Goal: Task Accomplishment & Management: Complete application form

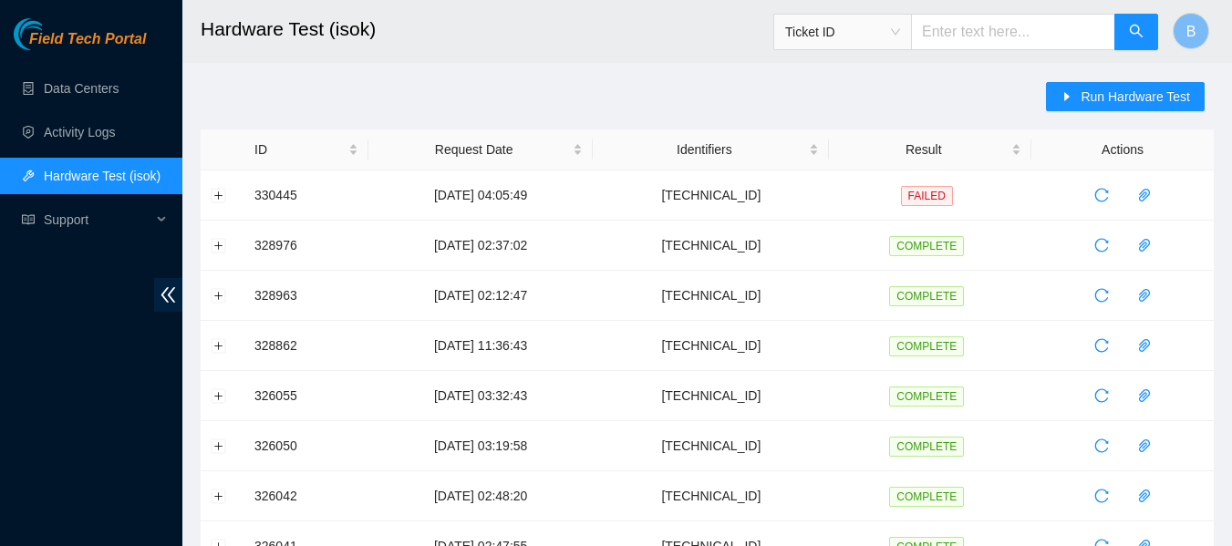
click at [101, 96] on link "Data Centers" at bounding box center [81, 88] width 75 height 15
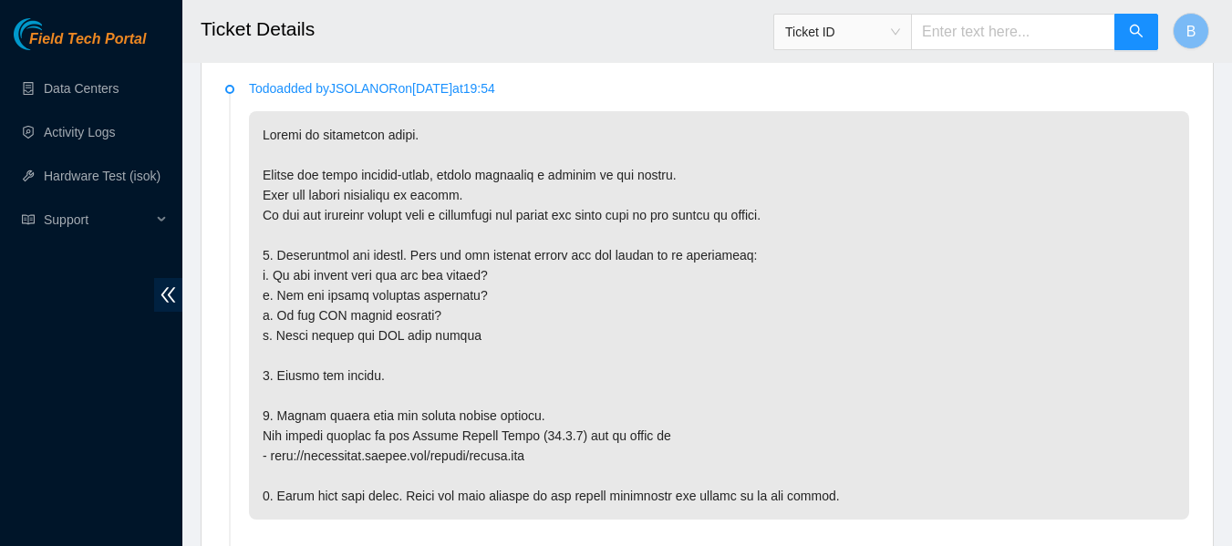
scroll to position [1012, 0]
drag, startPoint x: 543, startPoint y: 205, endPoint x: 467, endPoint y: 206, distance: 76.6
click at [467, 206] on p at bounding box center [719, 314] width 940 height 408
click at [487, 191] on p at bounding box center [719, 314] width 940 height 408
click at [514, 216] on p at bounding box center [719, 314] width 940 height 408
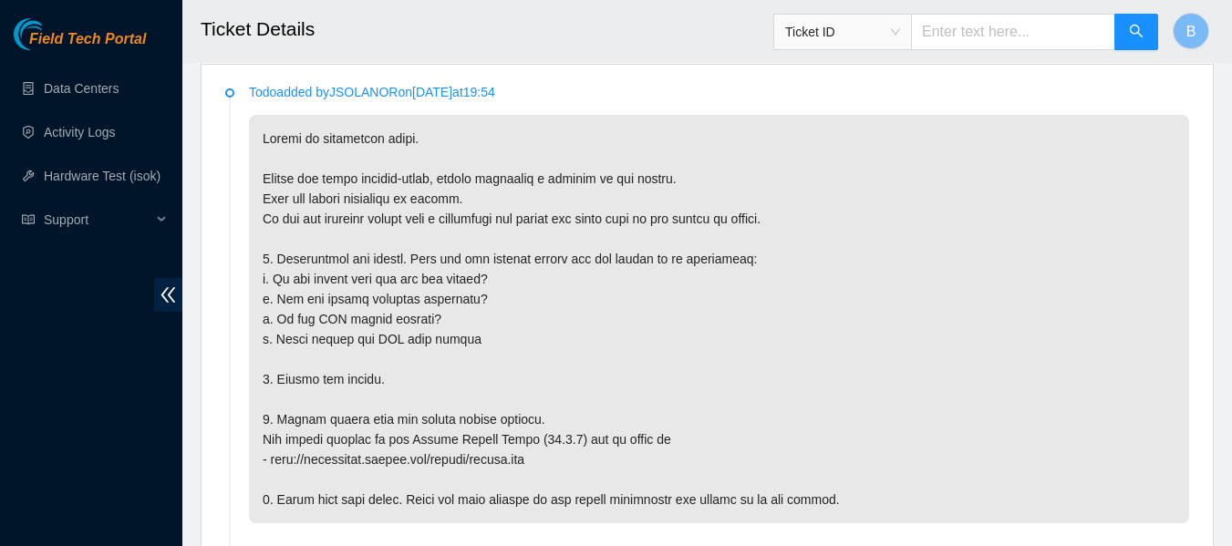
scroll to position [1008, 0]
click at [572, 53] on h2 "Ticket Details" at bounding box center [619, 29] width 837 height 58
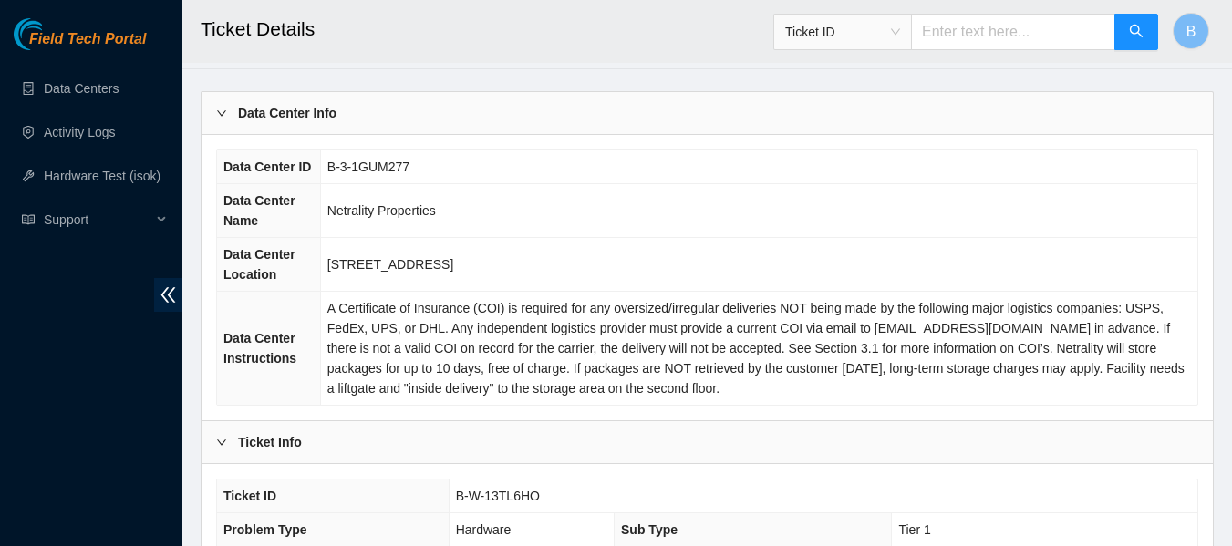
scroll to position [0, 0]
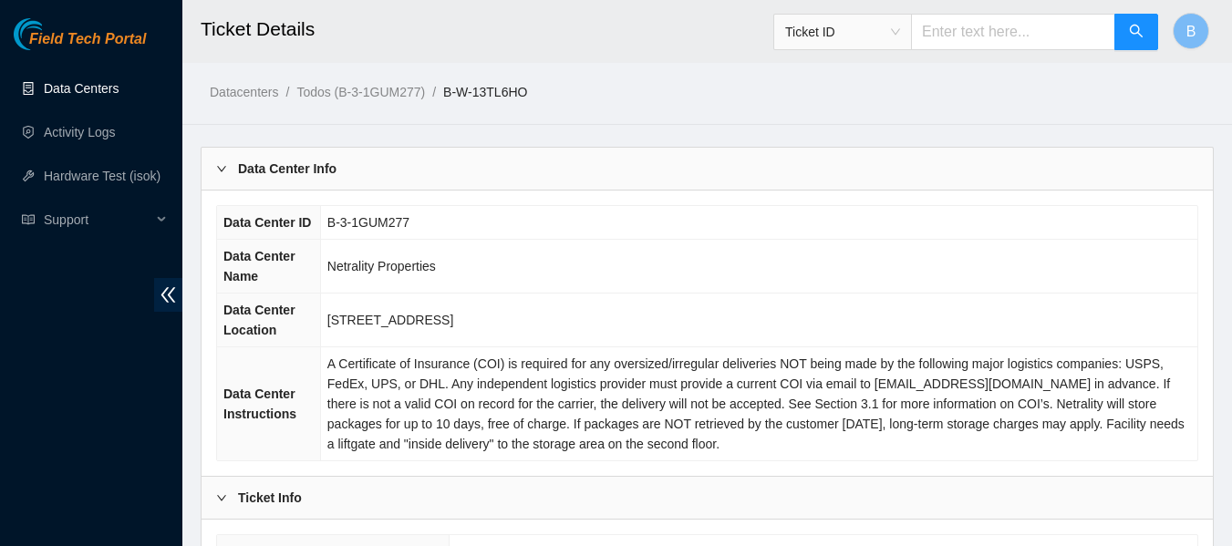
click at [95, 82] on link "Data Centers" at bounding box center [81, 88] width 75 height 15
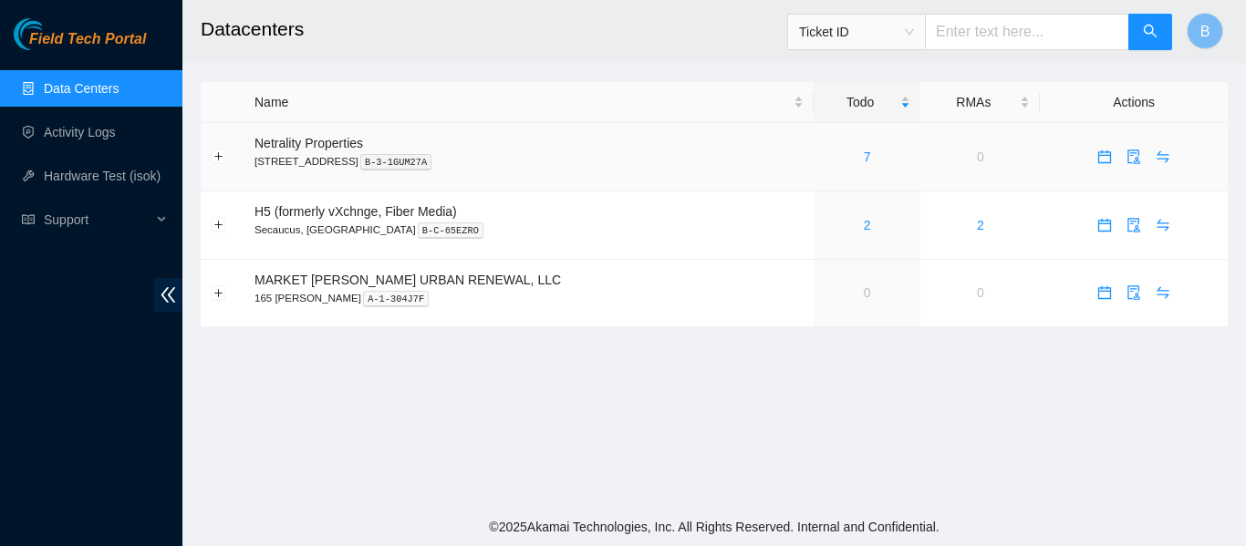
click at [654, 157] on p "401 N. Broad (Philadelphia) B-3-1GUM27A" at bounding box center [528, 161] width 549 height 16
click at [554, 13] on h2 "Datacenters" at bounding box center [624, 29] width 846 height 58
click at [99, 171] on link "Hardware Test (isok)" at bounding box center [102, 176] width 117 height 15
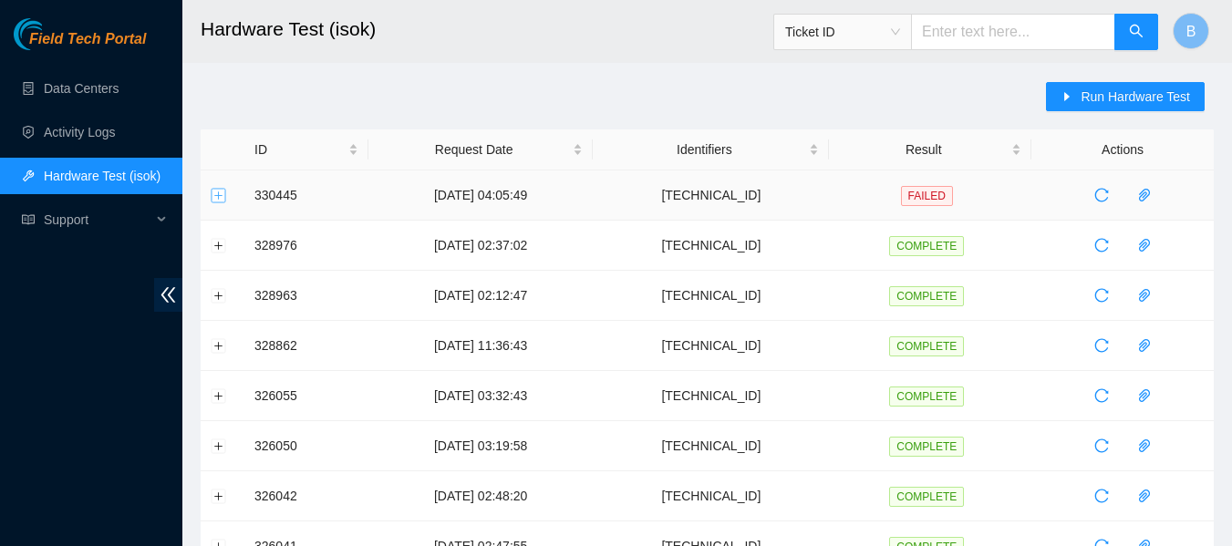
click at [222, 198] on button "Expand row" at bounding box center [219, 195] width 15 height 15
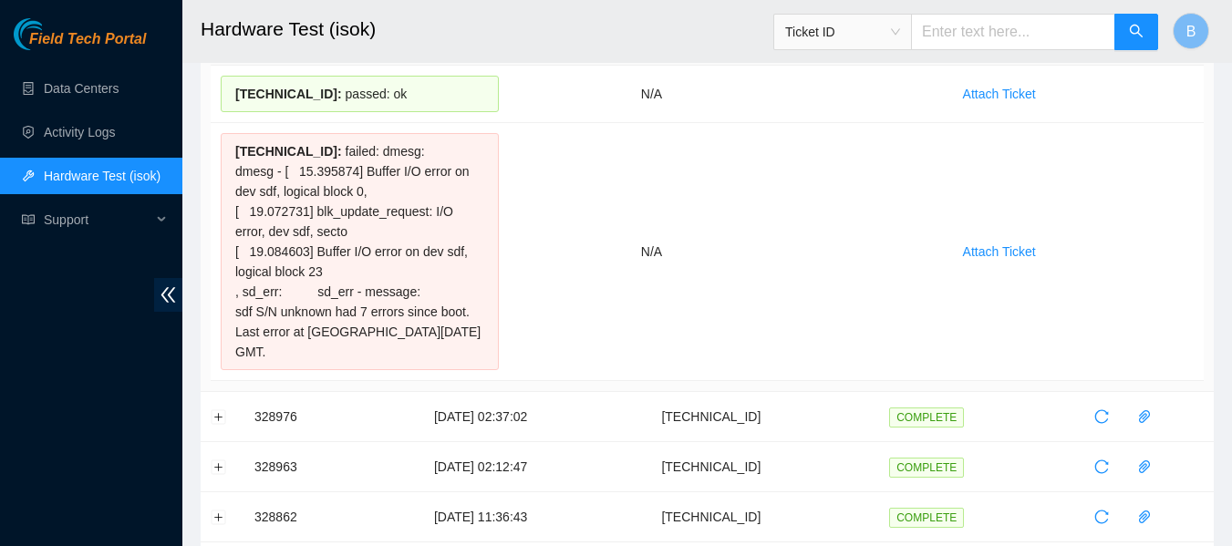
scroll to position [202, 0]
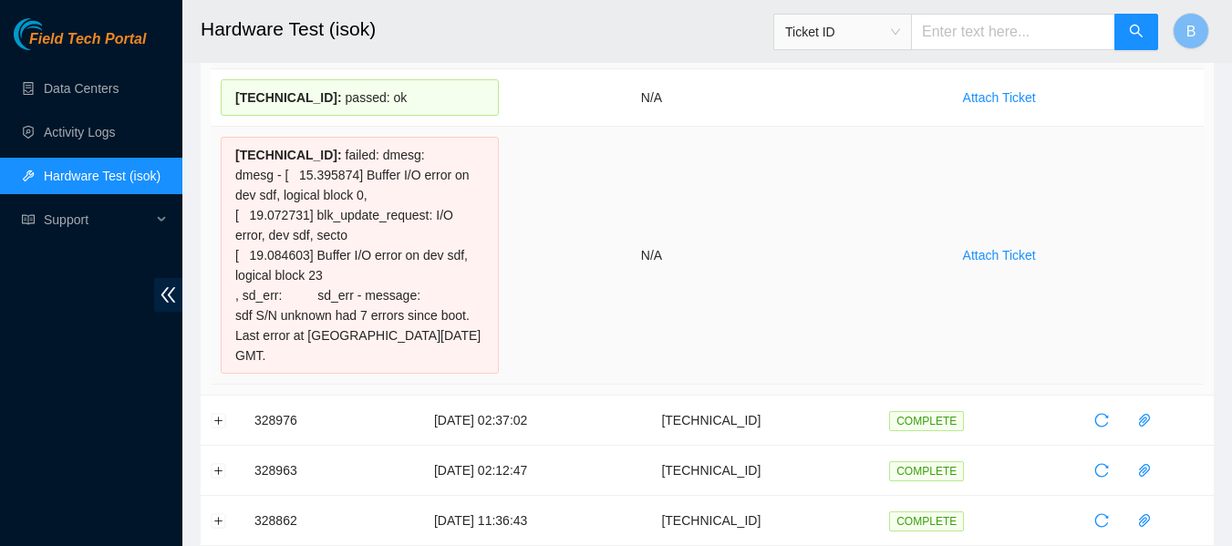
click at [305, 320] on div "[TECHNICAL_ID] : failed: dmesg: dmesg - [ 15.395874] Buffer I/O error on dev sd…" at bounding box center [360, 255] width 278 height 237
click at [367, 348] on div "[TECHNICAL_ID] : failed: dmesg: dmesg - [ 15.395874] Buffer I/O error on dev sd…" at bounding box center [360, 255] width 278 height 237
click at [651, 30] on h2 "Hardware Test (isok)" at bounding box center [619, 29] width 837 height 58
click at [619, 202] on td "N/A" at bounding box center [652, 256] width 286 height 258
drag, startPoint x: 484, startPoint y: 336, endPoint x: 230, endPoint y: 160, distance: 309.8
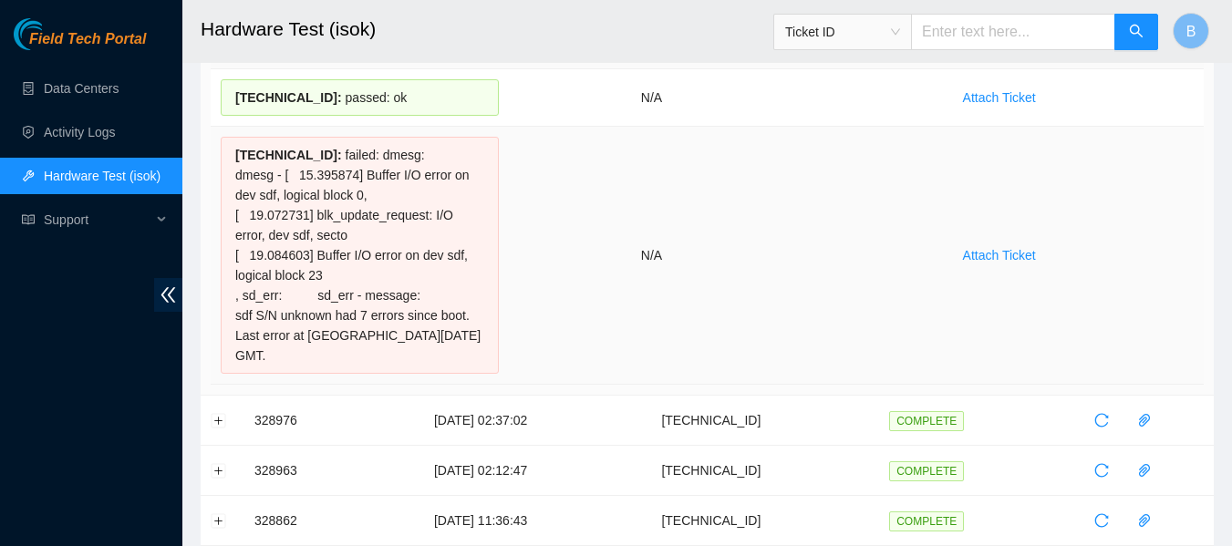
click at [230, 160] on div "[TECHNICAL_ID] : failed: dmesg: dmesg - [ 15.395874] Buffer I/O error on dev sd…" at bounding box center [360, 255] width 278 height 237
copy div "[TECHNICAL_ID] : failed: dmesg: dmesg - [ 15.395874] Buffer I/O error on dev sd…"
click at [563, 167] on td "N/A" at bounding box center [652, 256] width 286 height 258
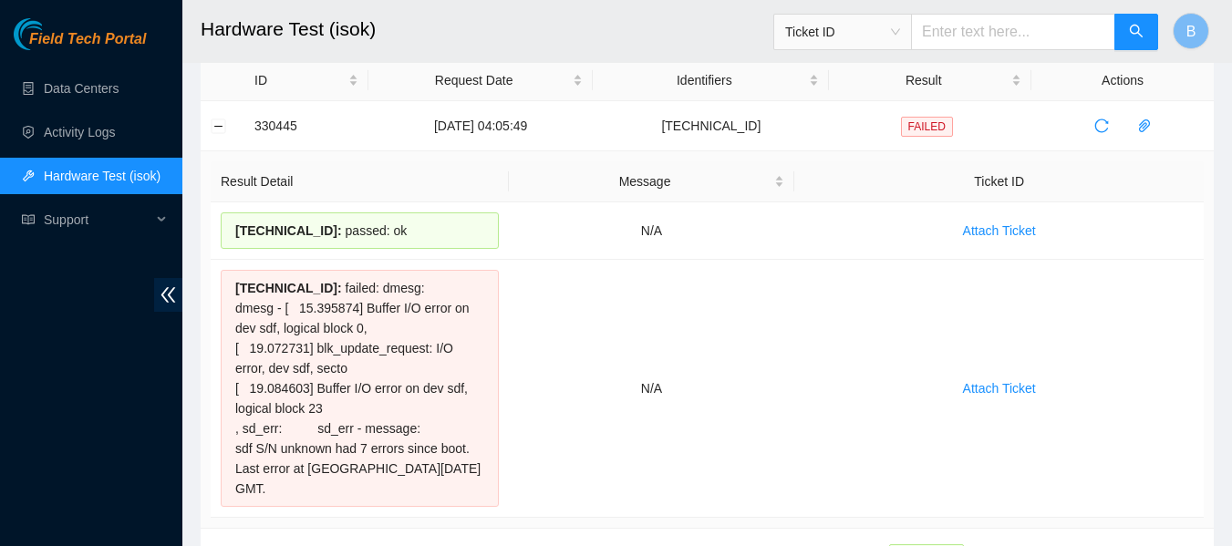
scroll to position [0, 0]
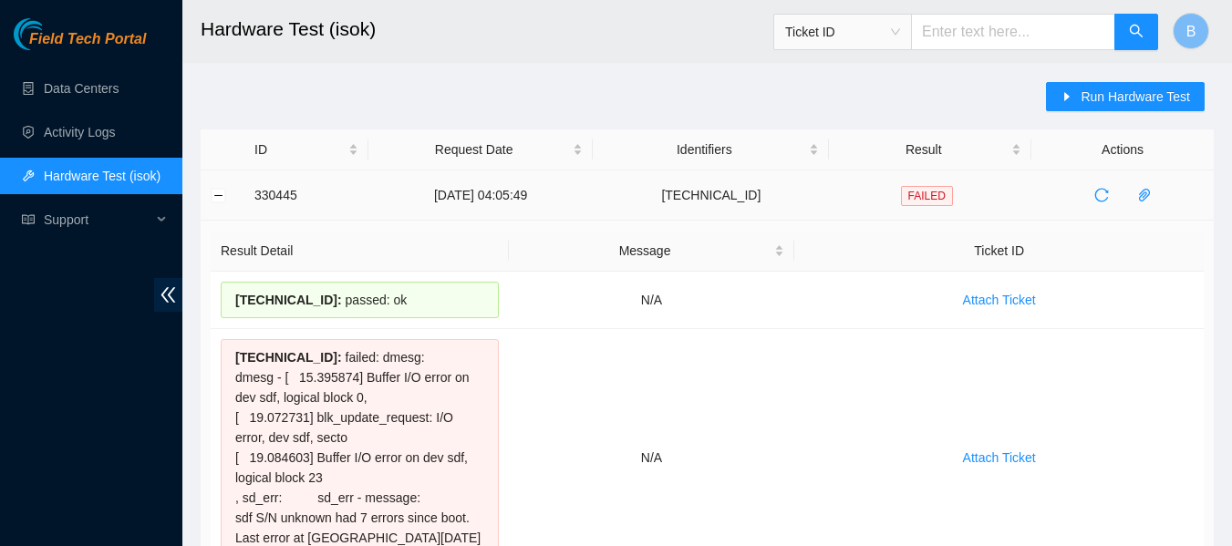
click at [226, 192] on td at bounding box center [223, 196] width 44 height 50
click at [219, 196] on button "Collapse row" at bounding box center [219, 195] width 15 height 15
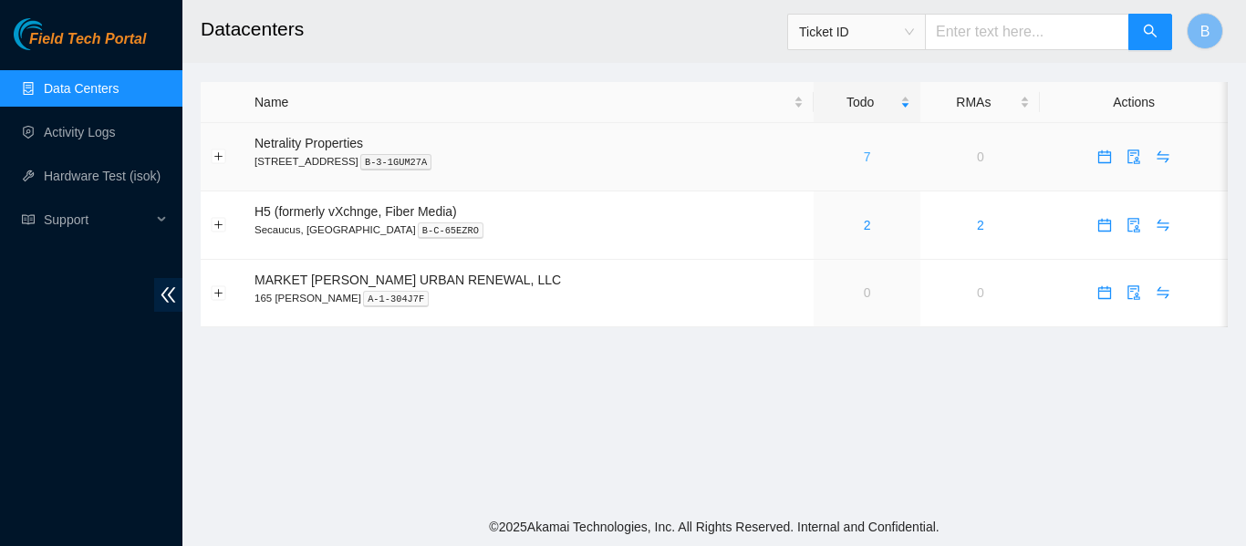
click at [863, 151] on link "7" at bounding box center [866, 157] width 7 height 15
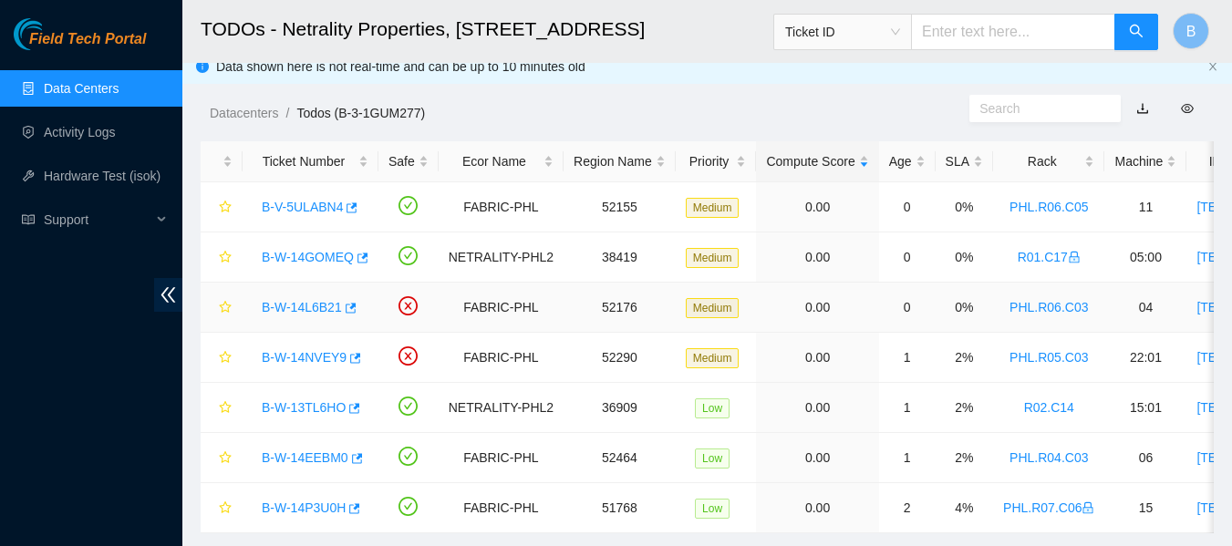
scroll to position [15, 0]
click at [667, 89] on div "Datacenters / Todos (B-3-1GUM277) /" at bounding box center [575, 71] width 787 height 102
click at [638, 106] on ol "Datacenters / Todos (B-3-1GUM277) /" at bounding box center [590, 112] width 760 height 20
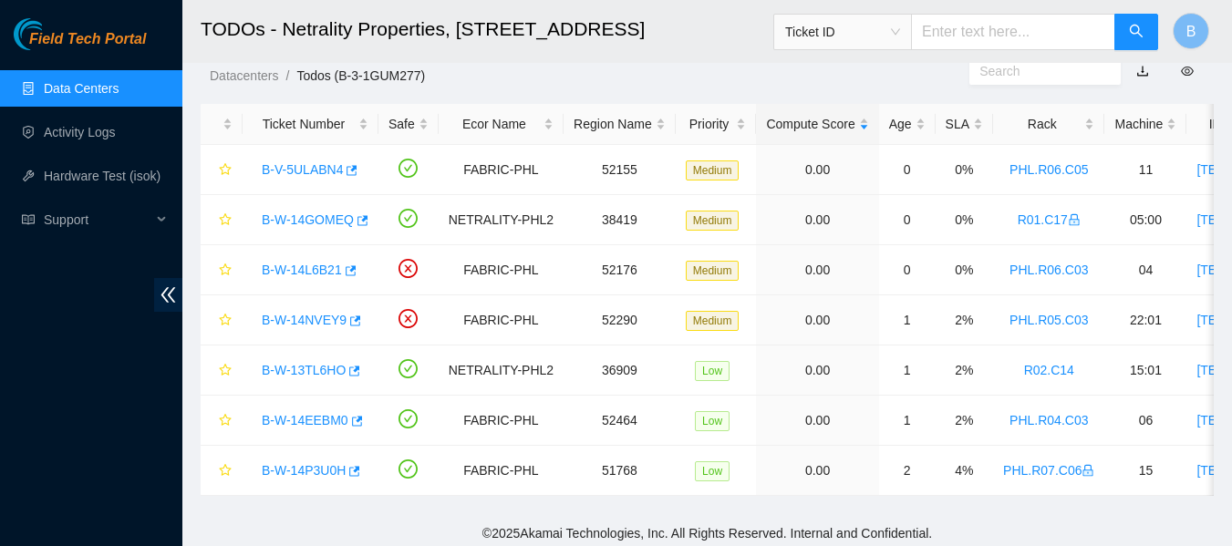
scroll to position [71, 0]
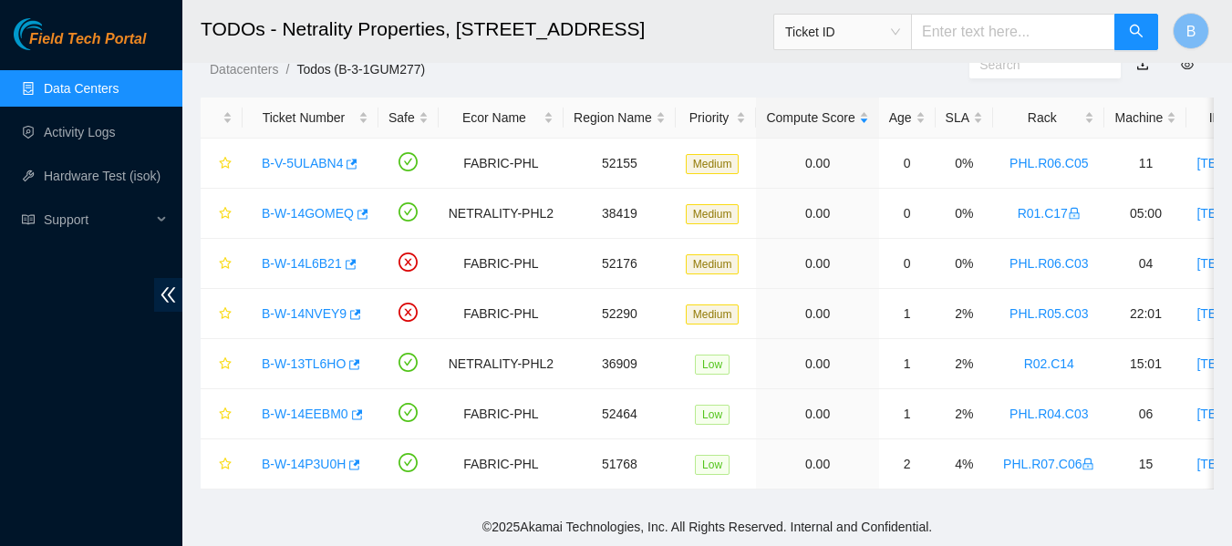
click at [683, 59] on header "TODOs - Netrality Properties, 401 N. Broad (Philadelphia) Ticket ID B" at bounding box center [798, 31] width 1232 height 63
click at [661, 69] on main "TODOs - Netrality Properties, 401 N. Broad (Philadelphia) Ticket ID B Data show…" at bounding box center [706, 225] width 1049 height 565
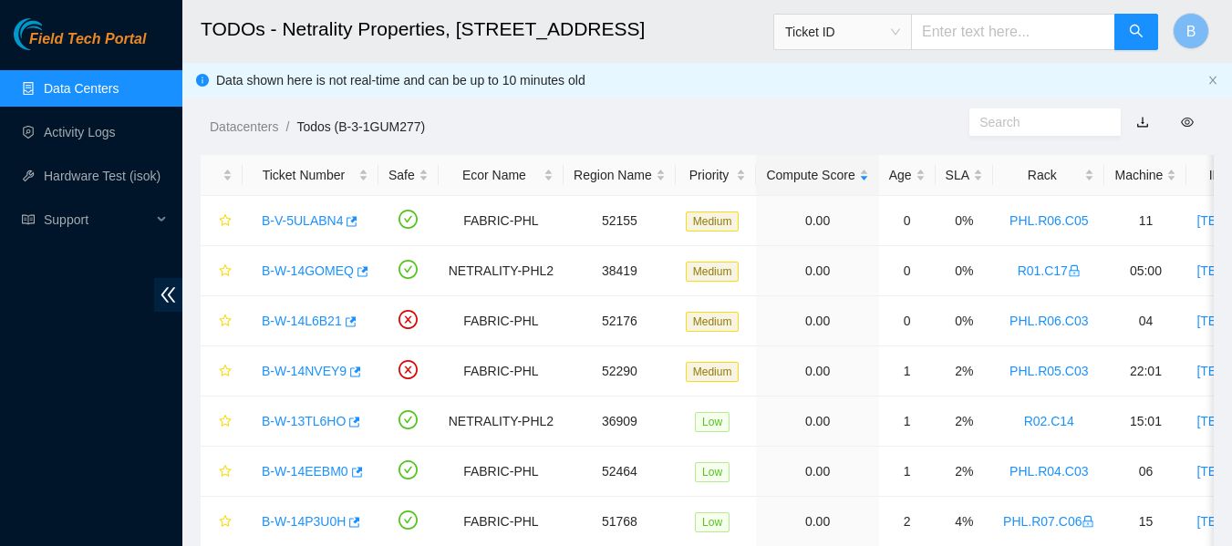
click at [693, 117] on ol "Datacenters / Todos (B-3-1GUM277) /" at bounding box center [590, 127] width 760 height 20
click at [652, 140] on main "TODOs - Netrality Properties, 401 N. Broad (Philadelphia) Ticket ID B Data show…" at bounding box center [706, 282] width 1049 height 565
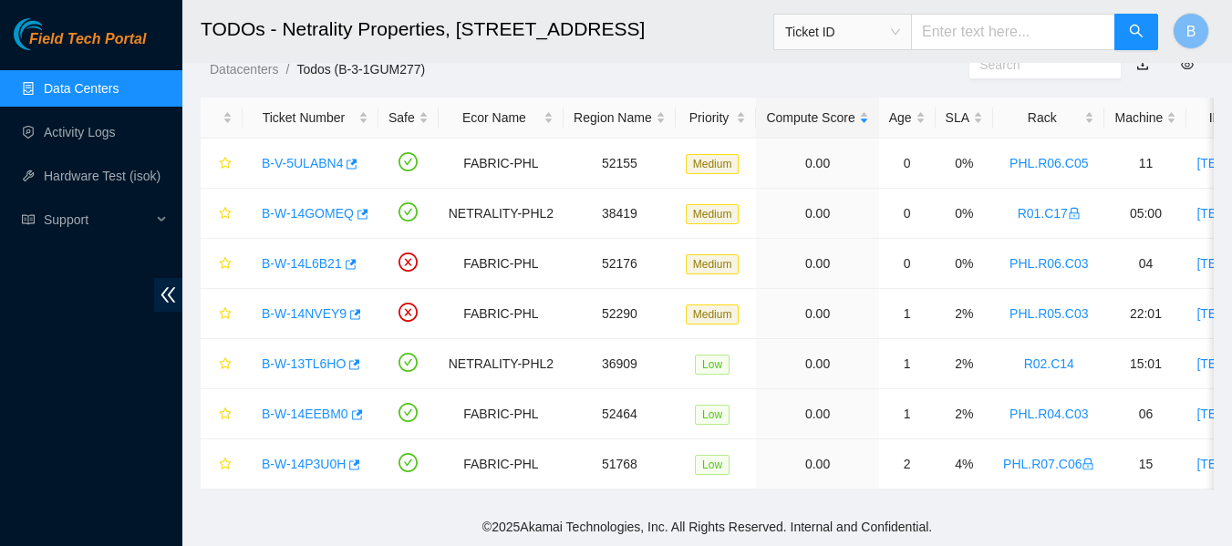
click at [706, 58] on header "TODOs - Netrality Properties, 401 N. Broad (Philadelphia) Ticket ID B" at bounding box center [798, 31] width 1232 height 63
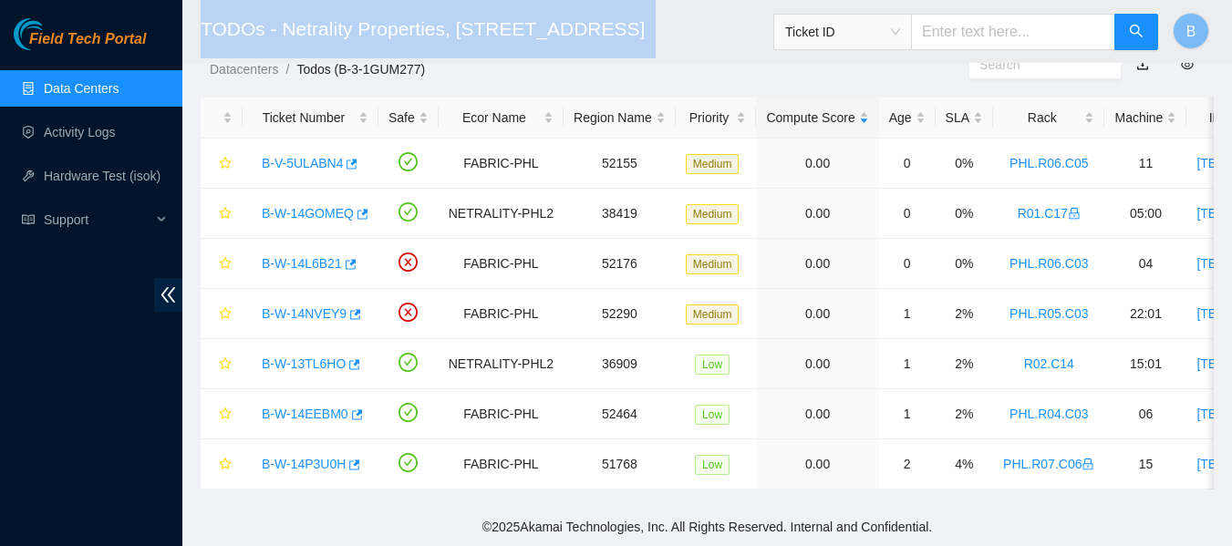
click at [706, 58] on header "TODOs - Netrality Properties, 401 N. Broad (Philadelphia) Ticket ID B" at bounding box center [798, 31] width 1232 height 63
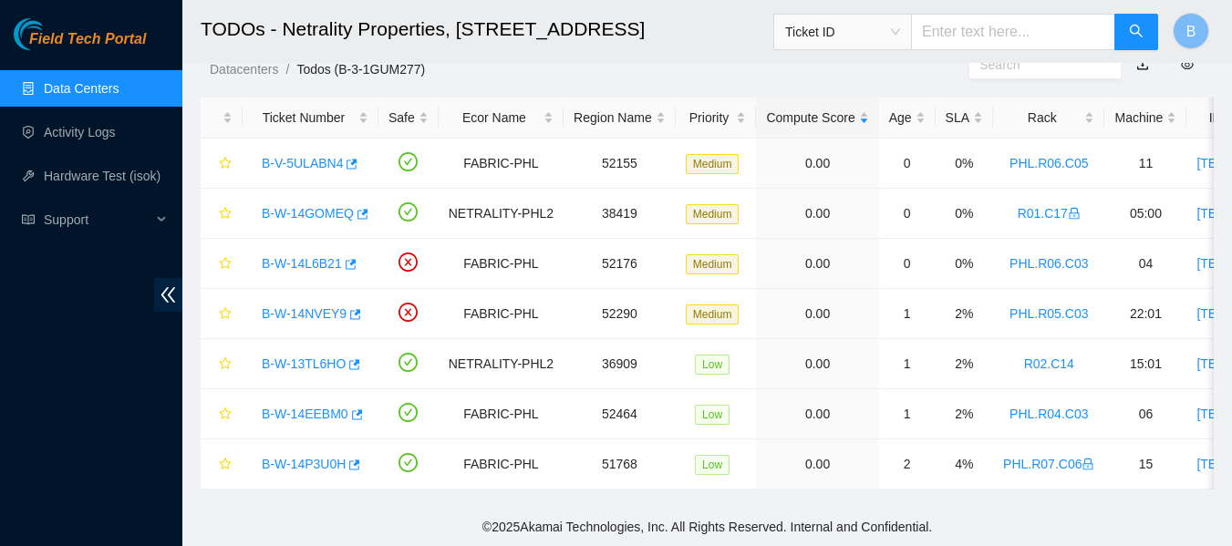
click at [716, 66] on main "TODOs - Netrality Properties, 401 N. Broad (Philadelphia) Ticket ID B Data show…" at bounding box center [706, 225] width 1049 height 565
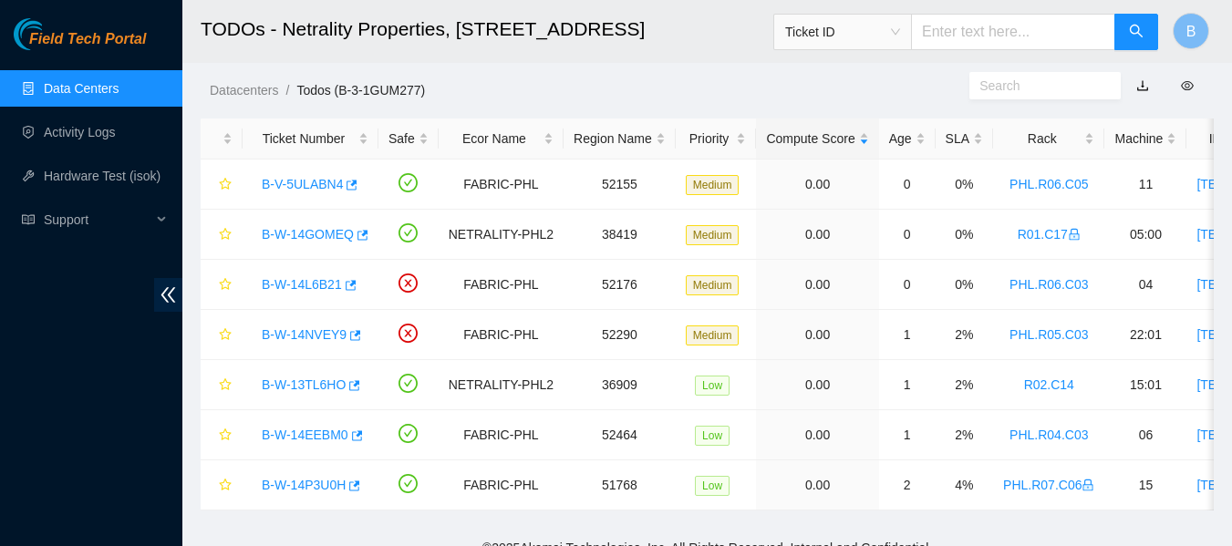
scroll to position [37, 0]
click at [643, 93] on ol "Datacenters / Todos (B-3-1GUM277) /" at bounding box center [590, 89] width 760 height 20
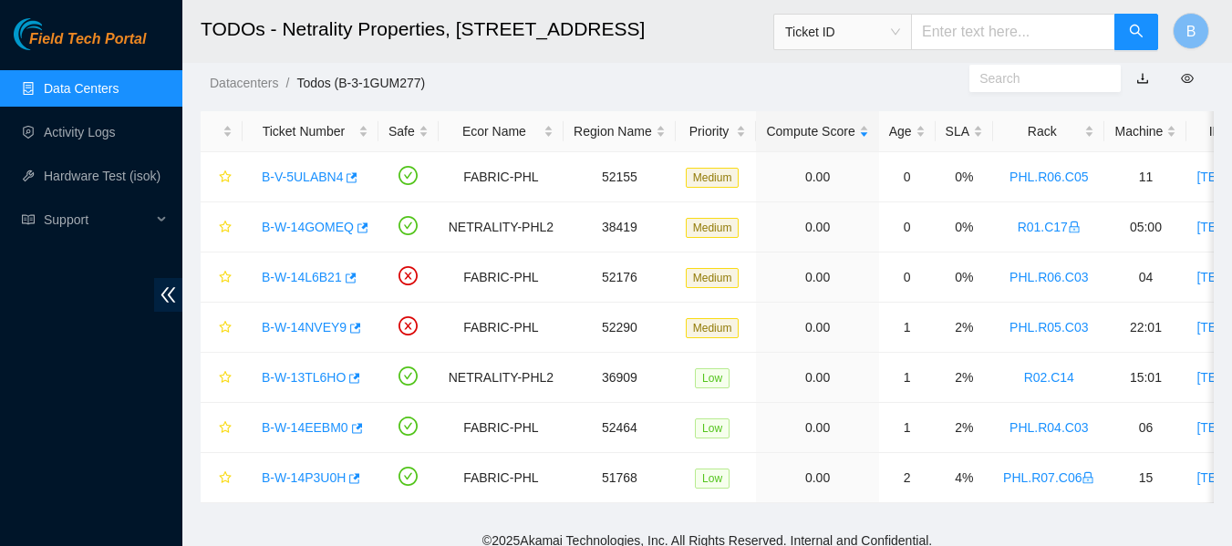
scroll to position [43, 0]
click at [730, 78] on ol "Datacenters / Todos (B-3-1GUM277) /" at bounding box center [590, 84] width 760 height 20
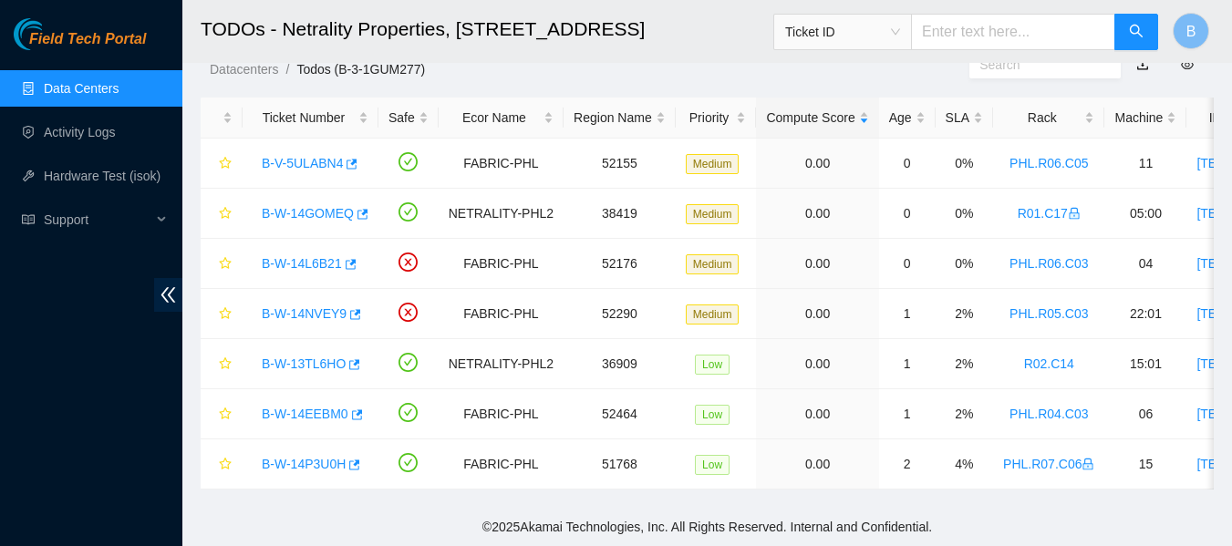
scroll to position [0, 0]
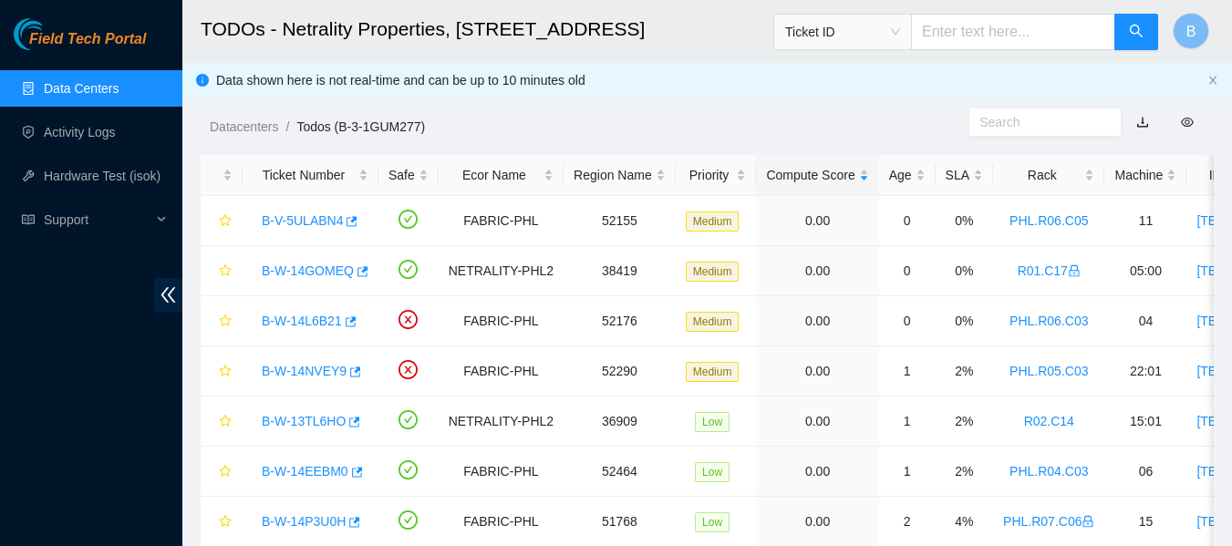
click at [79, 89] on link "Data Centers" at bounding box center [81, 88] width 75 height 15
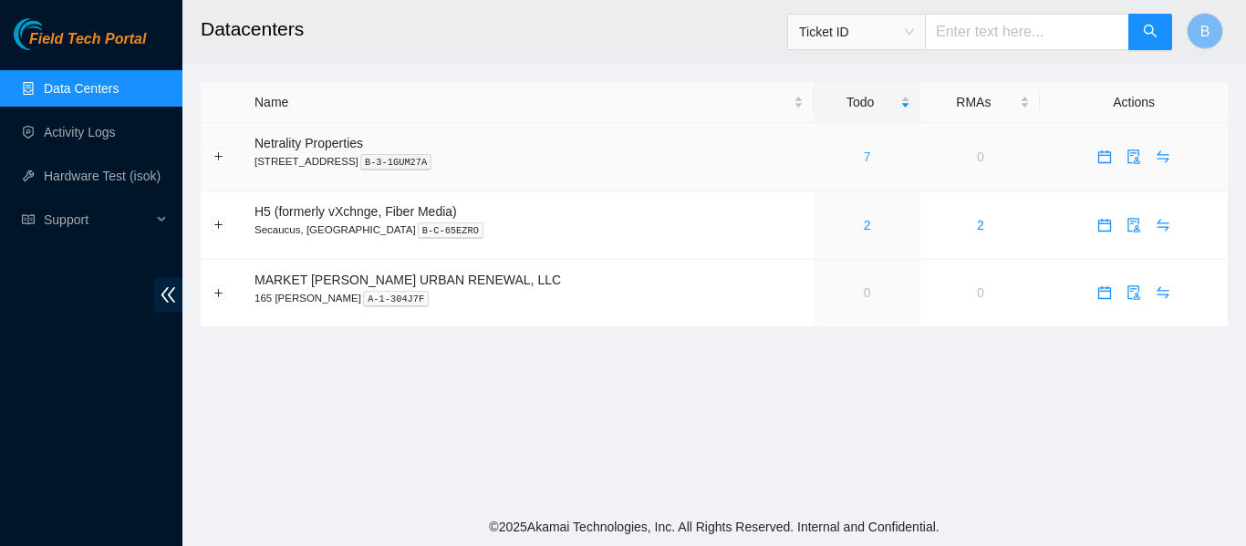
click at [863, 154] on link "7" at bounding box center [866, 157] width 7 height 15
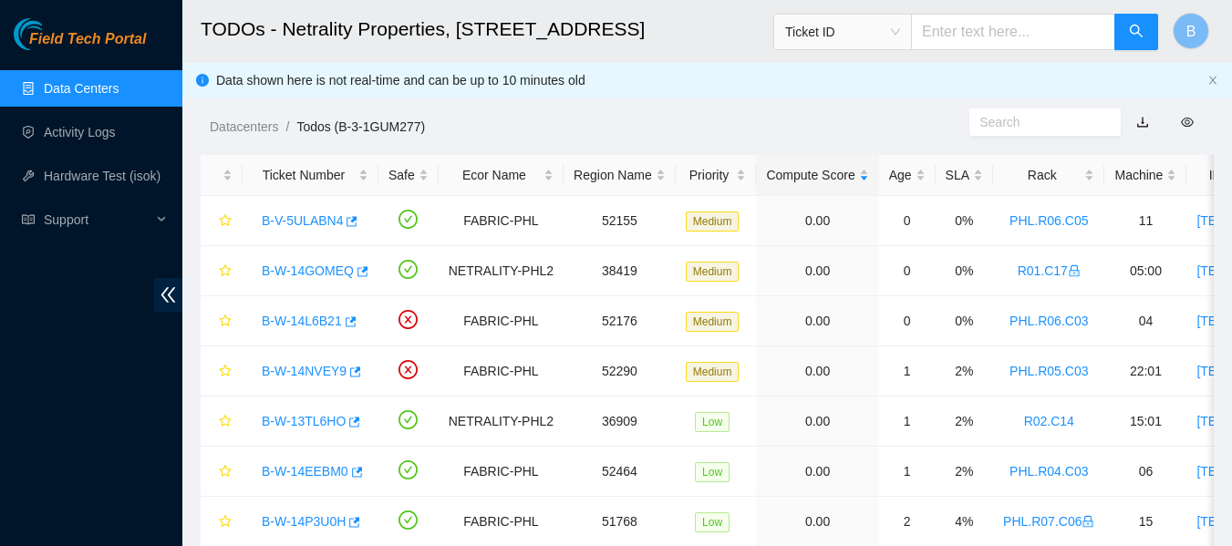
click at [657, 119] on ol "Datacenters / Todos (B-3-1GUM277) /" at bounding box center [590, 127] width 760 height 20
click at [71, 91] on link "Data Centers" at bounding box center [81, 88] width 75 height 15
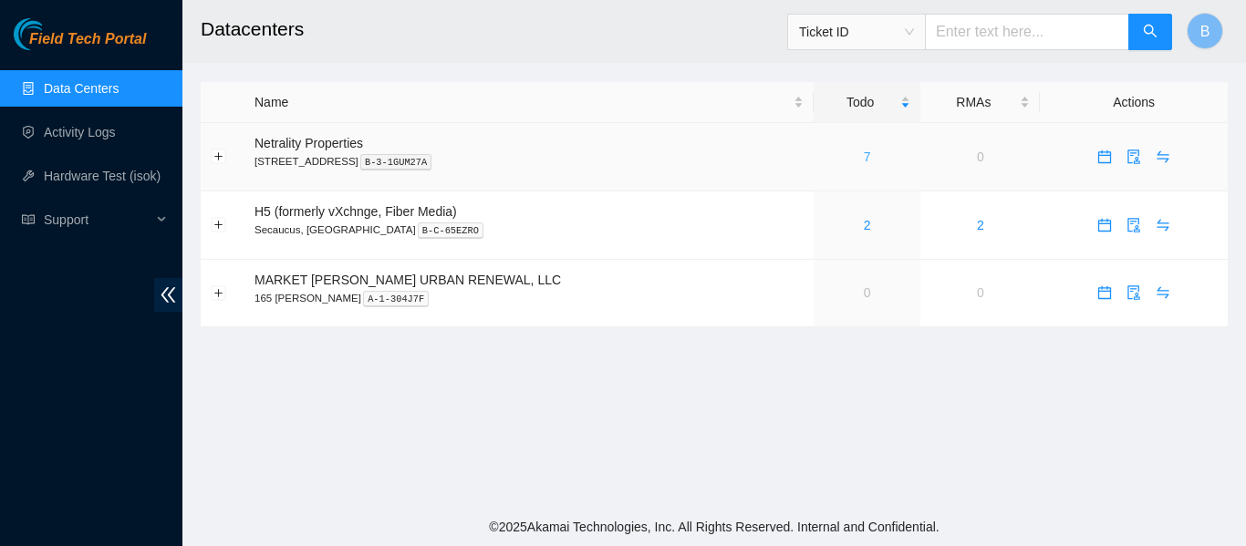
click at [863, 158] on link "7" at bounding box center [866, 157] width 7 height 15
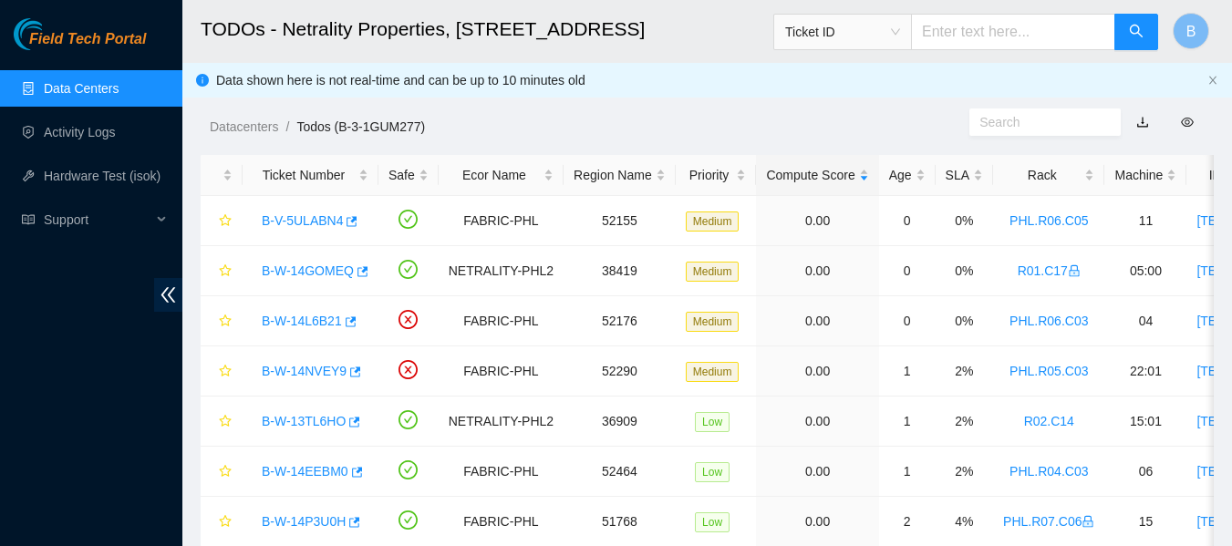
click at [643, 120] on ol "Datacenters / Todos (B-3-1GUM277) /" at bounding box center [590, 127] width 760 height 20
click at [785, 109] on div "Datacenters / Todos (B-3-1GUM277) /" at bounding box center [575, 86] width 787 height 102
click at [666, 132] on ol "Datacenters / Todos (B-3-1GUM277) /" at bounding box center [590, 127] width 760 height 20
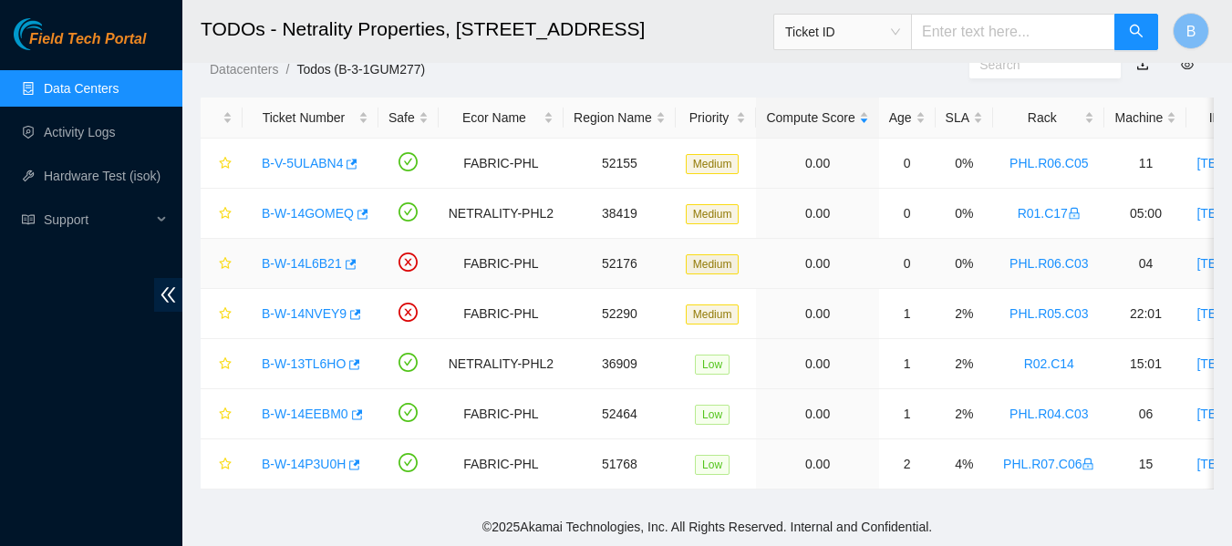
scroll to position [70, 0]
click at [721, 55] on h2 "TODOs - Netrality Properties, 401 N. Broad (Philadelphia)" at bounding box center [619, 29] width 837 height 58
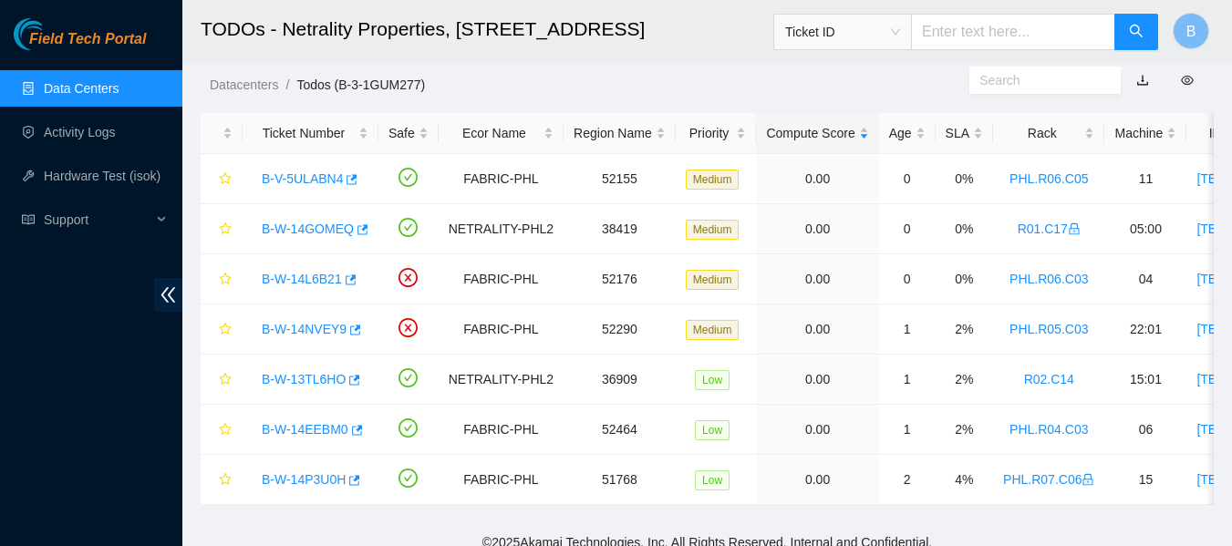
scroll to position [40, 0]
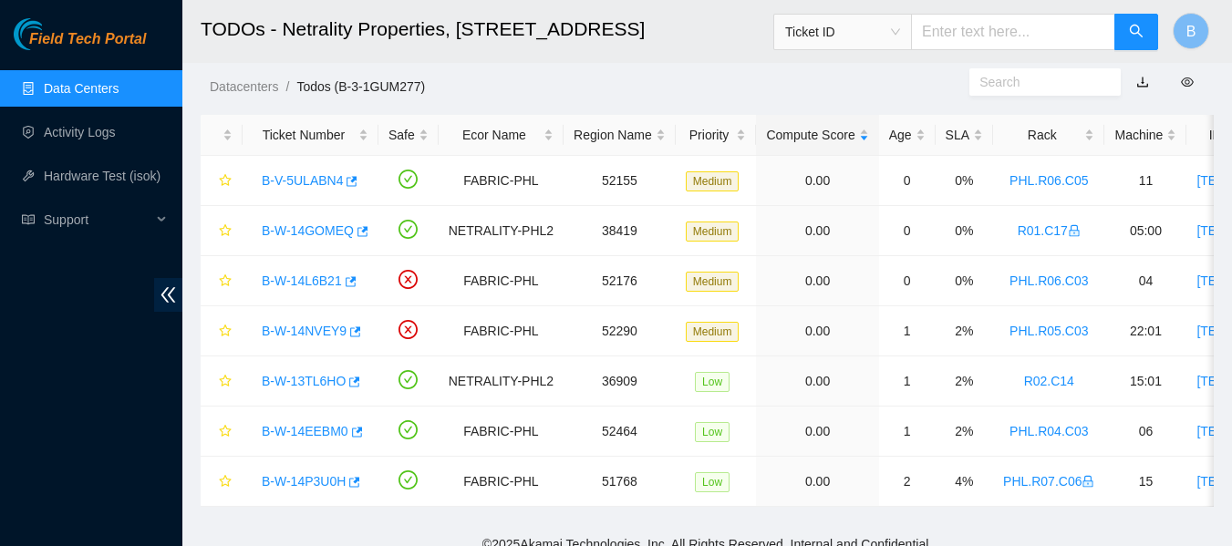
click at [495, 75] on div "Datacenters / Todos (B-3-1GUM277) /" at bounding box center [575, 46] width 787 height 102
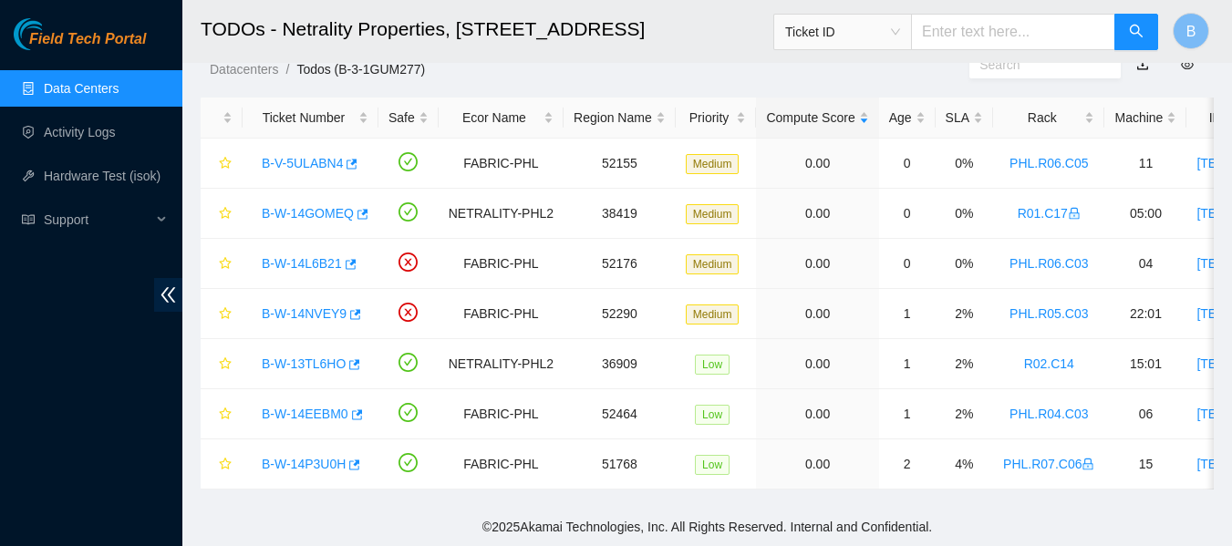
scroll to position [0, 0]
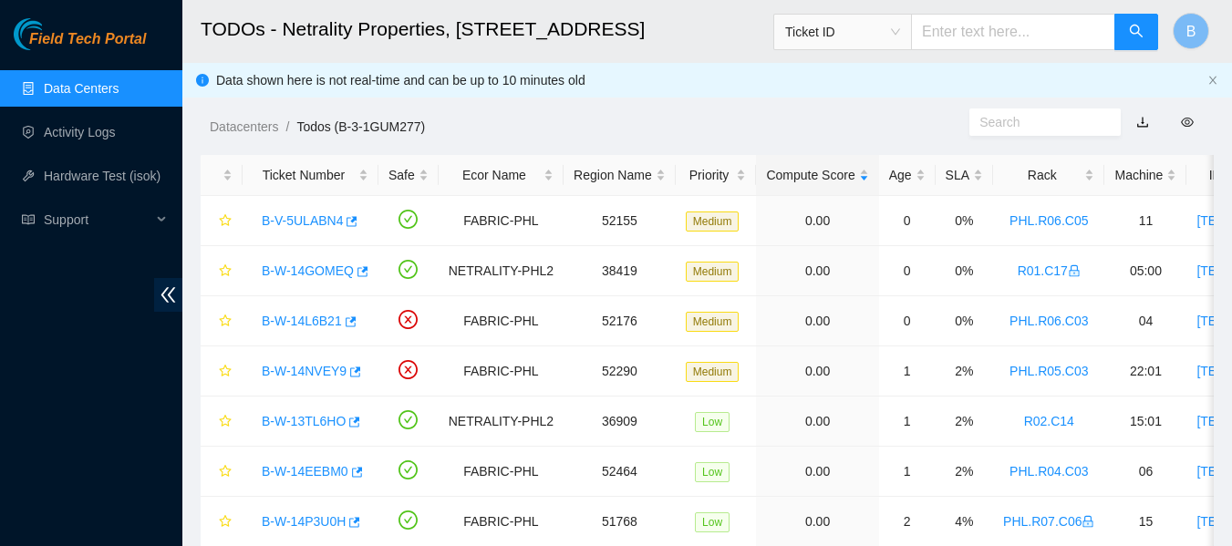
click at [708, 109] on div "Datacenters / Todos (B-3-1GUM277) /" at bounding box center [575, 86] width 787 height 102
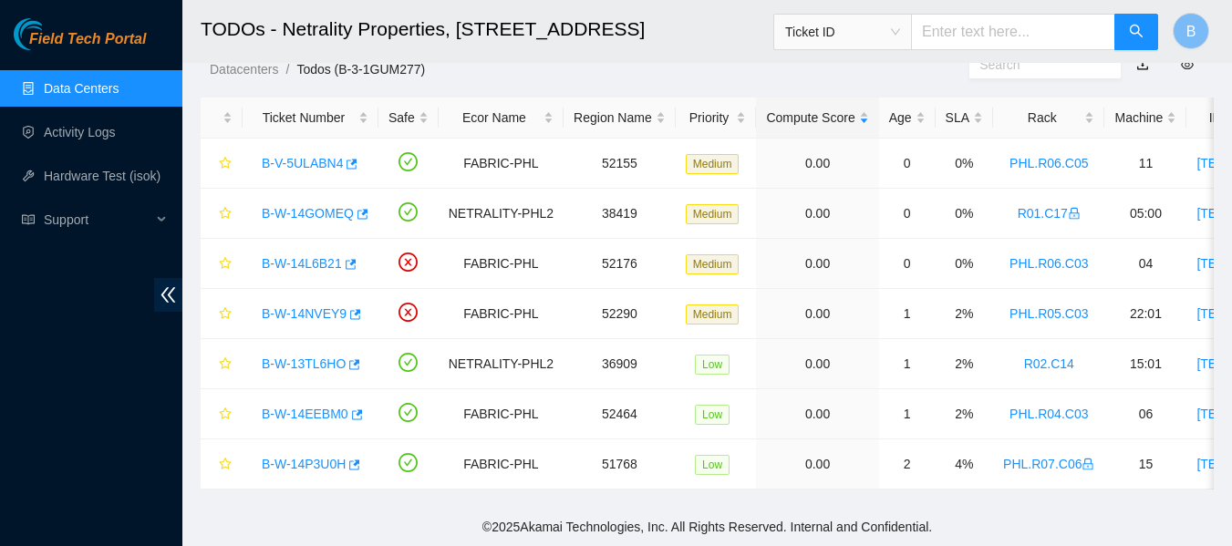
scroll to position [71, 0]
click at [604, 66] on main "TODOs - Netrality Properties, 401 N. Broad (Philadelphia) Ticket ID B Data show…" at bounding box center [706, 225] width 1049 height 565
click at [385, 67] on main "TODOs - Netrality Properties, 401 N. Broad (Philadelphia) Ticket ID B Data show…" at bounding box center [706, 225] width 1049 height 565
click at [1029, 108] on div "Rack" at bounding box center [1048, 118] width 91 height 20
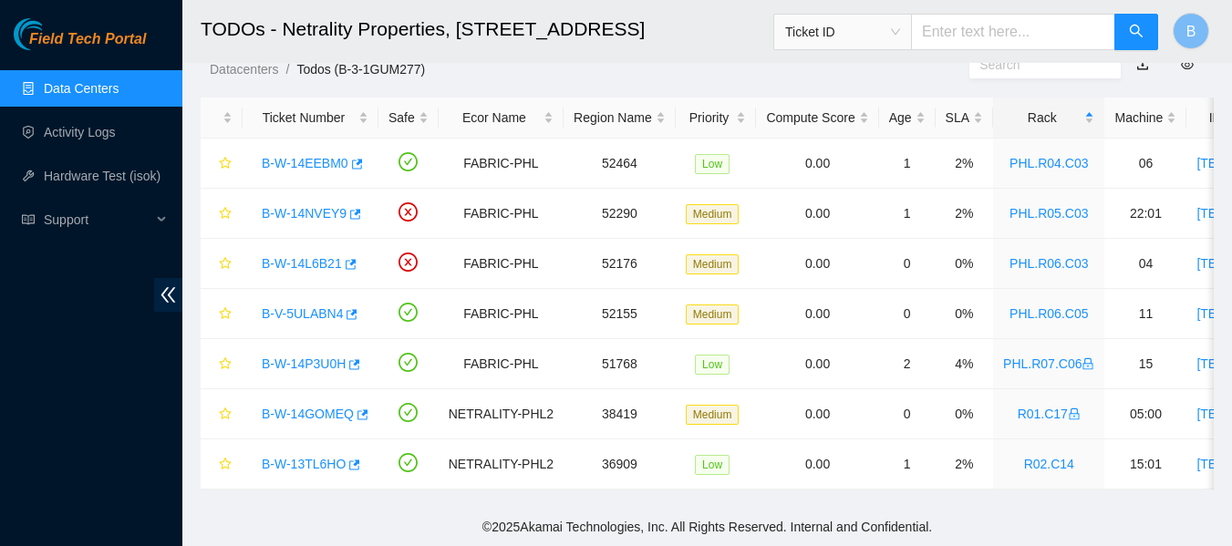
click at [530, 54] on h2 "TODOs - Netrality Properties, 401 N. Broad (Philadelphia)" at bounding box center [619, 29] width 837 height 58
click at [611, 63] on ol "Datacenters / Todos (B-3-1GUM277) /" at bounding box center [590, 69] width 760 height 20
click at [362, 408] on icon "button" at bounding box center [361, 414] width 13 height 13
click at [83, 88] on link "Data Centers" at bounding box center [81, 88] width 75 height 15
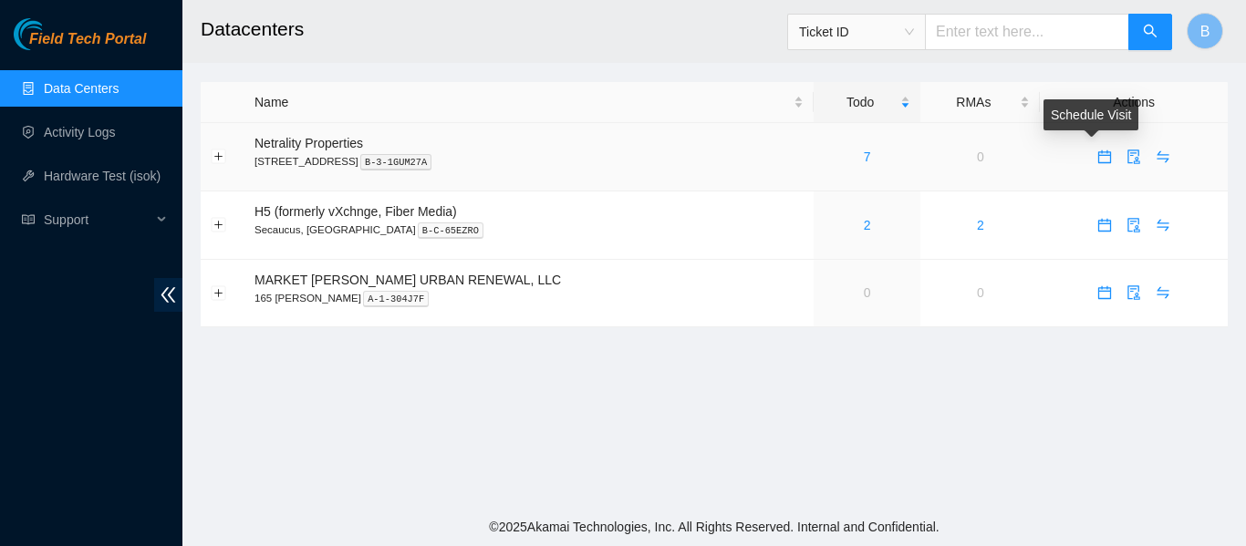
click at [1097, 158] on icon "calendar" at bounding box center [1104, 157] width 15 height 15
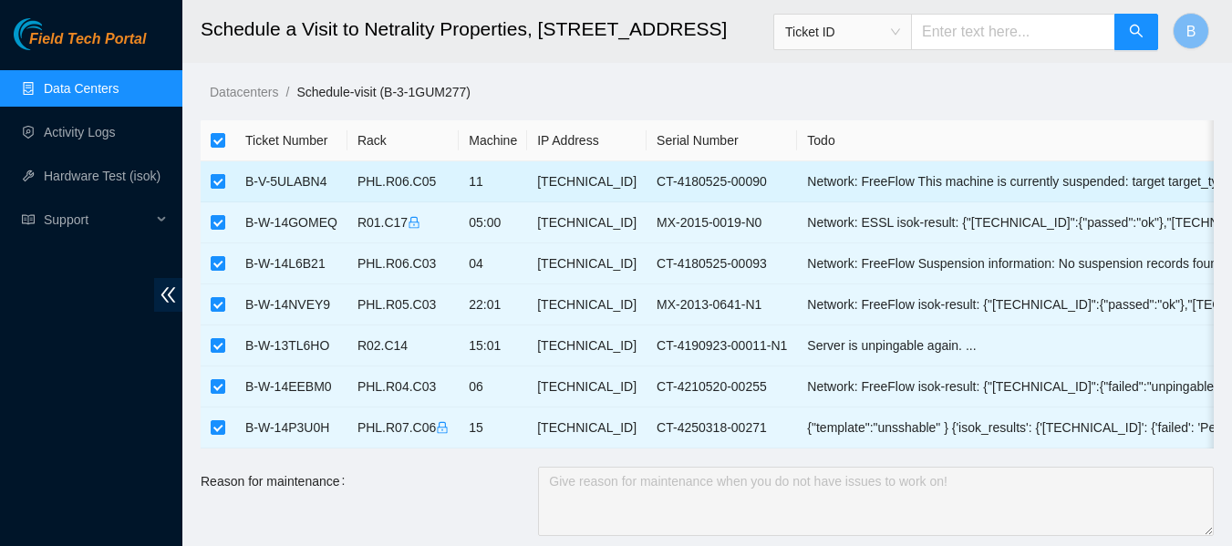
click at [219, 179] on input "checkbox" at bounding box center [218, 181] width 15 height 15
checkbox input "false"
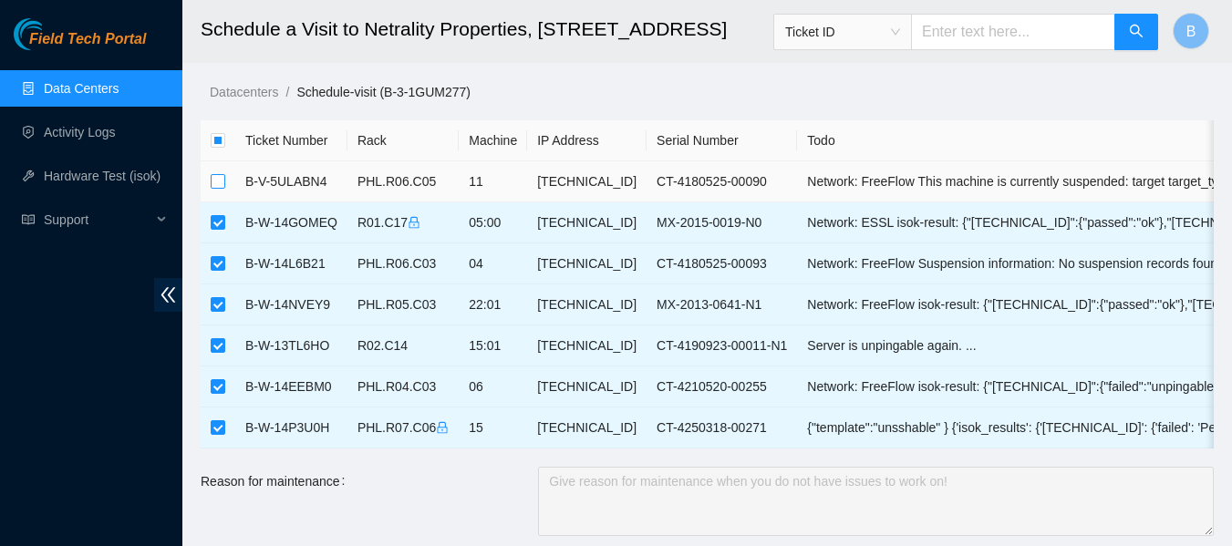
checkbox input "false"
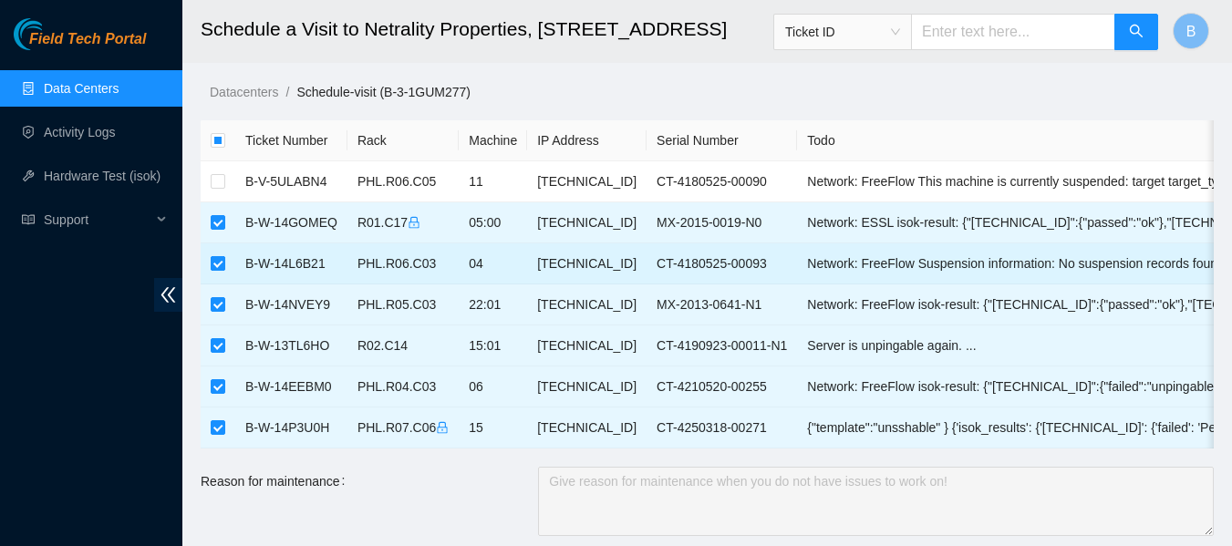
click at [219, 261] on input "checkbox" at bounding box center [218, 263] width 15 height 15
checkbox input "false"
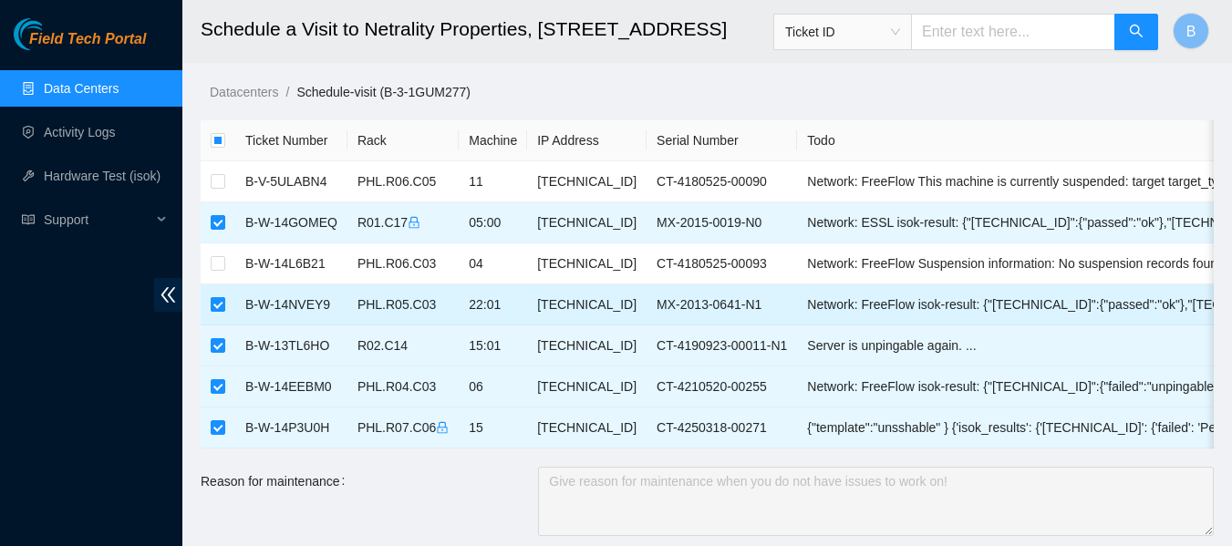
click at [218, 295] on label at bounding box center [218, 305] width 15 height 20
click at [218, 297] on input "checkbox" at bounding box center [218, 304] width 15 height 15
checkbox input "false"
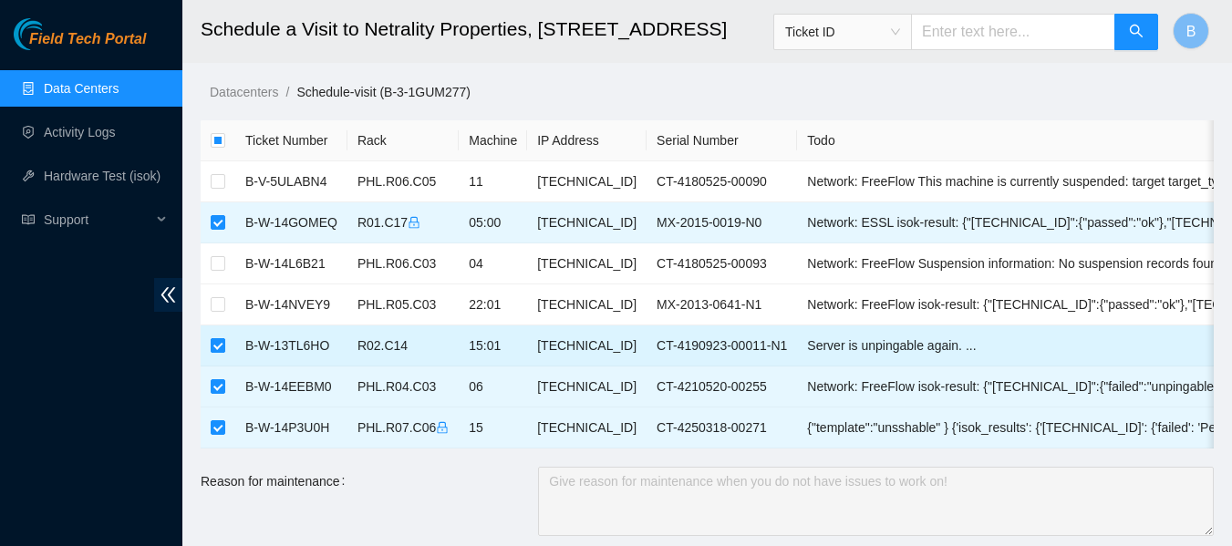
click at [220, 346] on input "checkbox" at bounding box center [218, 345] width 15 height 15
checkbox input "false"
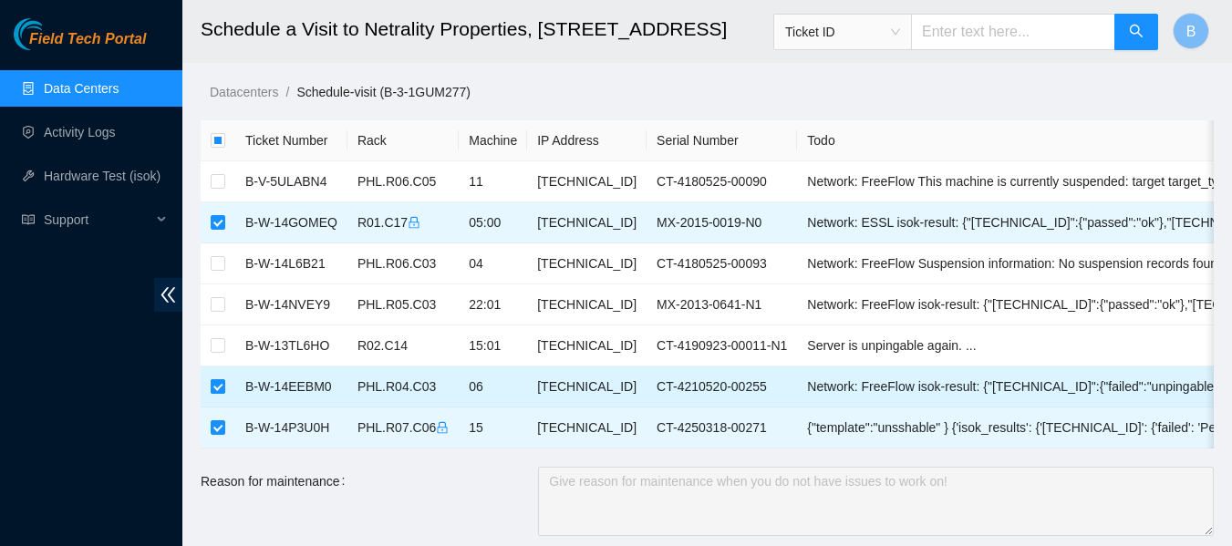
click at [223, 383] on input "checkbox" at bounding box center [218, 386] width 15 height 15
checkbox input "false"
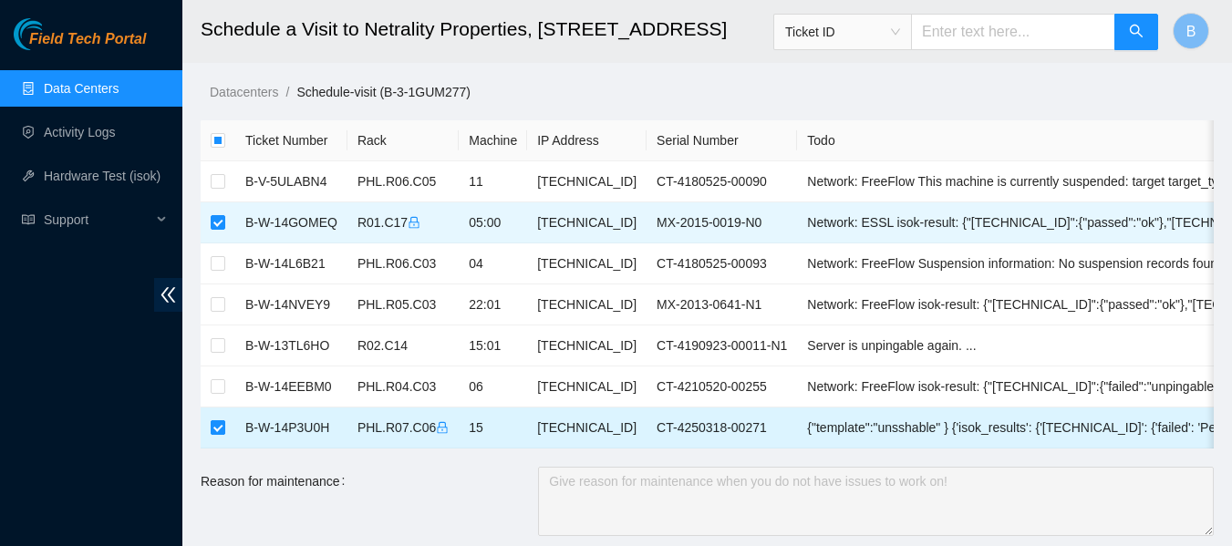
click at [218, 429] on input "checkbox" at bounding box center [218, 427] width 15 height 15
checkbox input "false"
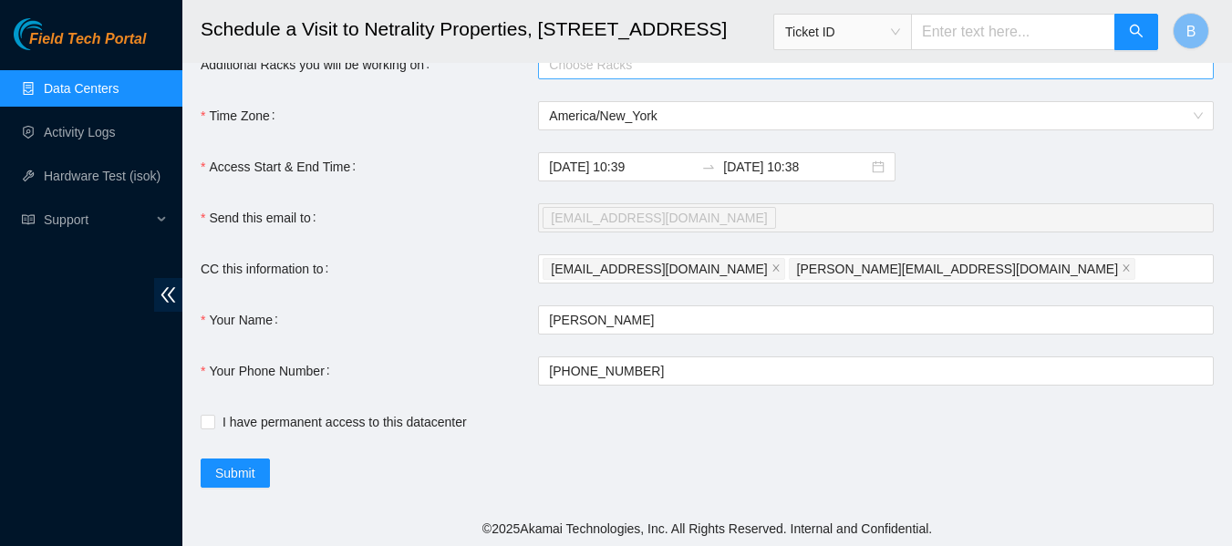
scroll to position [523, 0]
click at [274, 419] on span "I have permanent access to this datacenter" at bounding box center [344, 420] width 259 height 20
click at [213, 419] on input "I have permanent access to this datacenter" at bounding box center [207, 419] width 13 height 13
checkbox input "true"
click at [244, 470] on span "Submit" at bounding box center [235, 471] width 40 height 20
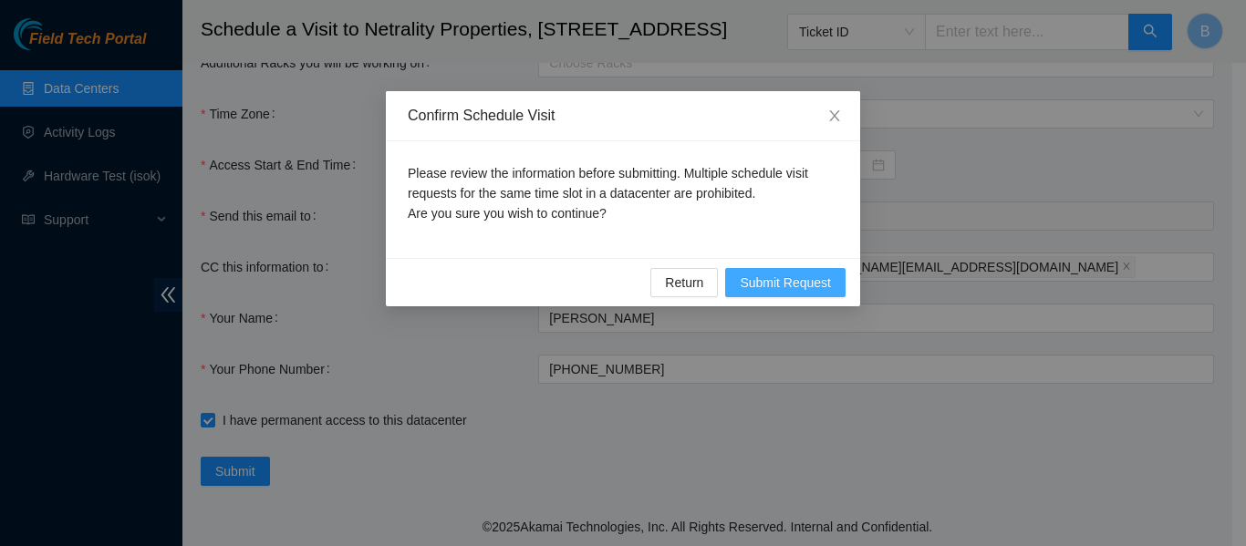
click at [809, 282] on span "Submit Request" at bounding box center [784, 283] width 91 height 20
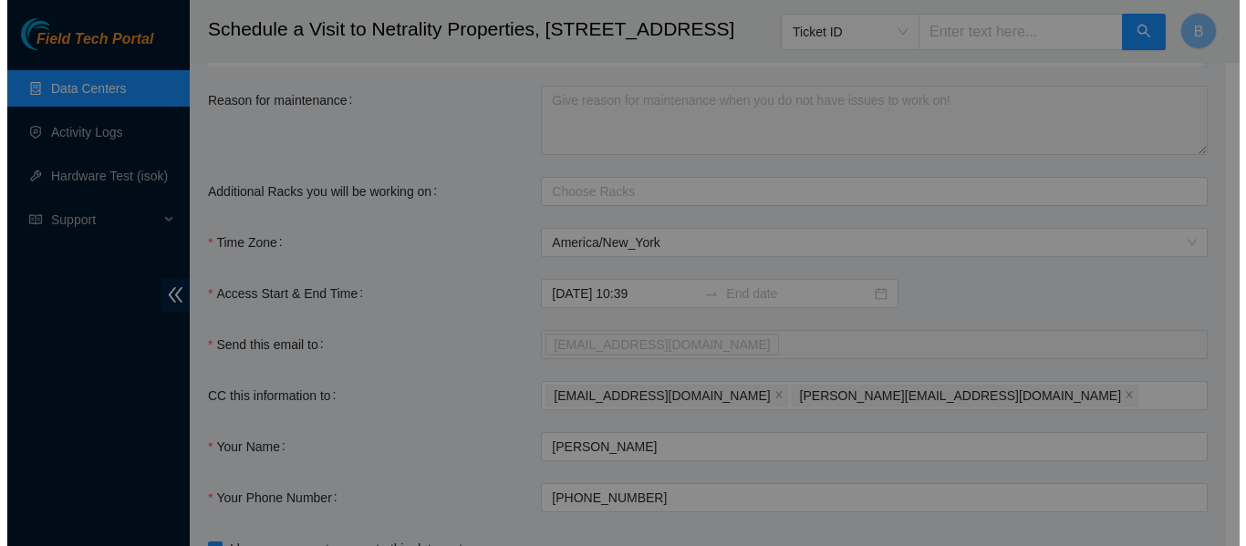
scroll to position [154, 0]
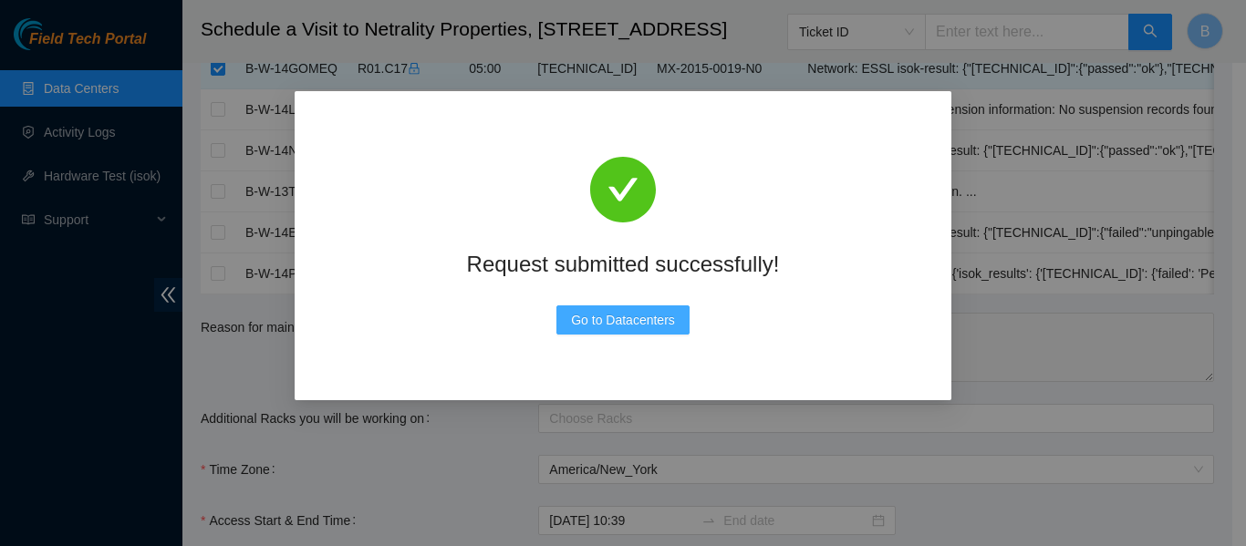
click at [647, 326] on span "Go to Datacenters" at bounding box center [623, 320] width 104 height 20
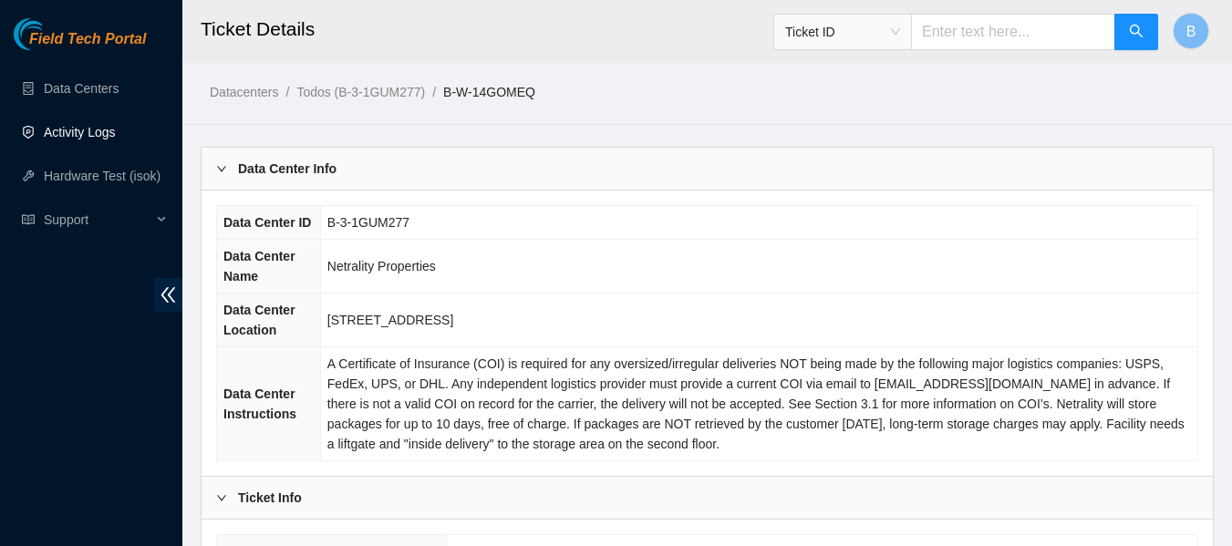
click at [91, 125] on link "Activity Logs" at bounding box center [80, 132] width 72 height 15
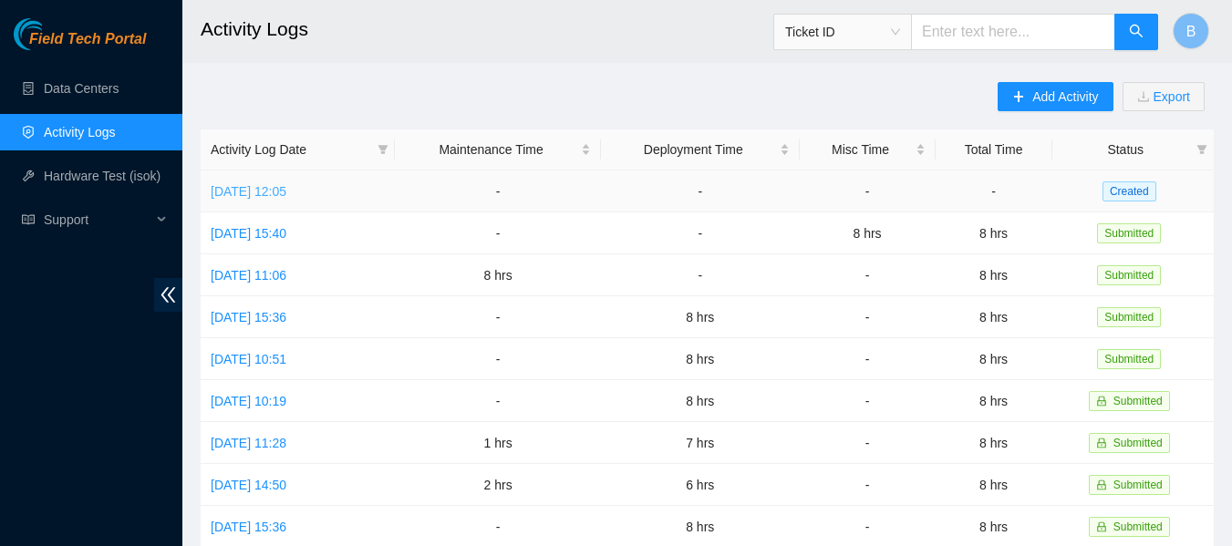
click at [271, 184] on link "[DATE] 12:05" at bounding box center [249, 191] width 76 height 15
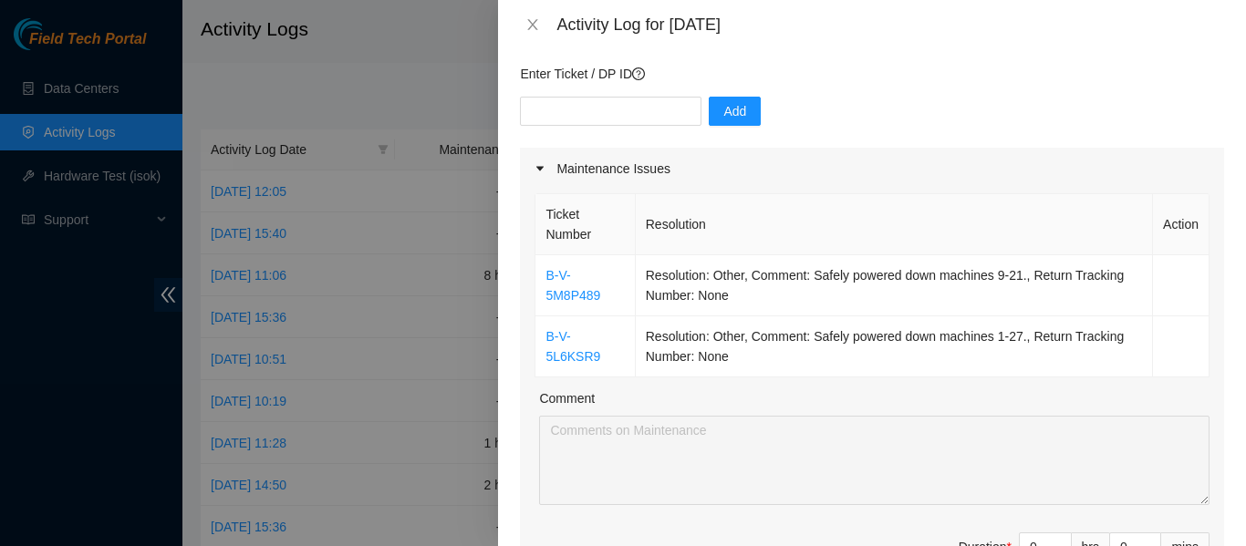
scroll to position [140, 0]
click at [575, 346] on link "B-V-5L6KSR9" at bounding box center [572, 348] width 55 height 35
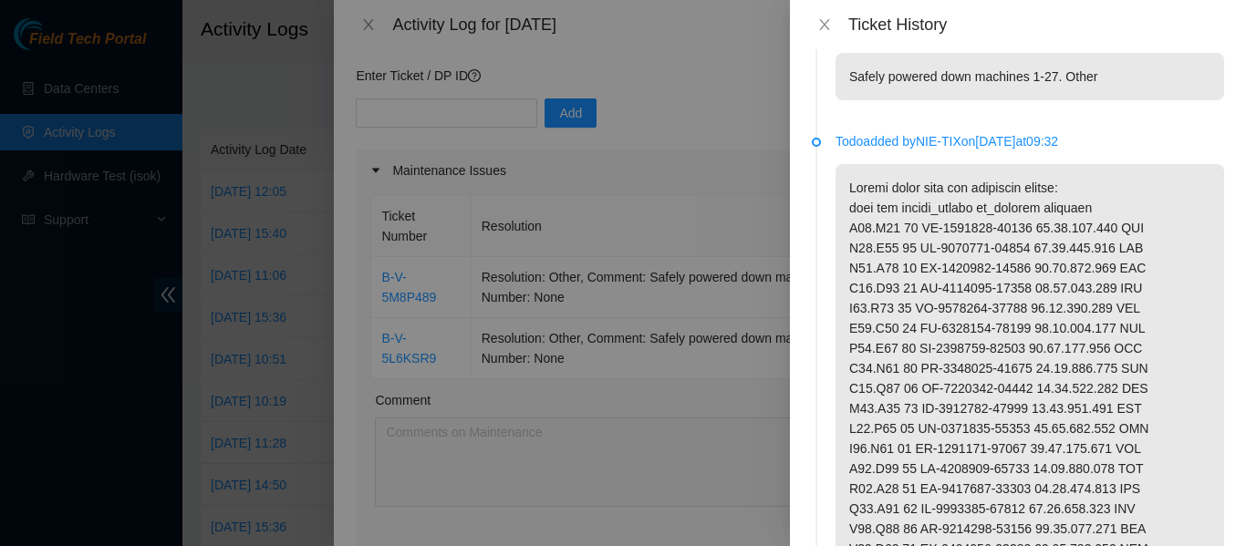
scroll to position [0, 0]
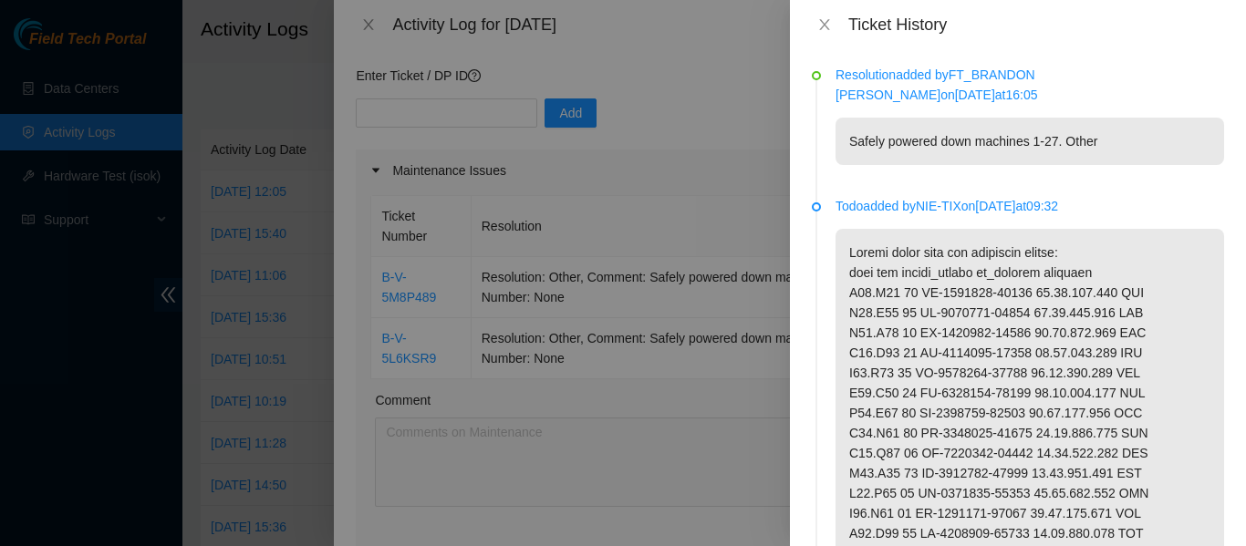
click at [894, 245] on p at bounding box center [1029, 533] width 388 height 609
click at [827, 21] on icon "close" at bounding box center [824, 24] width 10 height 11
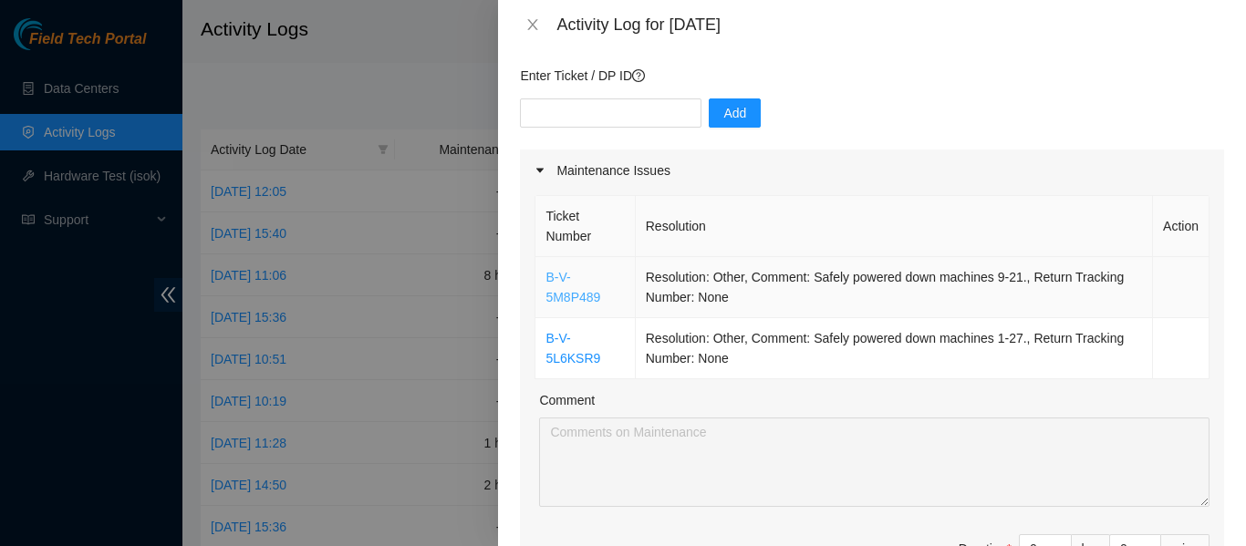
click at [599, 295] on link "B-V-5M8P489" at bounding box center [572, 287] width 55 height 35
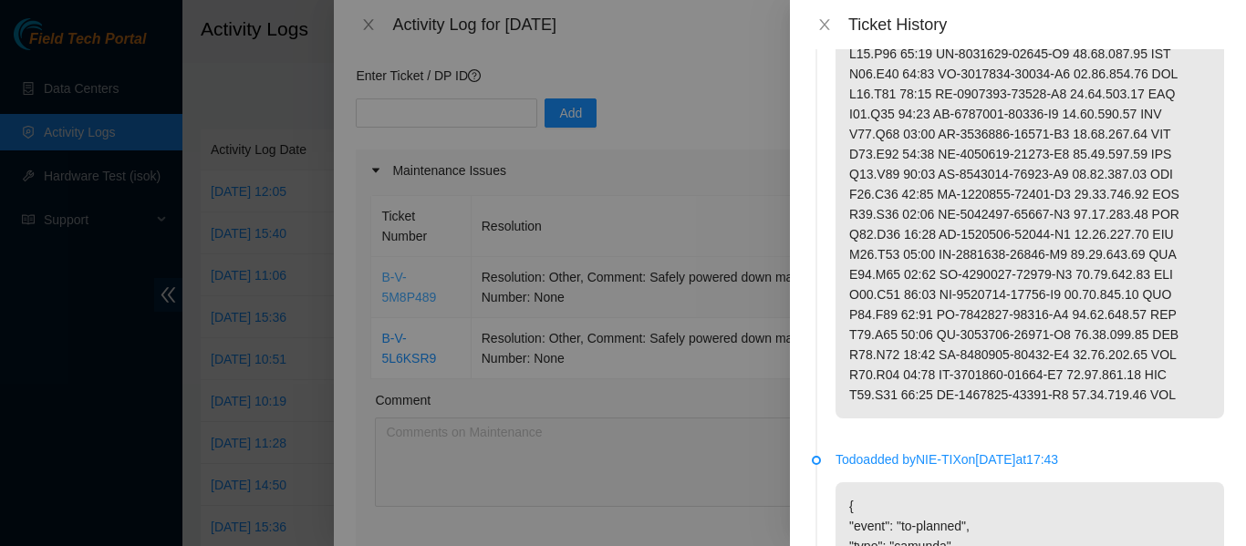
scroll to position [398, 0]
click at [824, 25] on icon "close" at bounding box center [824, 24] width 10 height 11
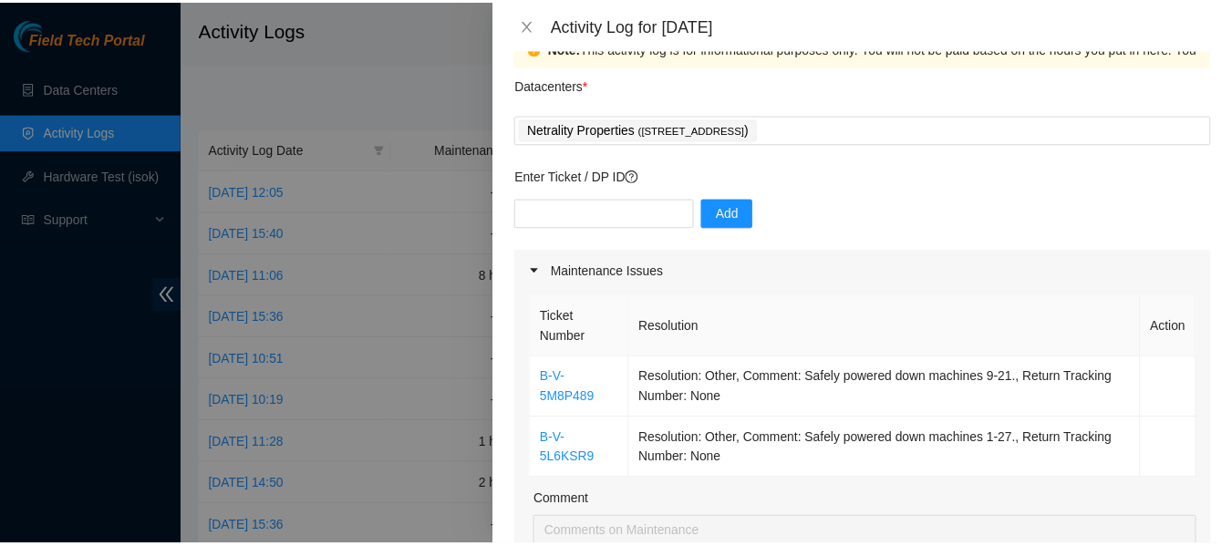
scroll to position [41, 0]
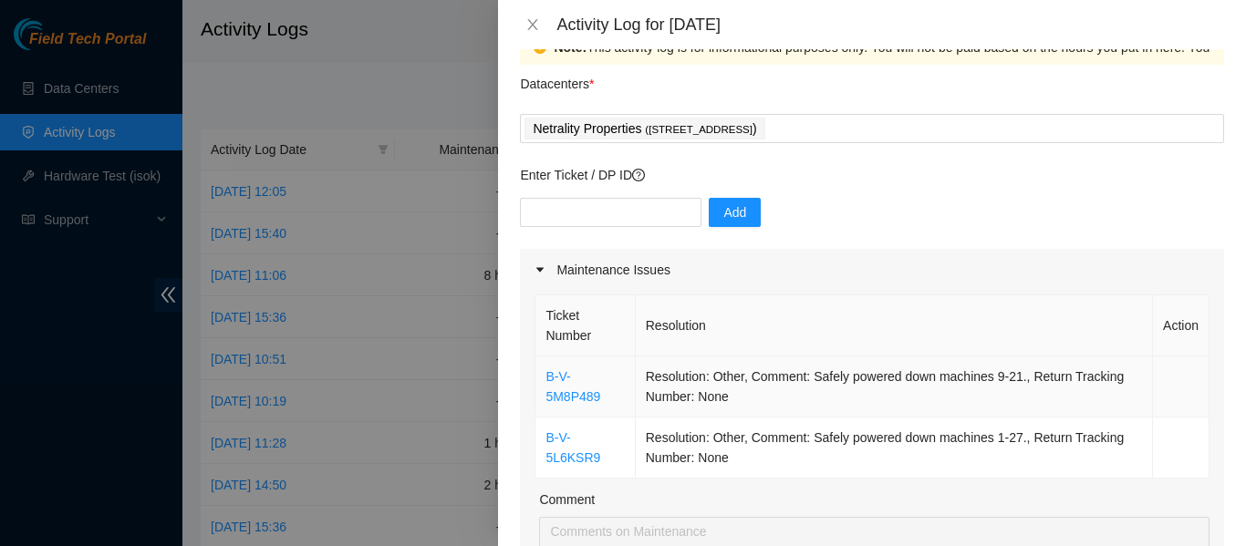
drag, startPoint x: 606, startPoint y: 383, endPoint x: 579, endPoint y: 398, distance: 31.0
click at [579, 398] on td "B-V-5M8P489" at bounding box center [584, 387] width 99 height 61
drag, startPoint x: 538, startPoint y: 386, endPoint x: 631, endPoint y: 398, distance: 93.8
click at [631, 398] on td "B-V-5M8P489" at bounding box center [584, 387] width 99 height 61
copy link "B-V-5M8P489"
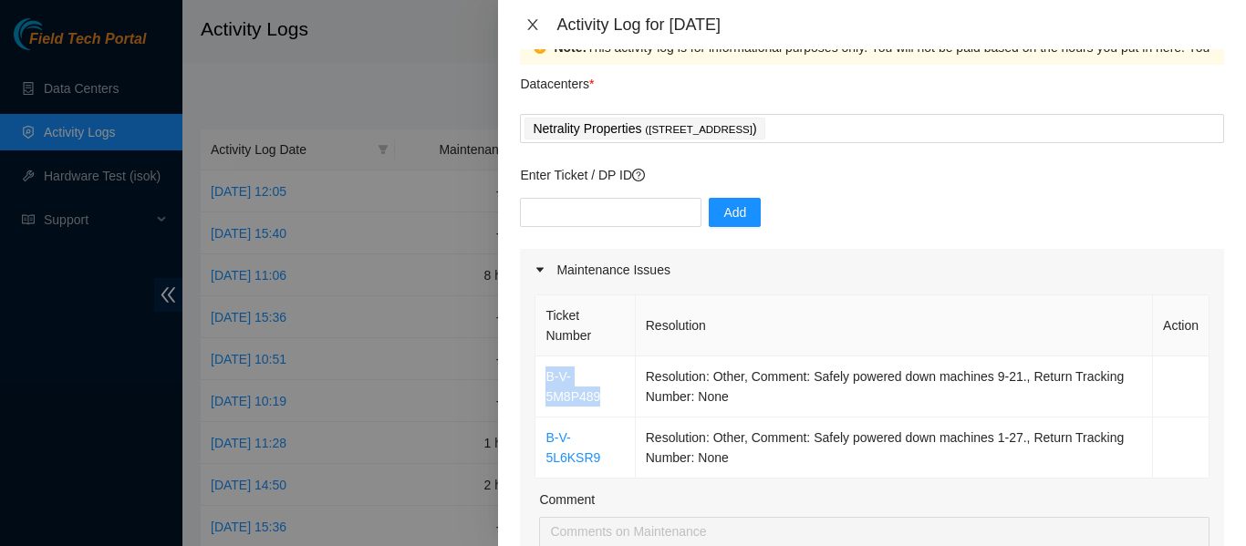
click at [534, 21] on icon "close" at bounding box center [532, 24] width 15 height 15
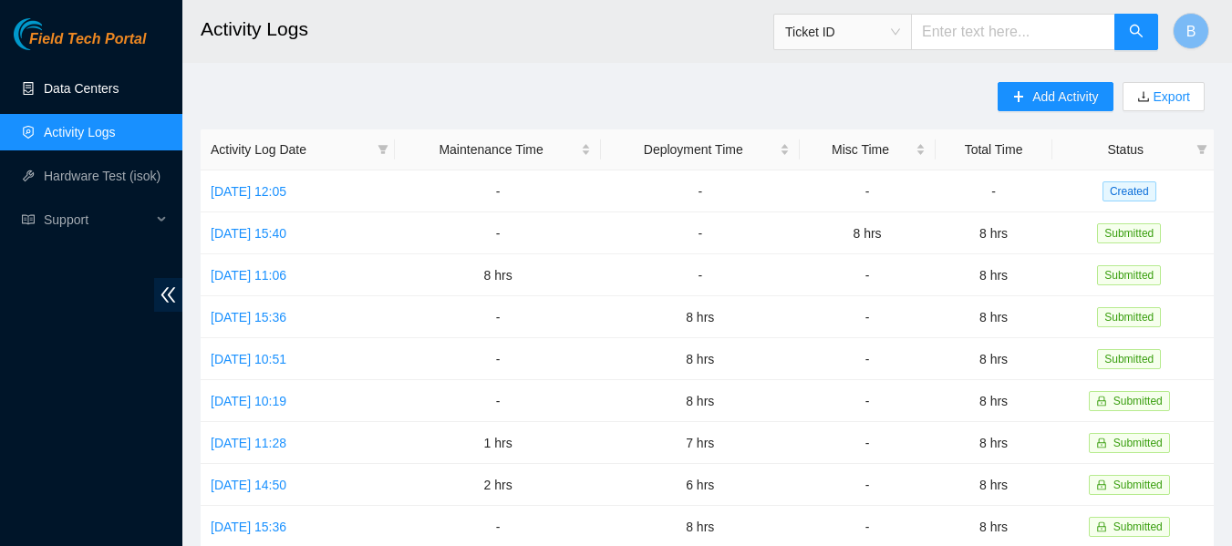
click at [101, 94] on link "Data Centers" at bounding box center [81, 88] width 75 height 15
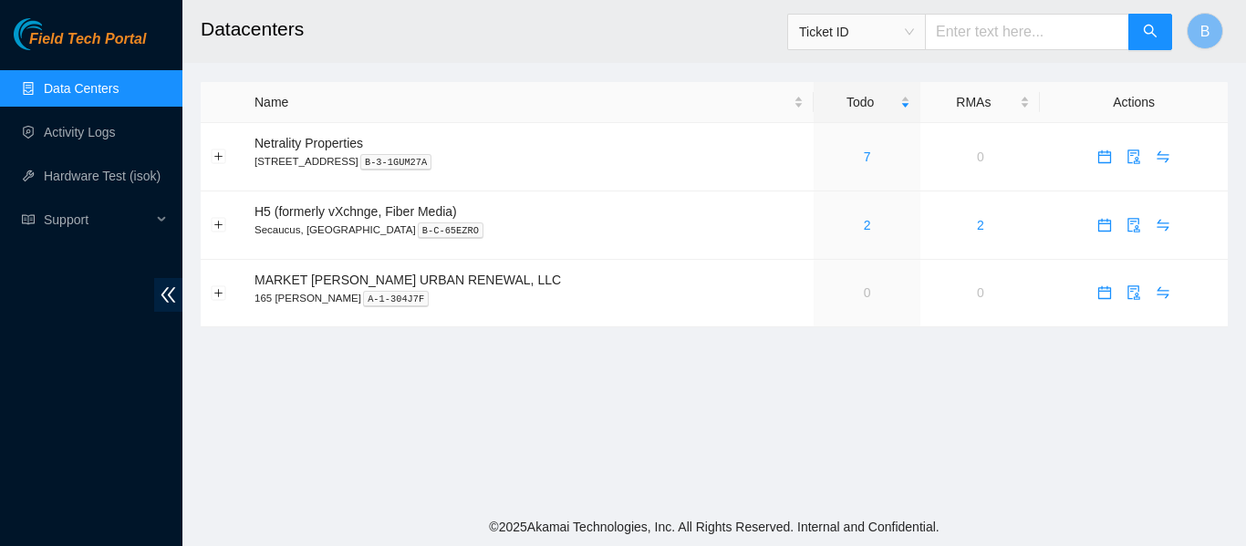
click at [1021, 33] on input "text" at bounding box center [1027, 32] width 204 height 36
paste input "B-V-5M8P489"
type input "B-V-5M8P489"
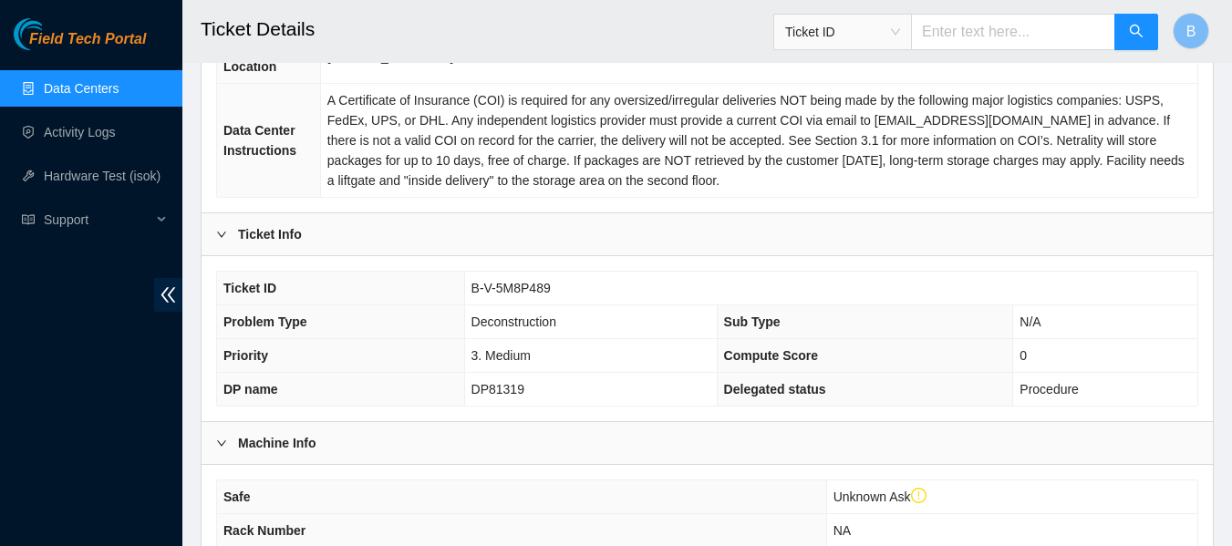
scroll to position [299, 0]
click at [895, 38] on span "Ticket ID" at bounding box center [842, 31] width 115 height 27
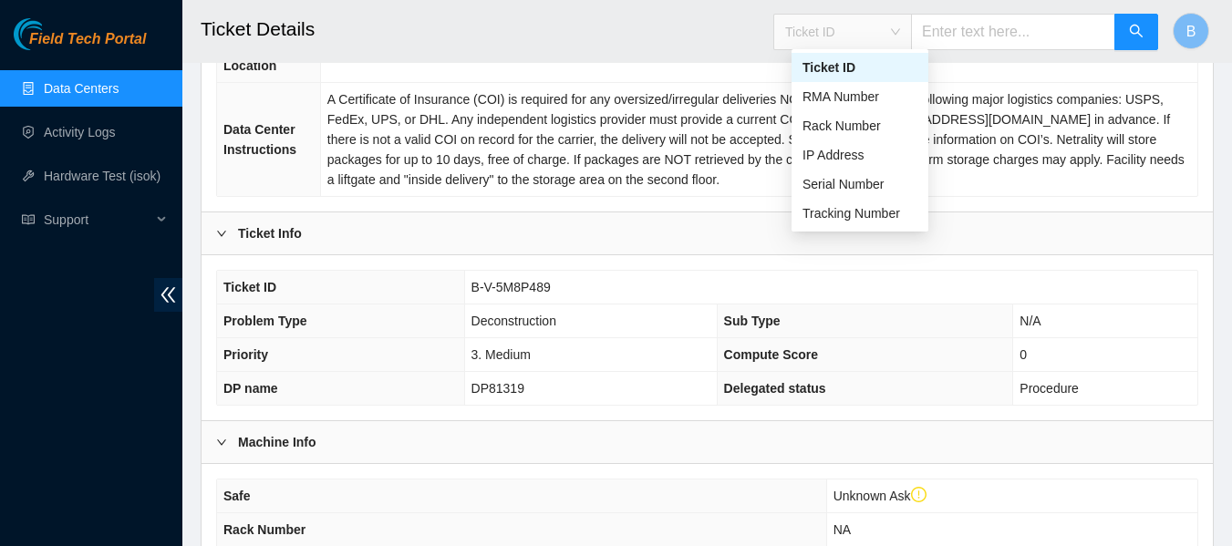
click at [686, 7] on h2 "Ticket Details" at bounding box center [619, 29] width 837 height 58
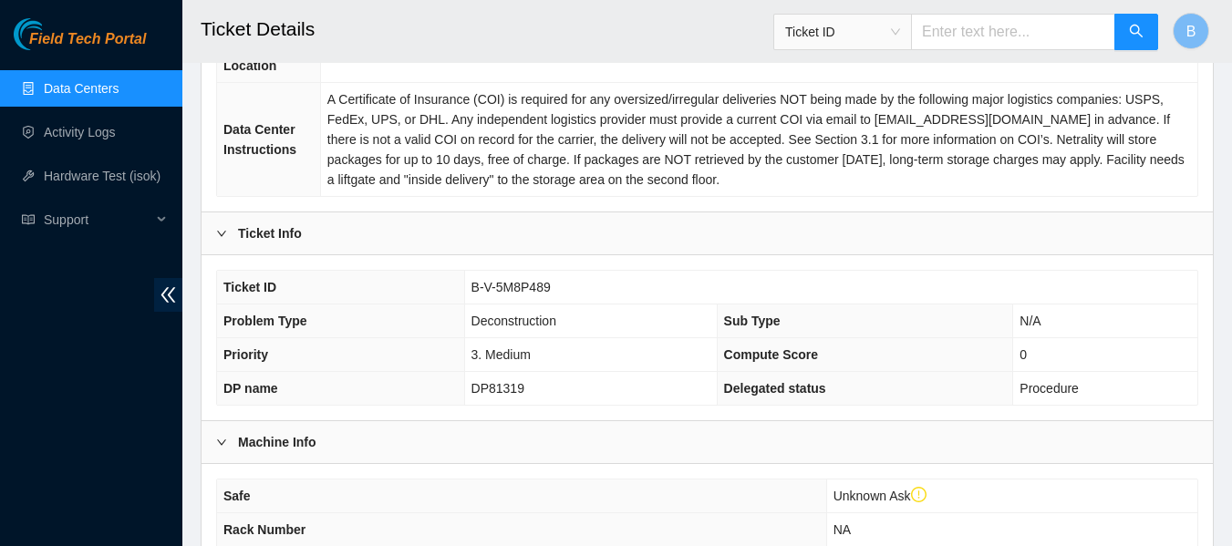
click at [86, 92] on link "Data Centers" at bounding box center [81, 88] width 75 height 15
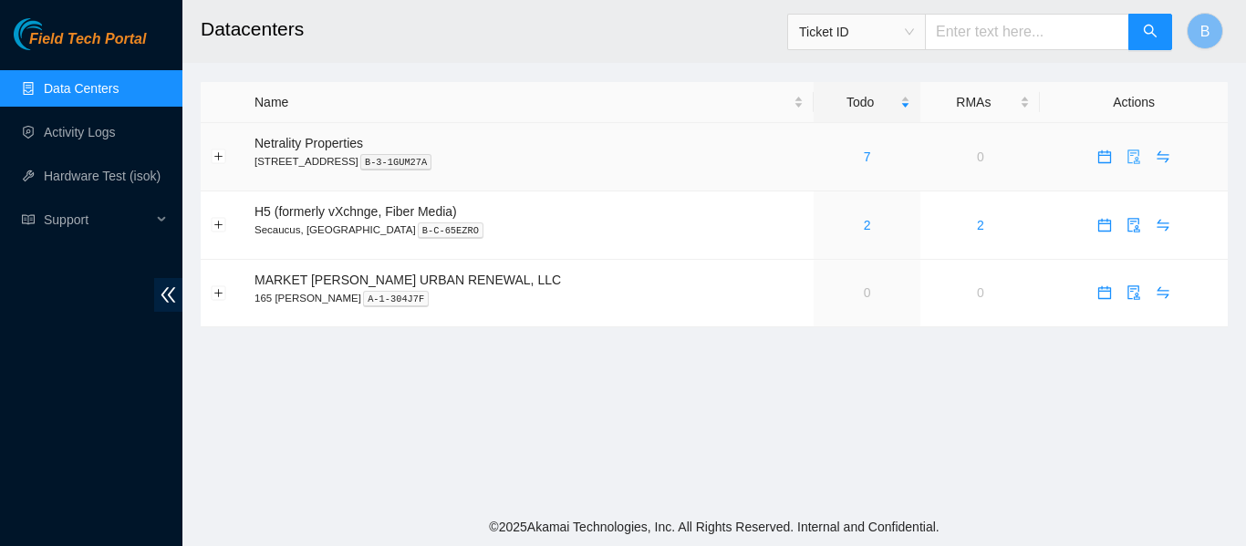
click at [1127, 155] on icon "audit" at bounding box center [1133, 157] width 12 height 15
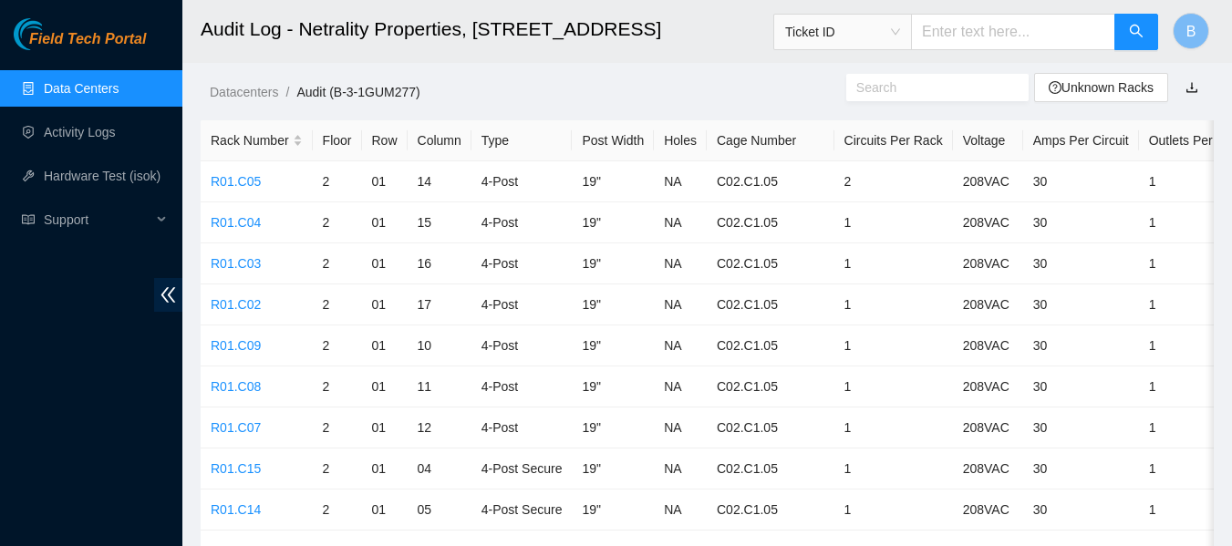
click at [83, 89] on link "Data Centers" at bounding box center [81, 88] width 75 height 15
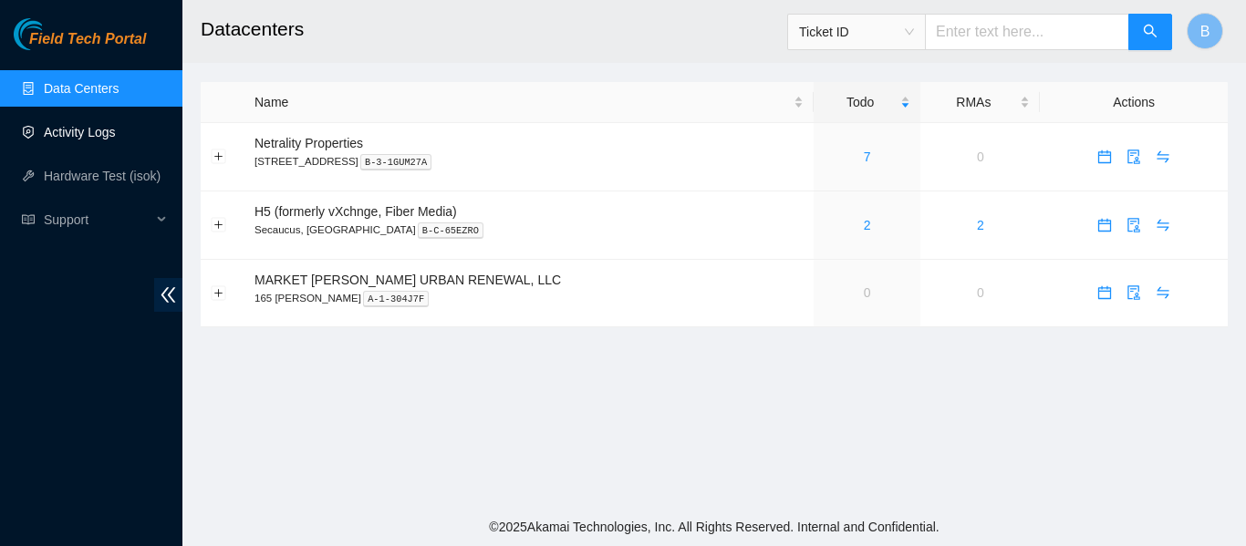
click at [104, 135] on link "Activity Logs" at bounding box center [80, 132] width 72 height 15
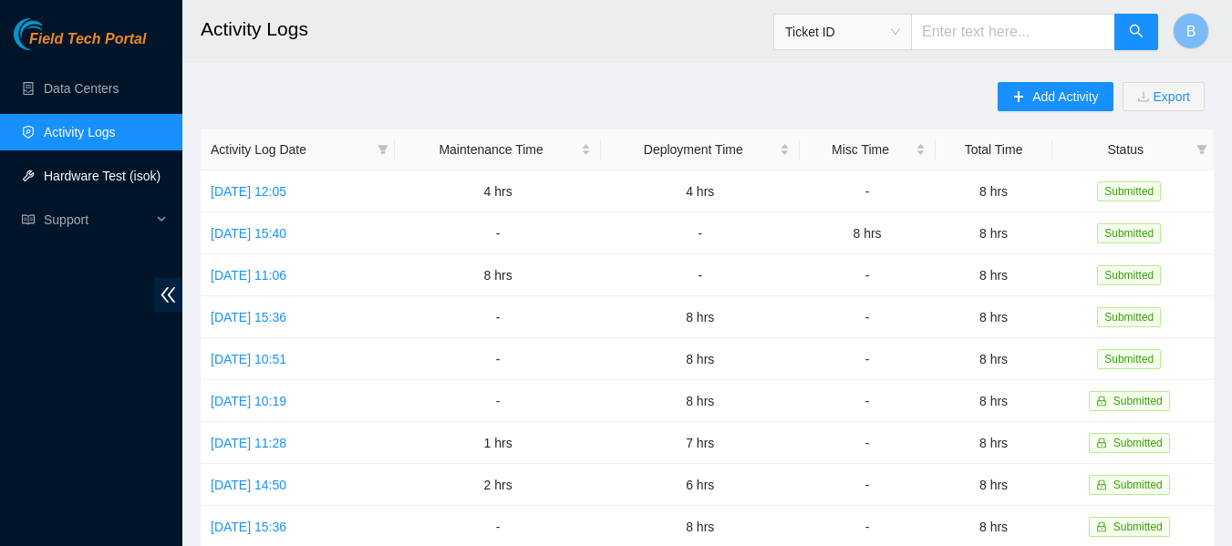
click at [101, 169] on link "Hardware Test (isok)" at bounding box center [102, 176] width 117 height 15
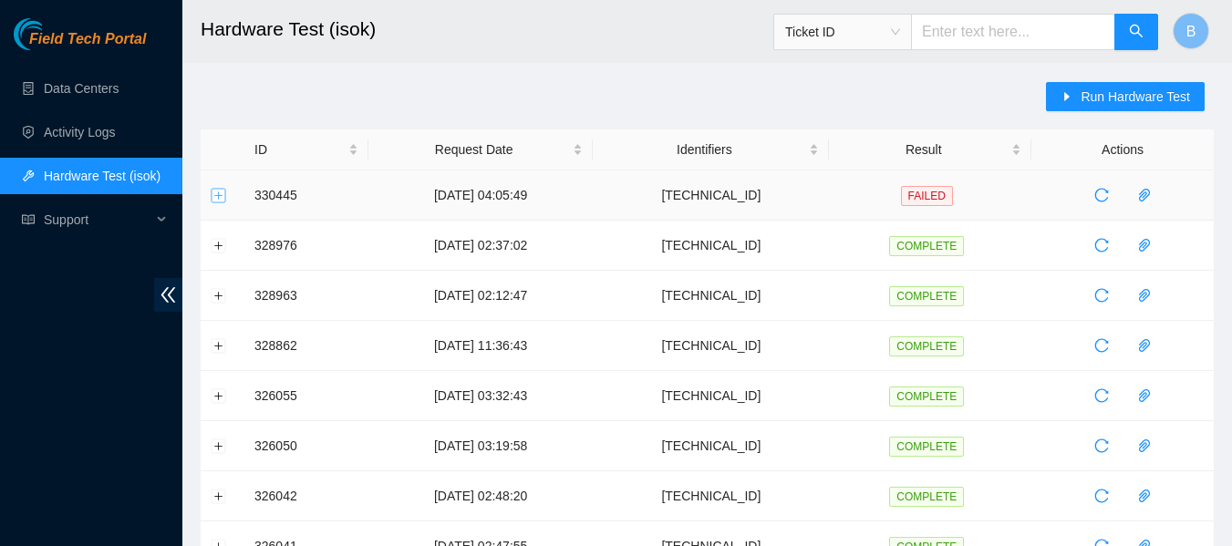
click at [222, 191] on button "Expand row" at bounding box center [219, 195] width 15 height 15
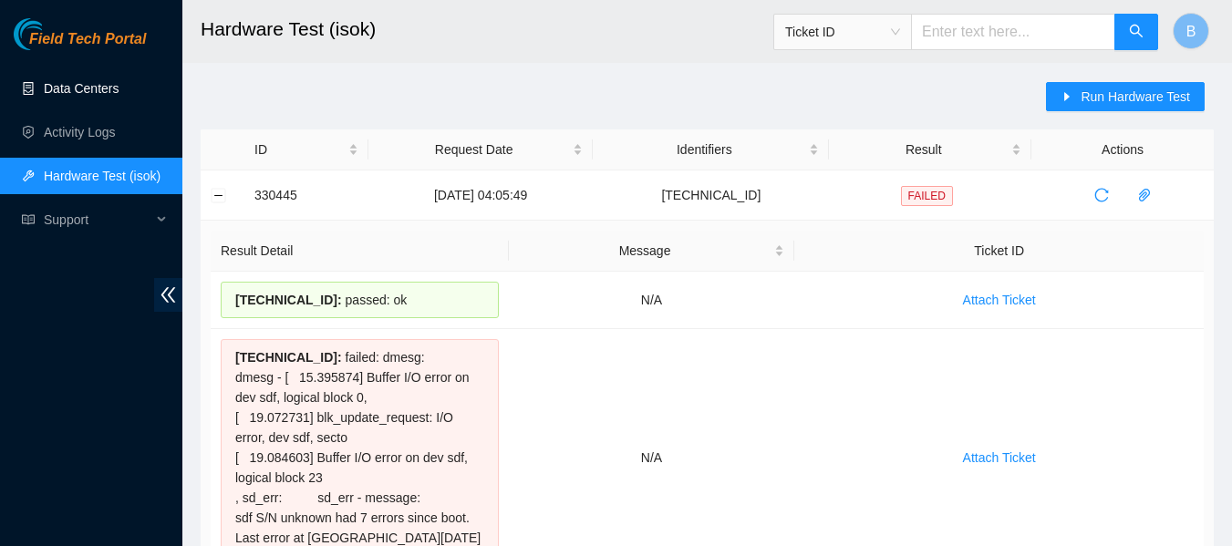
click at [107, 85] on link "Data Centers" at bounding box center [81, 88] width 75 height 15
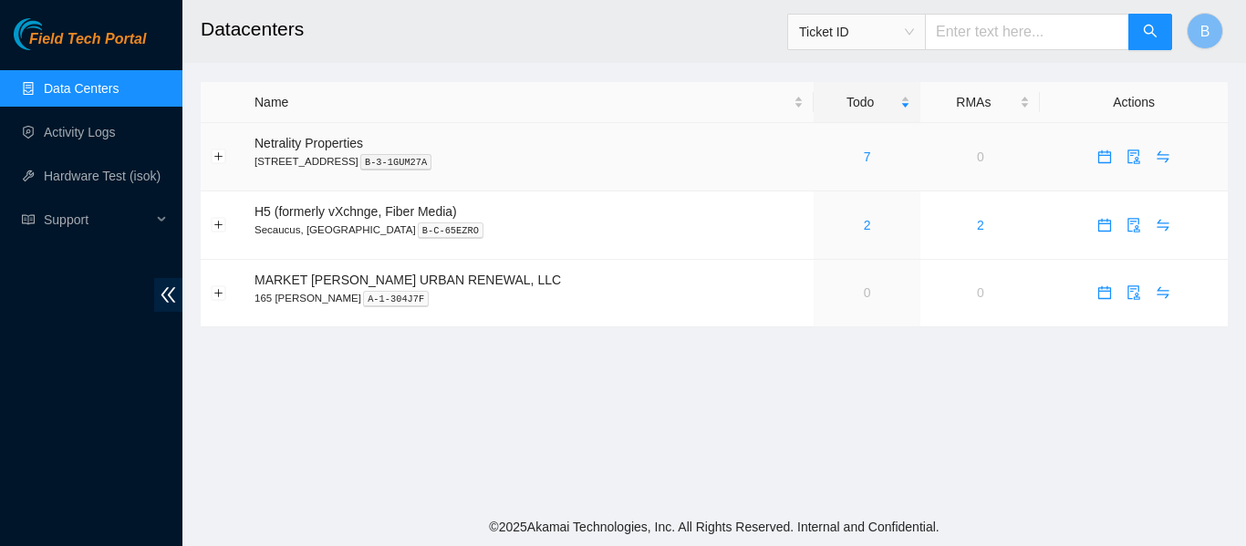
click at [823, 156] on div "7" at bounding box center [866, 157] width 87 height 20
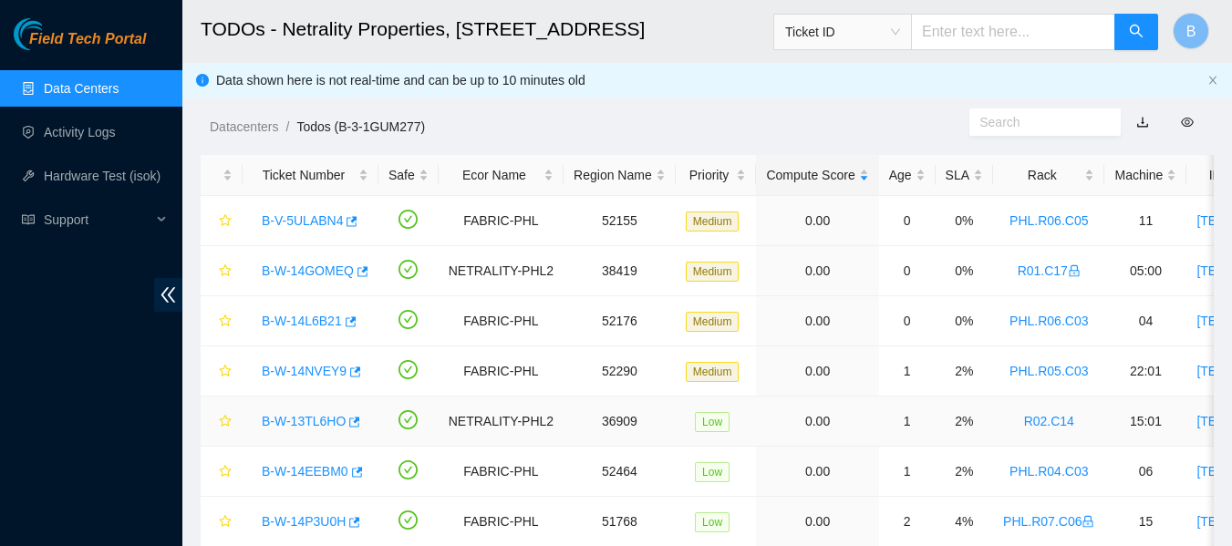
scroll to position [71, 0]
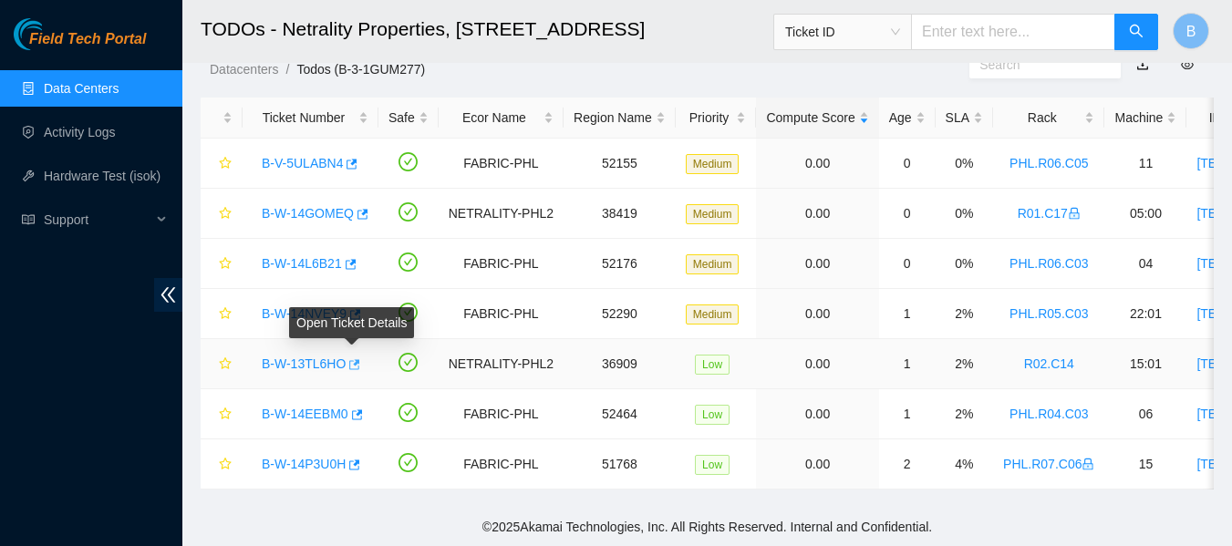
click at [352, 359] on icon "button" at bounding box center [354, 364] width 11 height 10
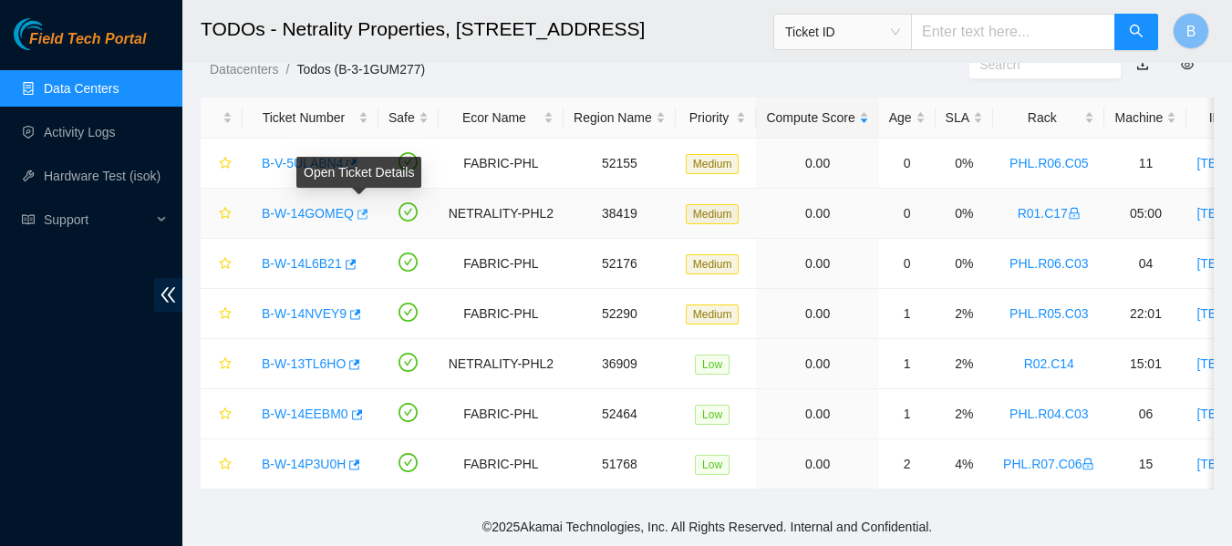
click at [362, 209] on icon "button" at bounding box center [362, 214] width 11 height 10
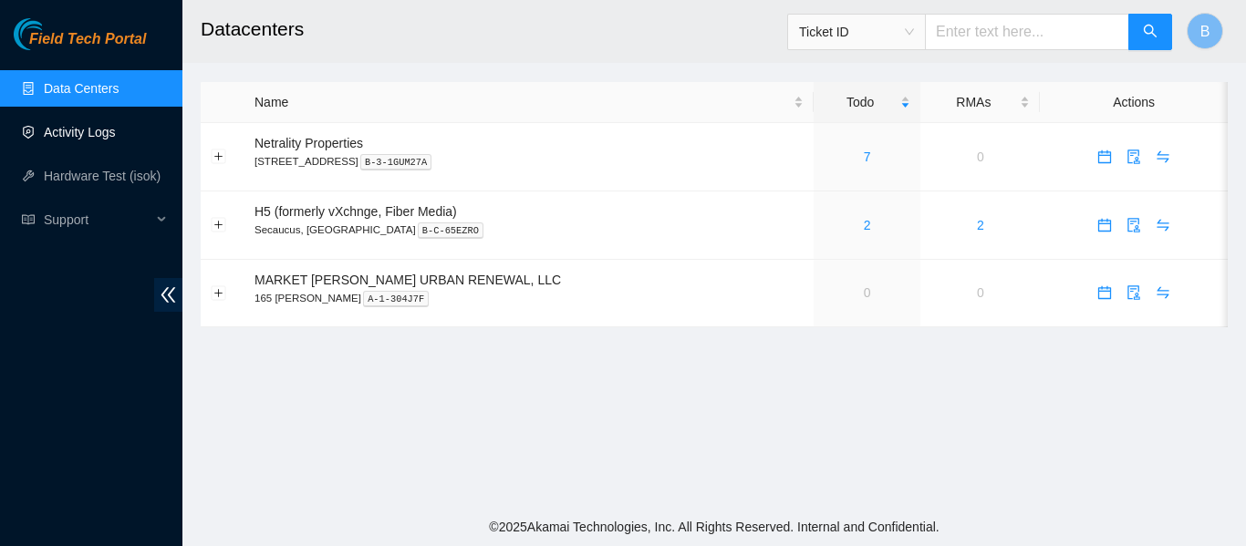
click at [116, 125] on link "Activity Logs" at bounding box center [80, 132] width 72 height 15
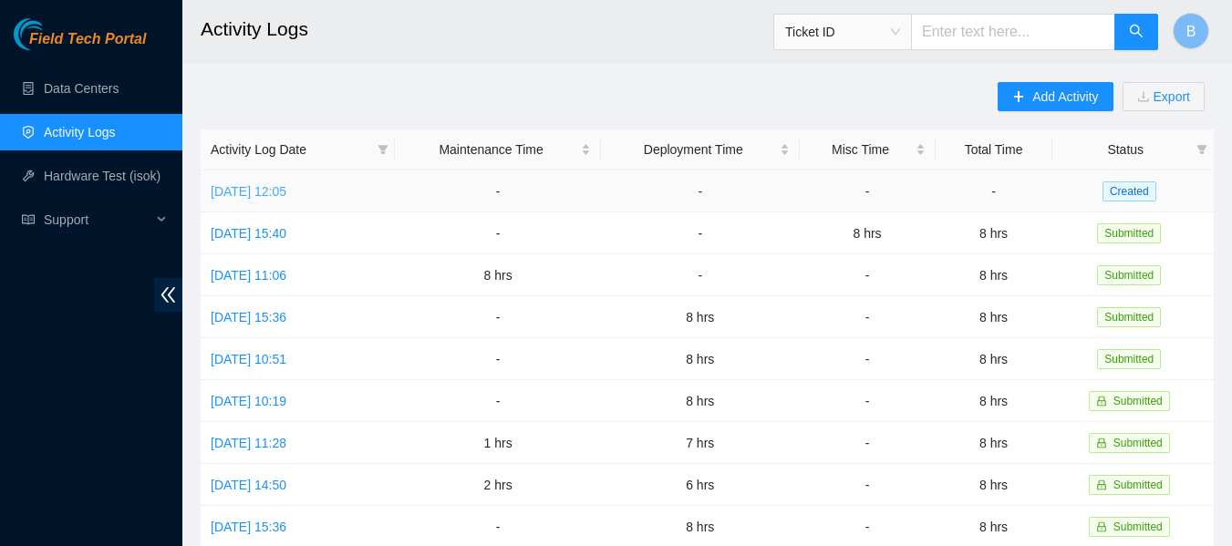
click at [286, 190] on link "[DATE] 12:05" at bounding box center [249, 191] width 76 height 15
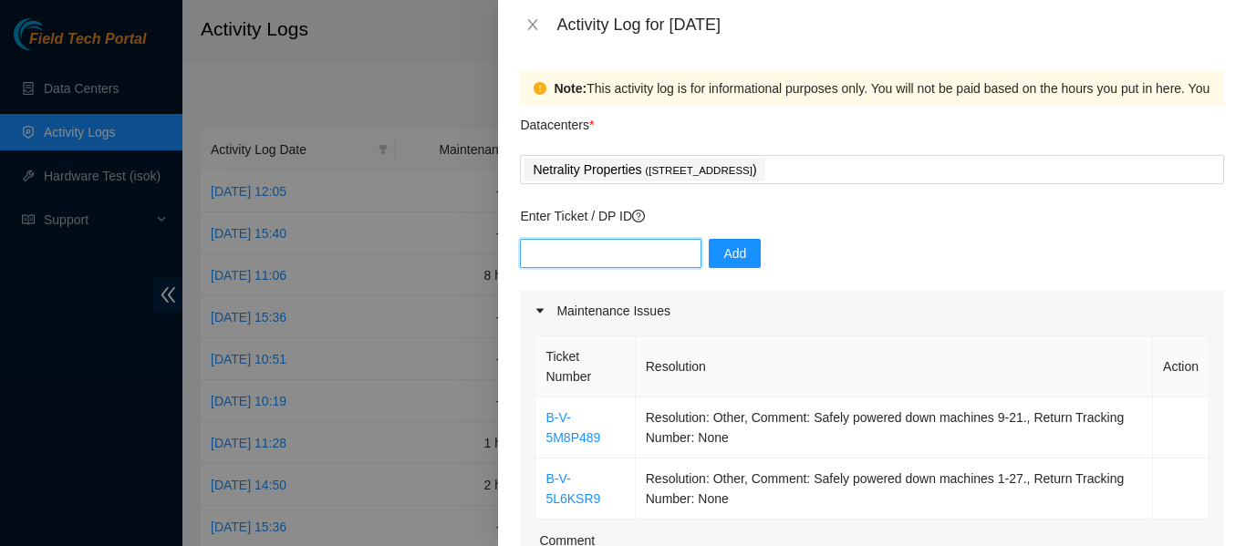
click at [592, 257] on input "text" at bounding box center [610, 253] width 181 height 29
type input "p"
click at [790, 216] on p "Enter Ticket / DP ID" at bounding box center [872, 216] width 704 height 20
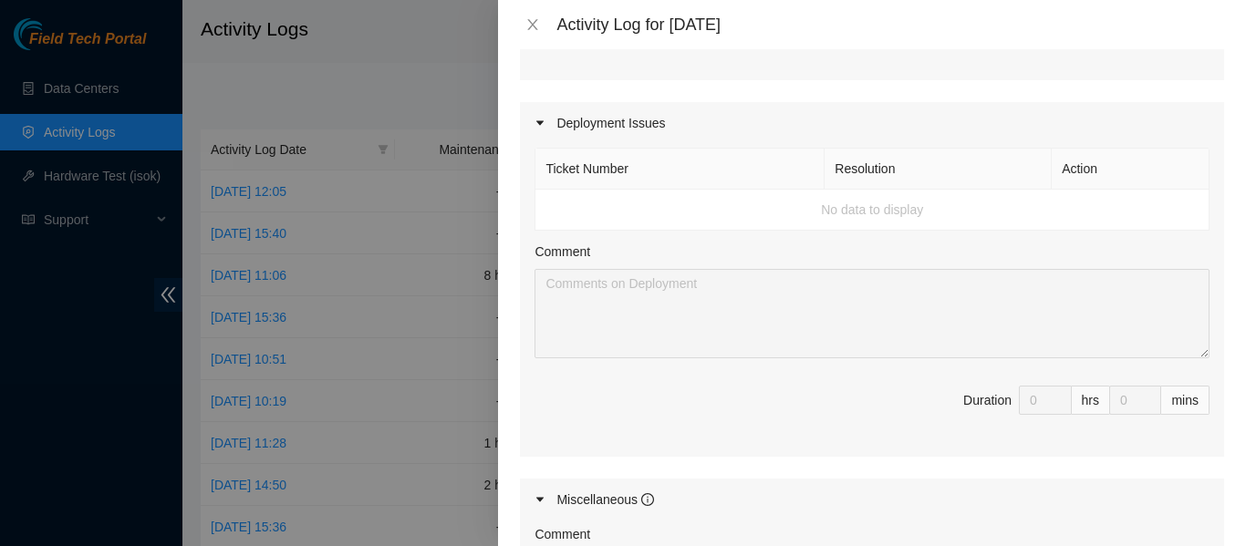
scroll to position [667, 0]
click at [760, 58] on span "Duration * 0 hrs 0 mins" at bounding box center [871, 33] width 675 height 51
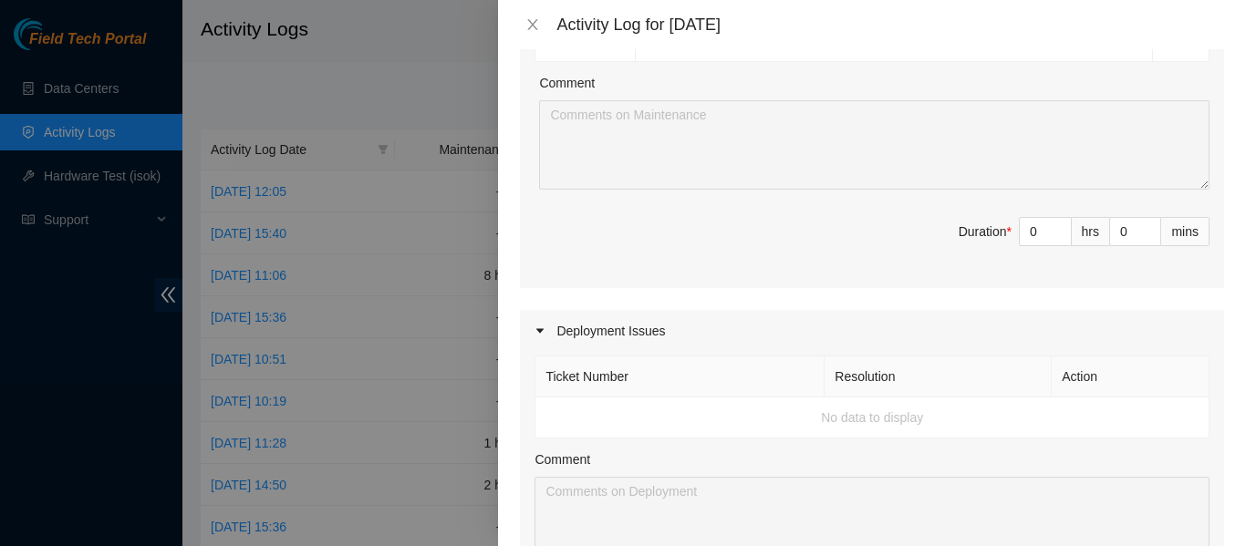
scroll to position [457, 0]
click at [663, 264] on span "Duration * 0 hrs 0 mins" at bounding box center [871, 243] width 675 height 51
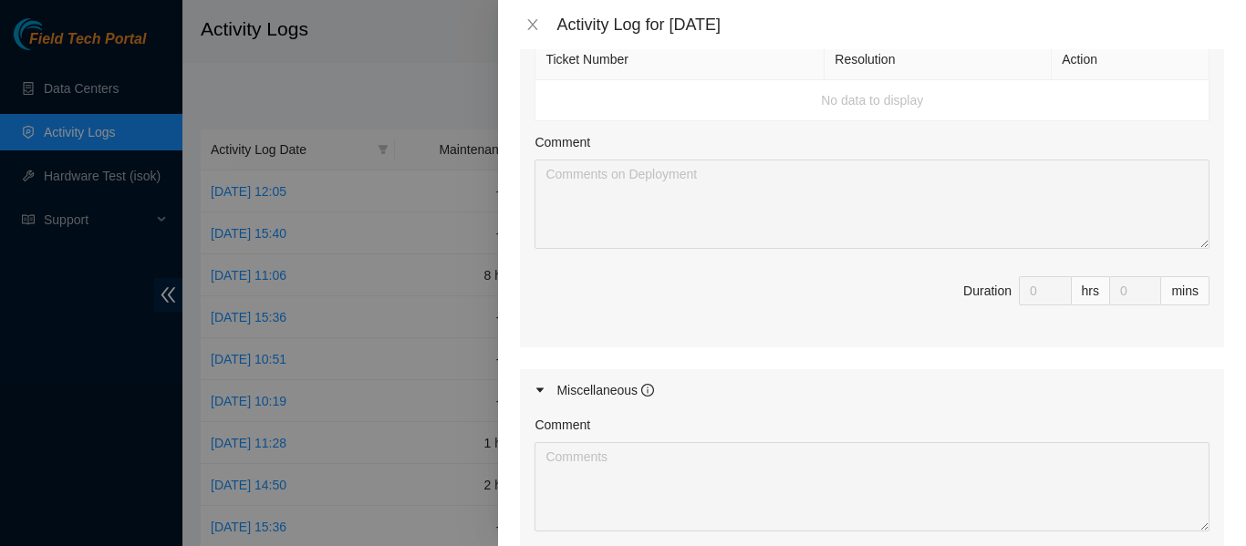
scroll to position [1053, 0]
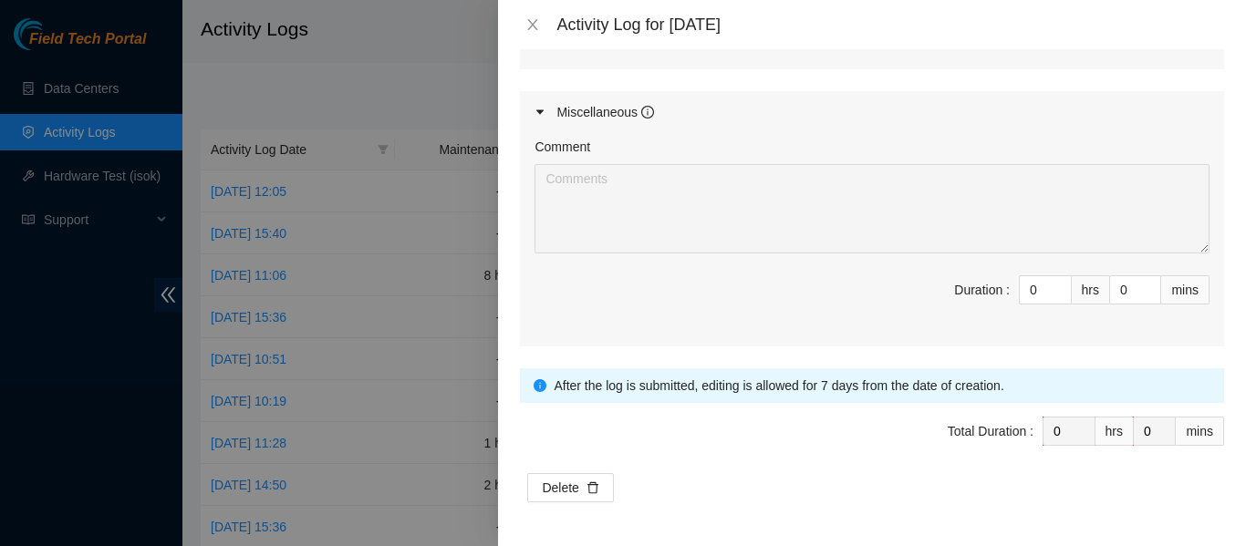
click at [525, 274] on div "Comment Duration : 0 hrs 0 mins" at bounding box center [872, 239] width 704 height 213
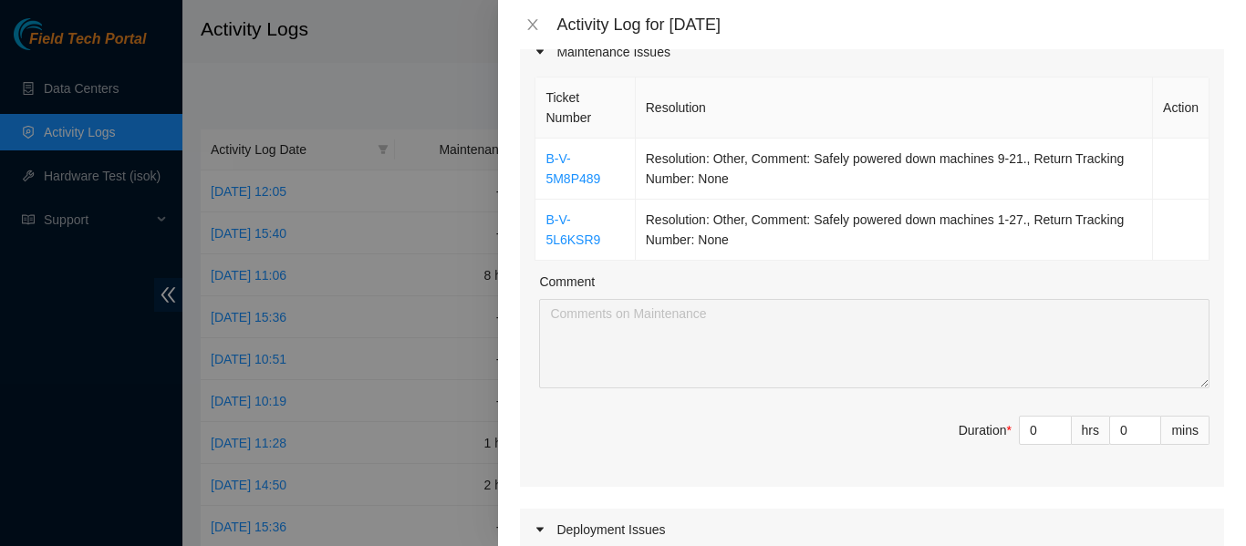
scroll to position [236, 0]
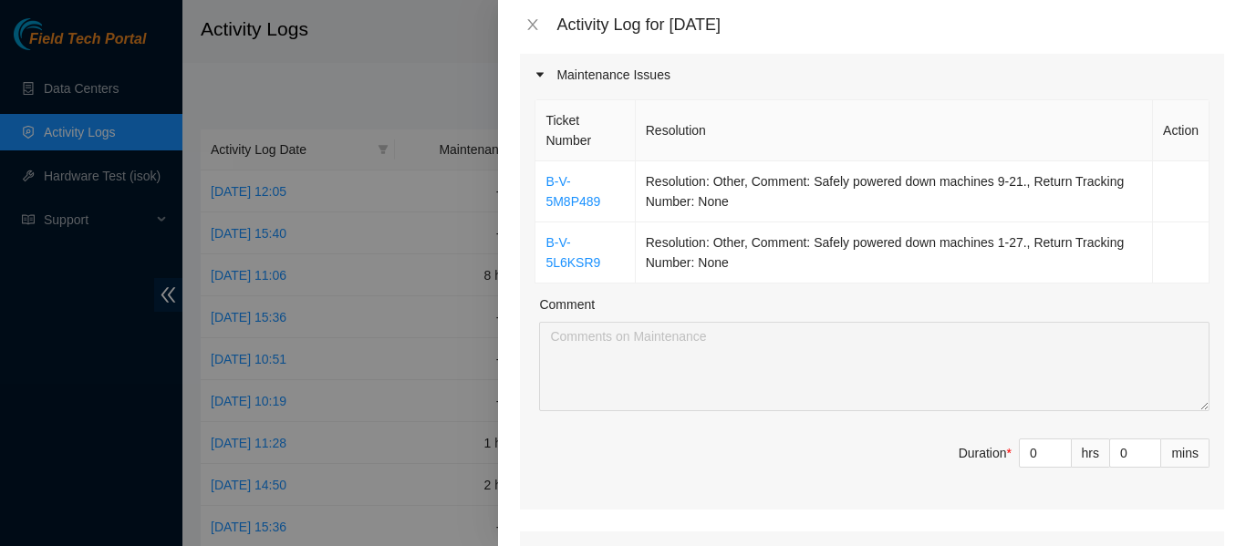
click at [657, 296] on div "Comment" at bounding box center [874, 308] width 670 height 27
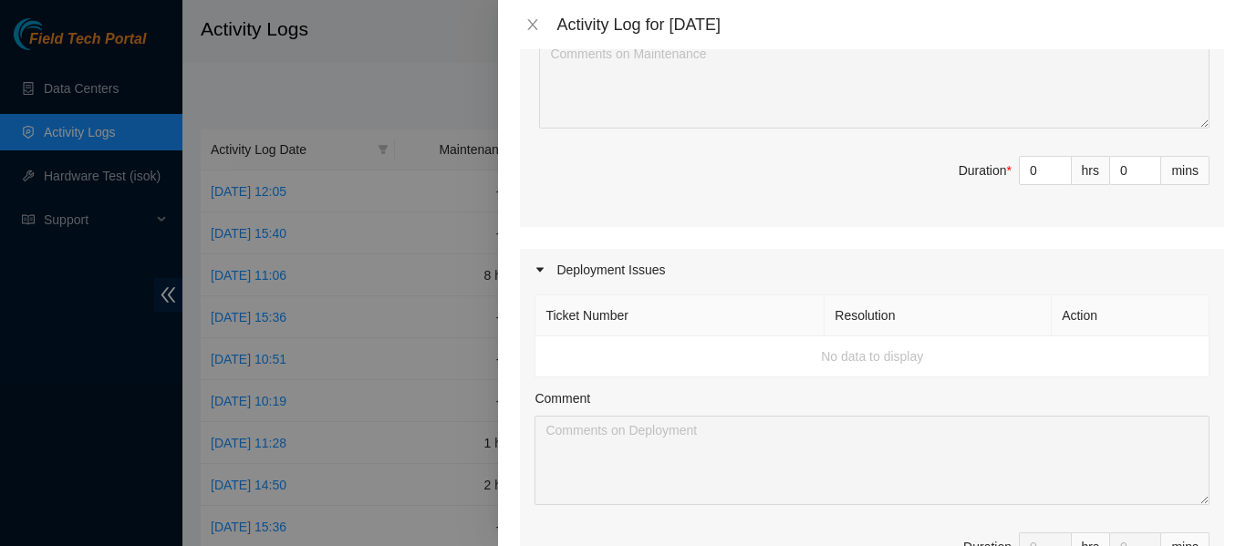
scroll to position [520, 0]
click at [818, 155] on span "Duration * 0 hrs 0 mins" at bounding box center [871, 180] width 675 height 51
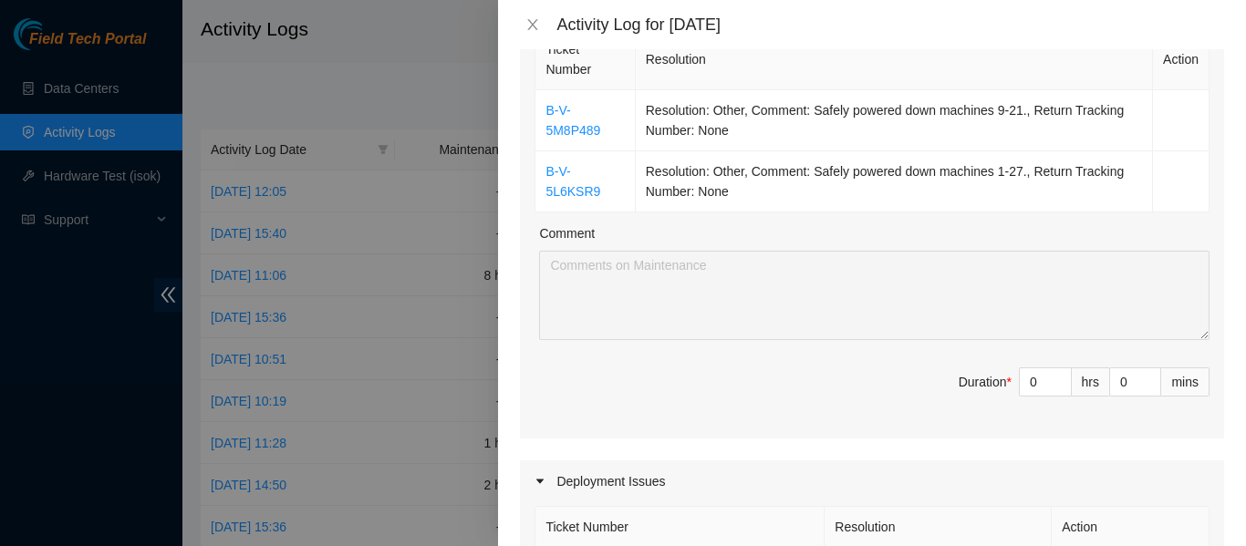
scroll to position [0, 0]
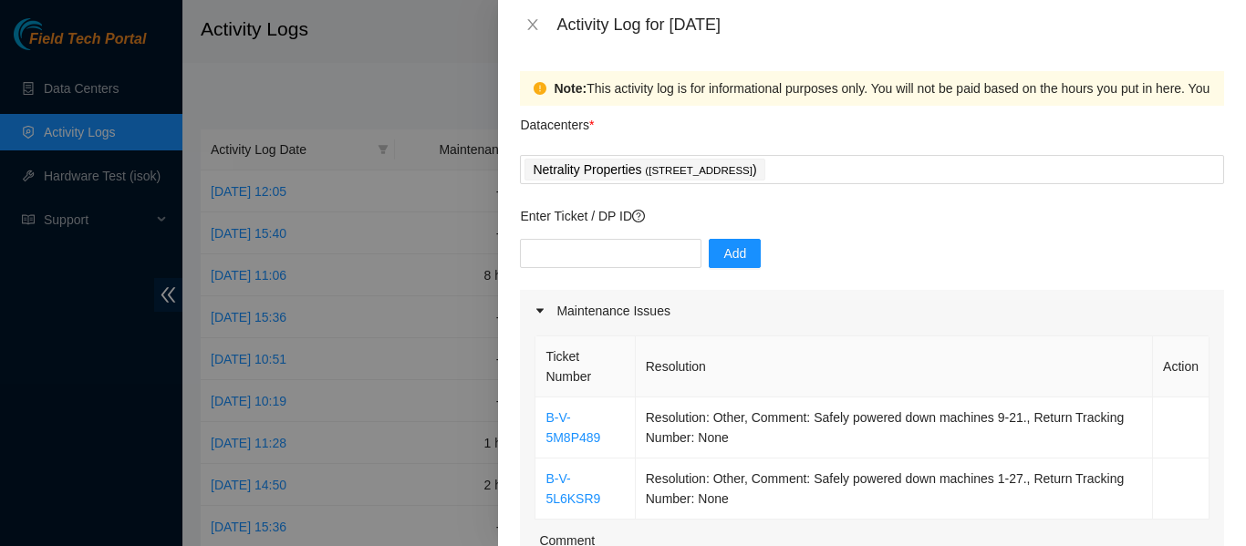
click at [811, 219] on p "Enter Ticket / DP ID" at bounding box center [872, 216] width 704 height 20
click at [776, 207] on p "Enter Ticket / DP ID" at bounding box center [872, 216] width 704 height 20
click at [599, 247] on input "text" at bounding box center [610, 253] width 181 height 29
paste input "DP84035"
type input "DP84035"
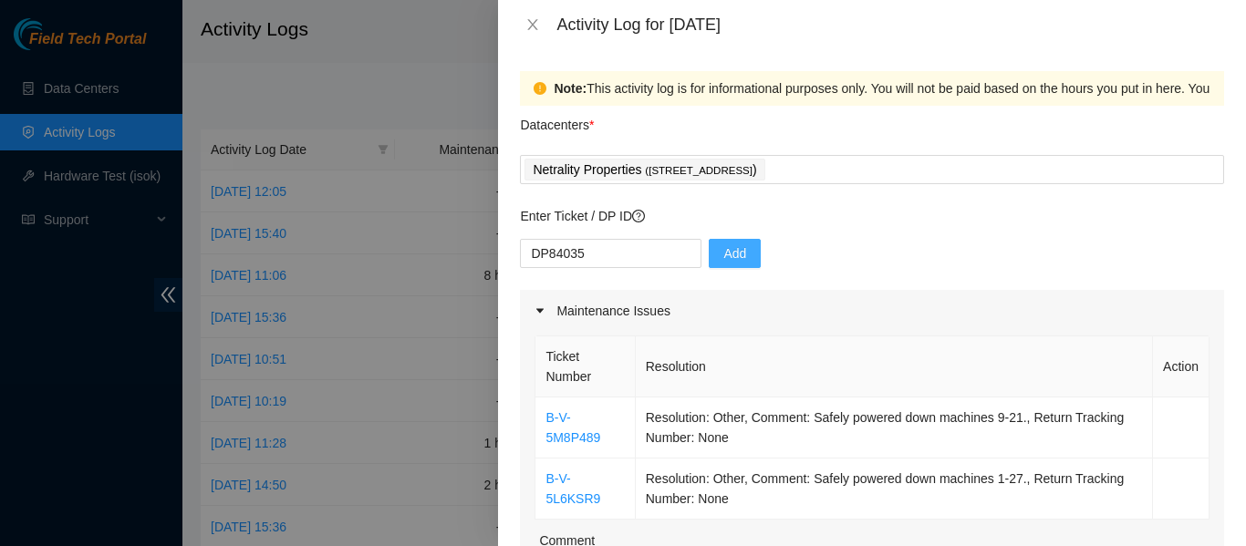
click at [723, 263] on span "Add" at bounding box center [734, 253] width 23 height 20
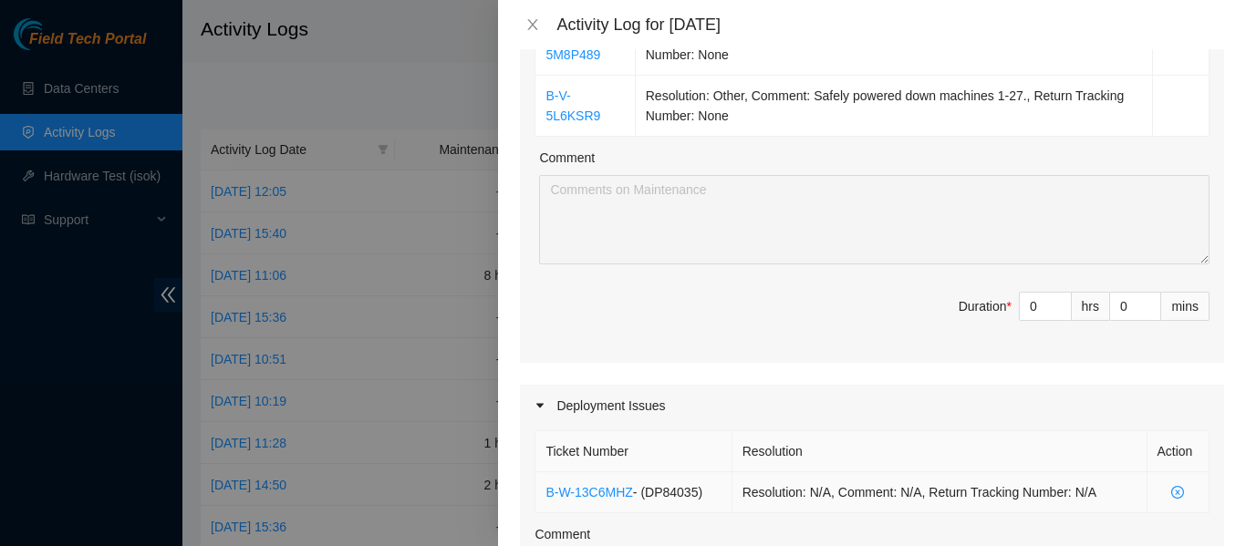
scroll to position [339, 0]
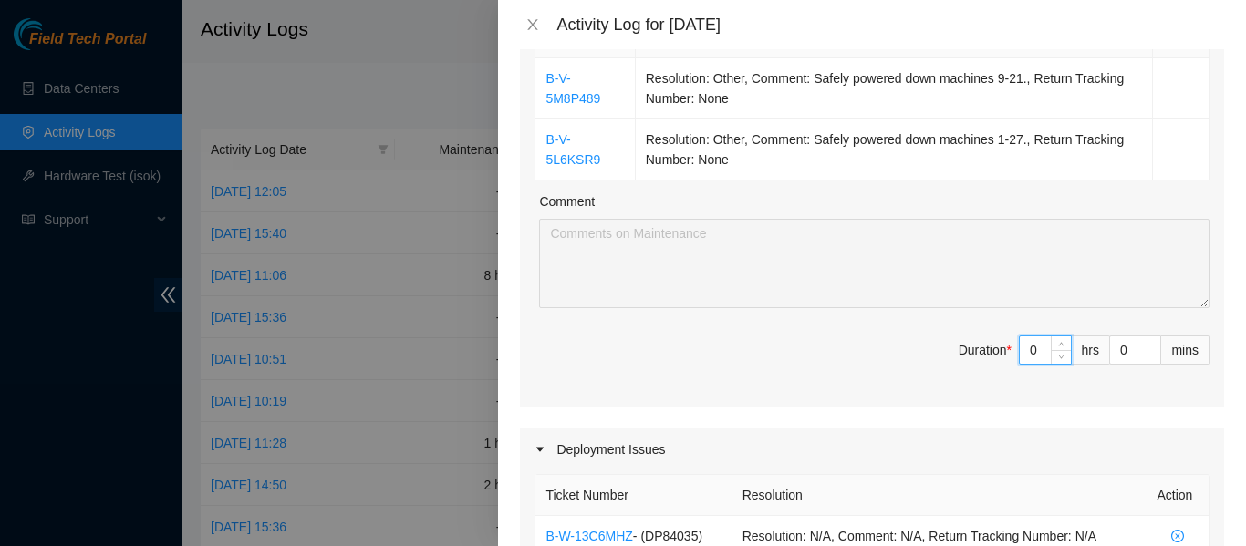
click at [1027, 339] on input "0" at bounding box center [1044, 349] width 51 height 27
type input "4"
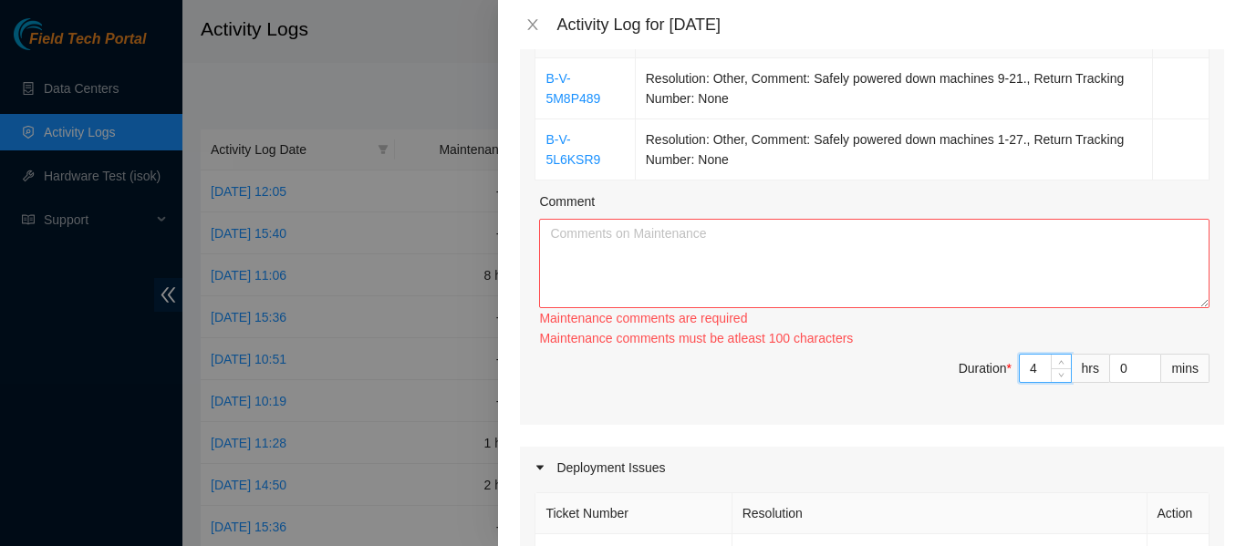
type input "4"
click at [655, 255] on textarea "Comment" at bounding box center [874, 263] width 670 height 89
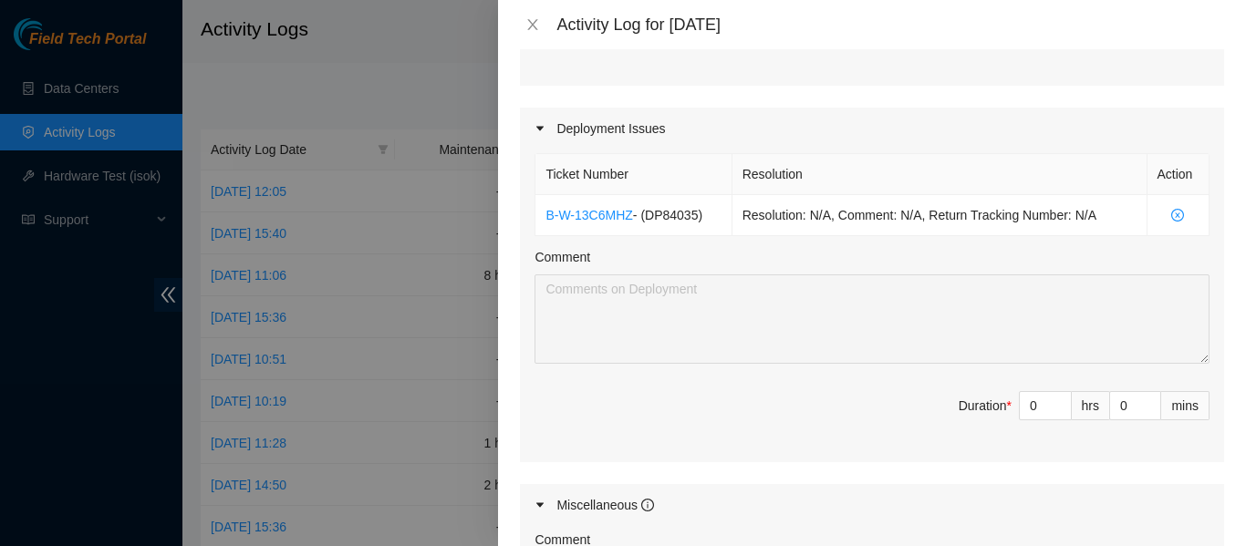
scroll to position [712, 0]
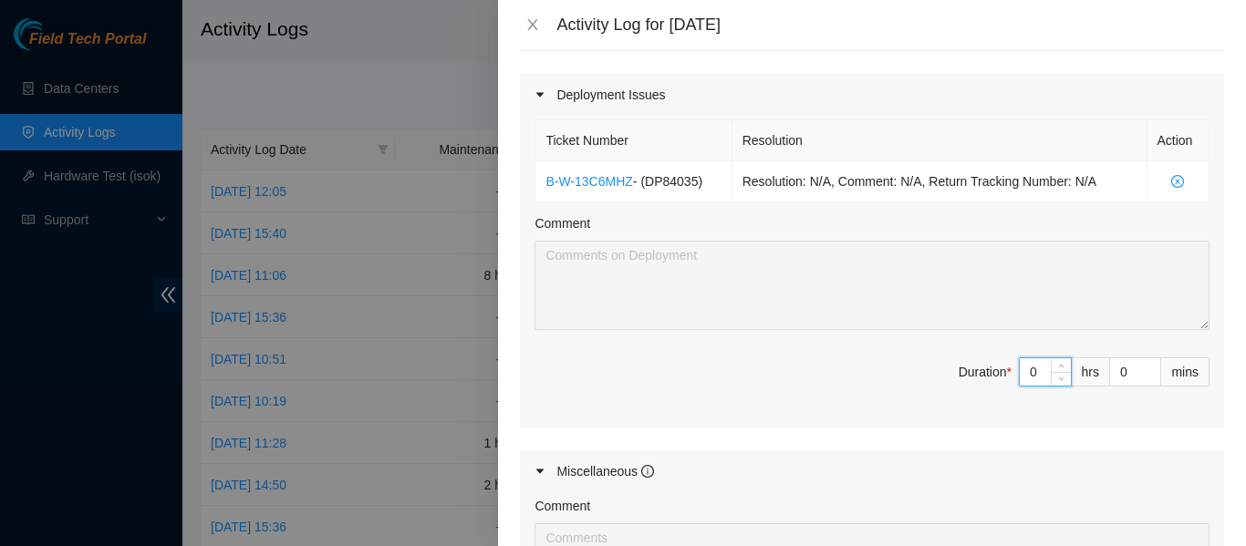
click at [1019, 371] on input "0" at bounding box center [1044, 371] width 51 height 27
type input "4"
type input "8"
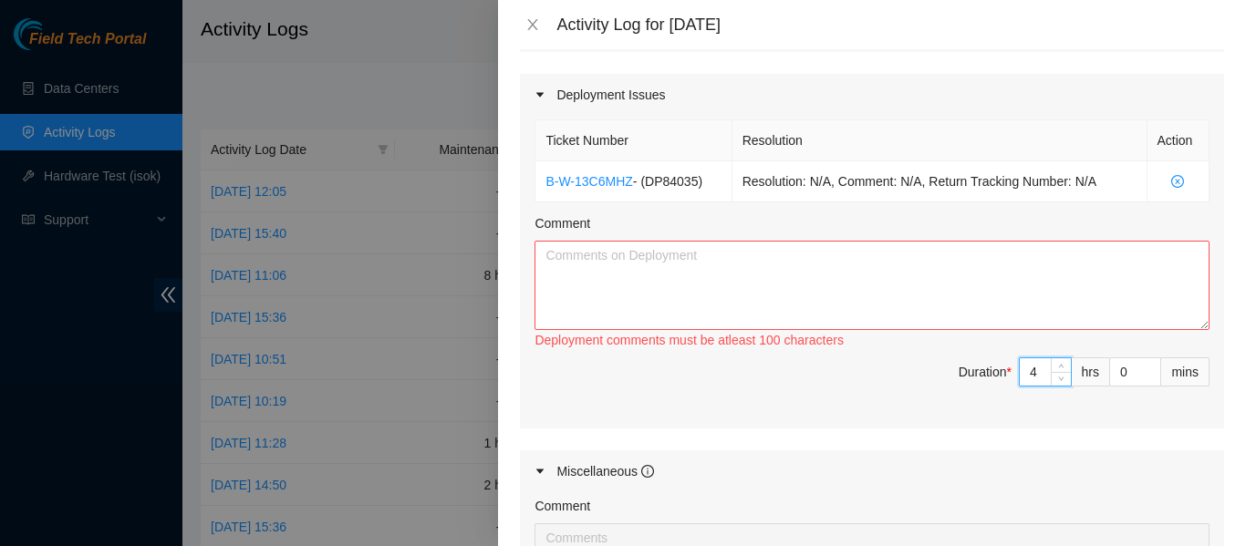
type input "4"
click at [759, 268] on textarea "Comment" at bounding box center [871, 285] width 675 height 89
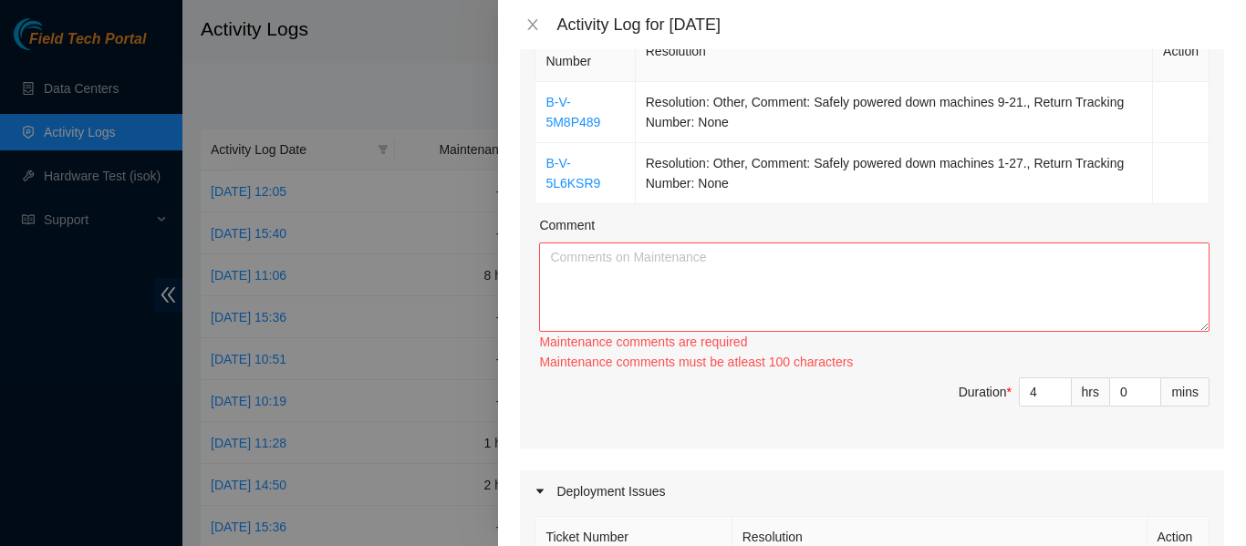
scroll to position [315, 0]
type textarea "Today I spent time cleaning fiber in the racks where our other field tech ran o…"
click at [729, 289] on textarea "Comment" at bounding box center [874, 287] width 670 height 89
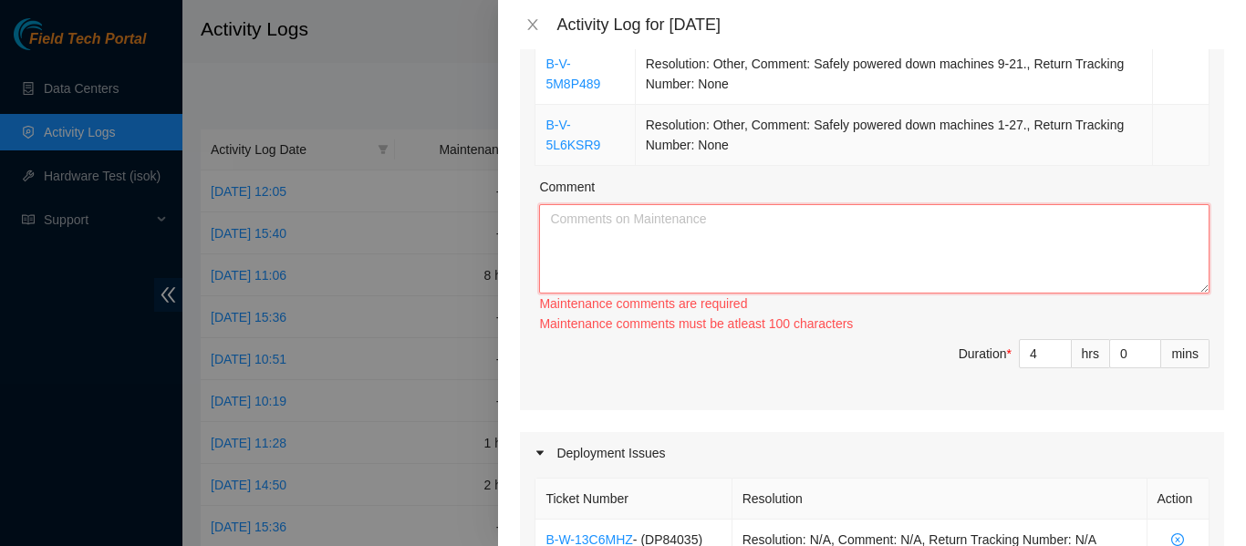
scroll to position [355, 0]
click at [783, 254] on textarea "Comment" at bounding box center [874, 247] width 670 height 89
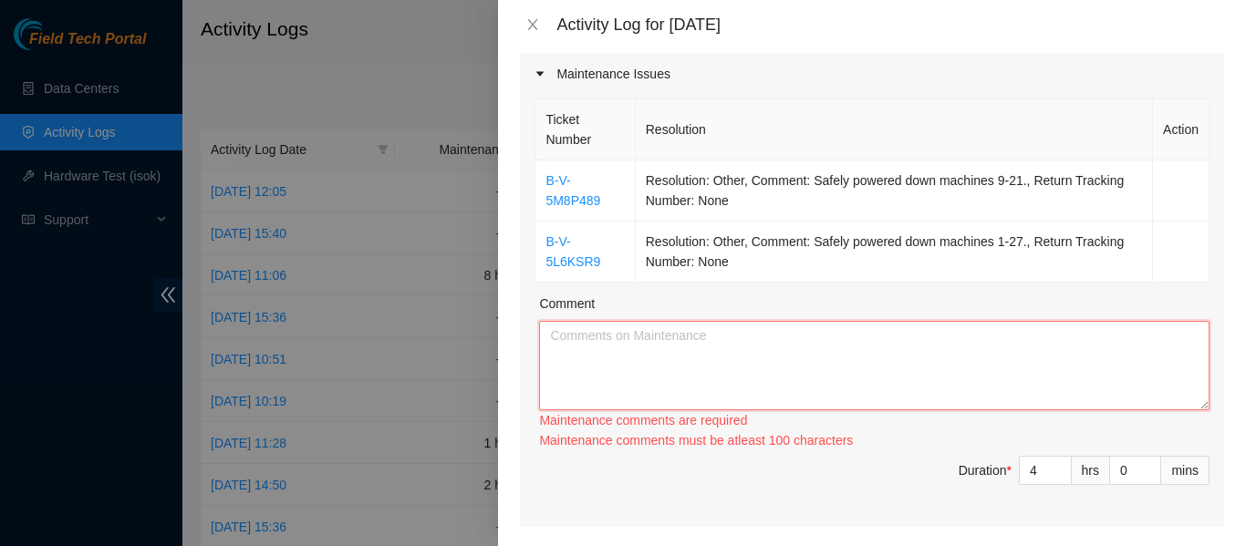
scroll to position [266, 0]
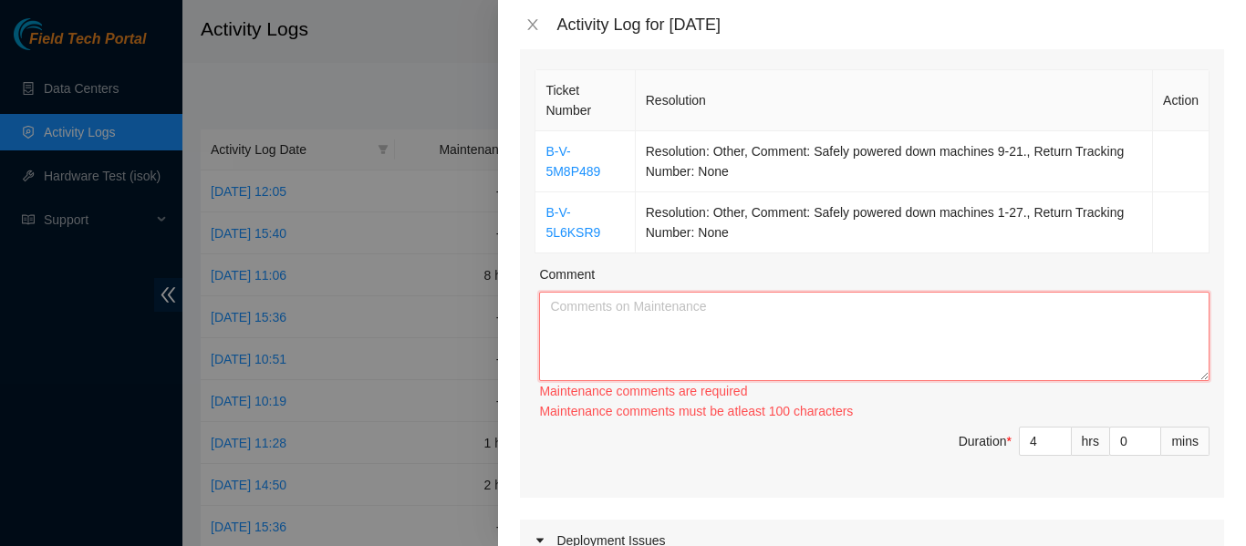
click at [794, 322] on textarea "Comment" at bounding box center [874, 336] width 670 height 89
click at [810, 264] on div "Comment" at bounding box center [874, 277] width 670 height 27
click at [771, 332] on textarea "Comment" at bounding box center [874, 336] width 670 height 89
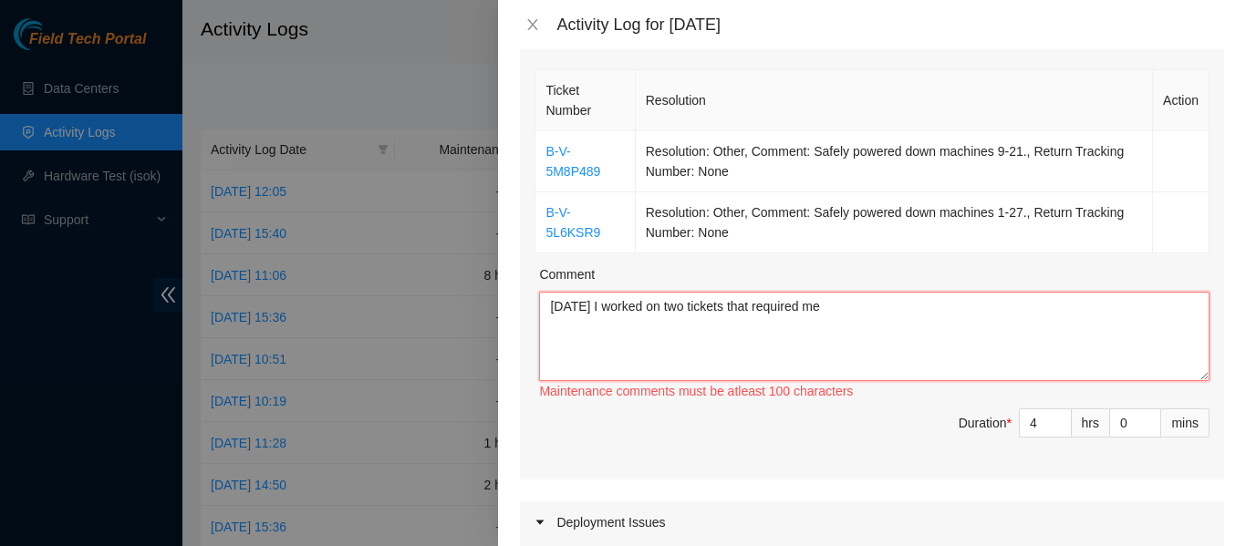
click at [971, 304] on textarea "Today I worked on two tickets that required me" at bounding box center [874, 336] width 670 height 89
click at [930, 258] on div "Ticket Number Resolution Action B-V-5M8P489 Resolution: Other, Comment: Safely …" at bounding box center [872, 273] width 704 height 414
click at [841, 262] on div "Ticket Number Resolution Action B-V-5M8P489 Resolution: Other, Comment: Safely …" at bounding box center [872, 273] width 704 height 414
click at [869, 315] on textarea "Today I worked on two tickets that required me" at bounding box center [874, 336] width 670 height 89
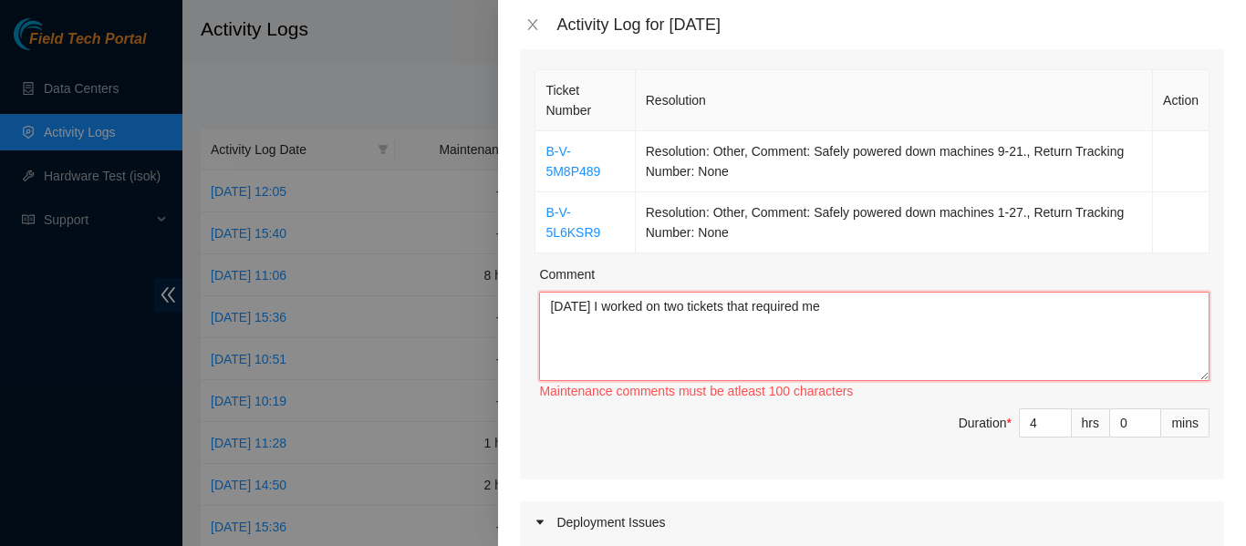
click at [869, 315] on textarea "Today I worked on two tickets that required me" at bounding box center [874, 336] width 670 height 89
type textarea "Today I worked on two tickets that required me"
click at [801, 279] on div "Comment" at bounding box center [874, 277] width 670 height 27
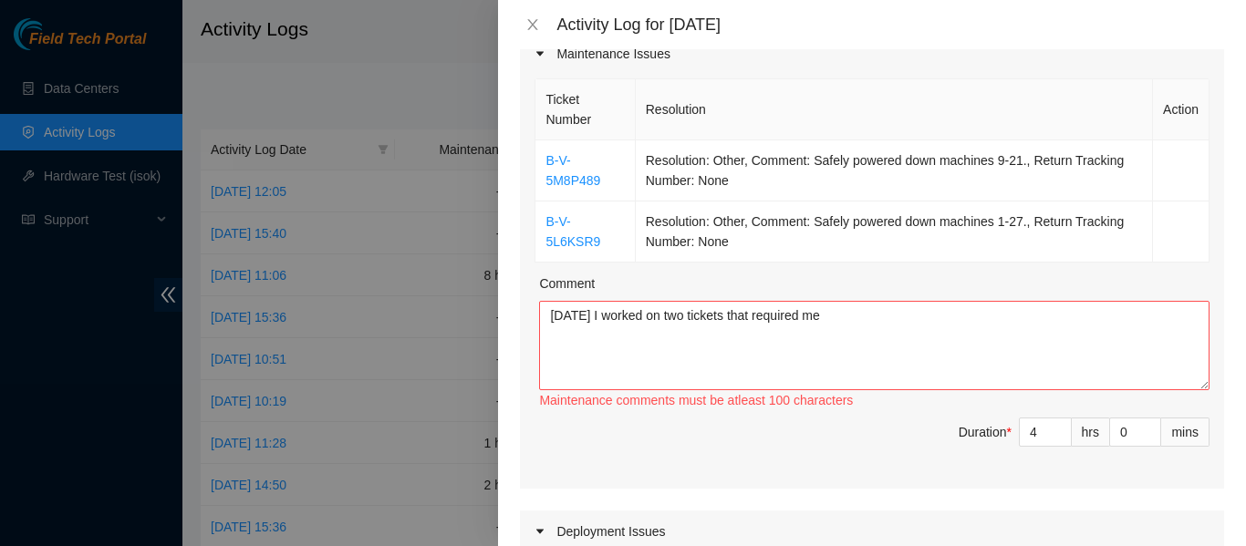
scroll to position [259, 0]
type textarea "Today I spent time cleaning fiber in the racks where our other field tech ran o…"
click at [917, 333] on textarea "Today I worked on two tickets that required me" at bounding box center [874, 343] width 670 height 89
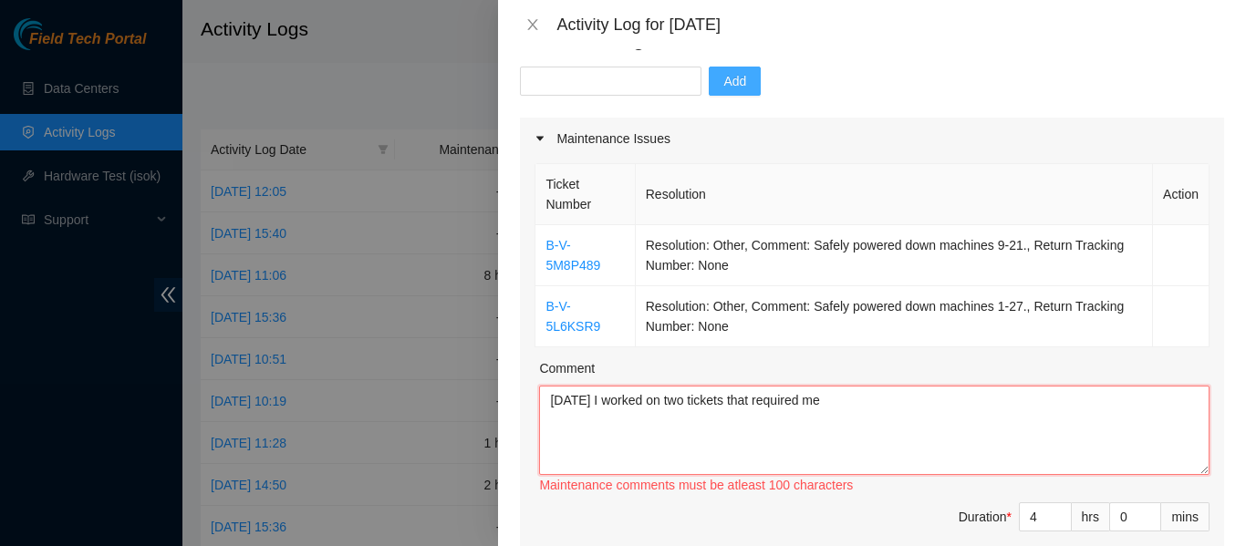
scroll to position [171, 0]
click at [874, 423] on textarea "Today I worked on two tickets that required me" at bounding box center [874, 431] width 670 height 89
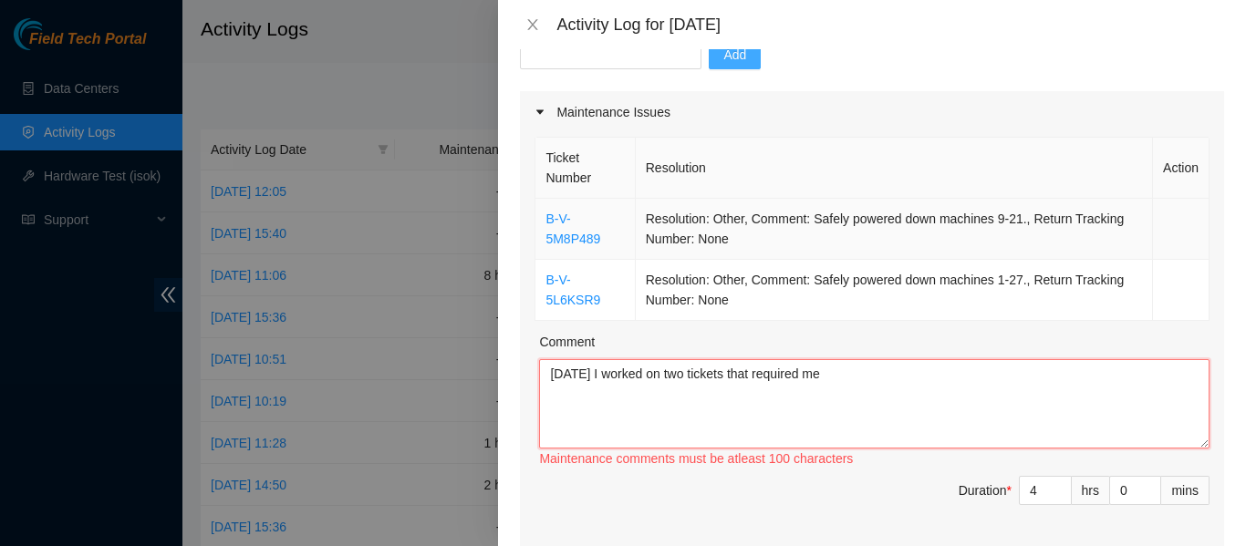
scroll to position [198, 0]
click at [931, 386] on textarea "Today I worked on two tickets that required me" at bounding box center [874, 404] width 670 height 89
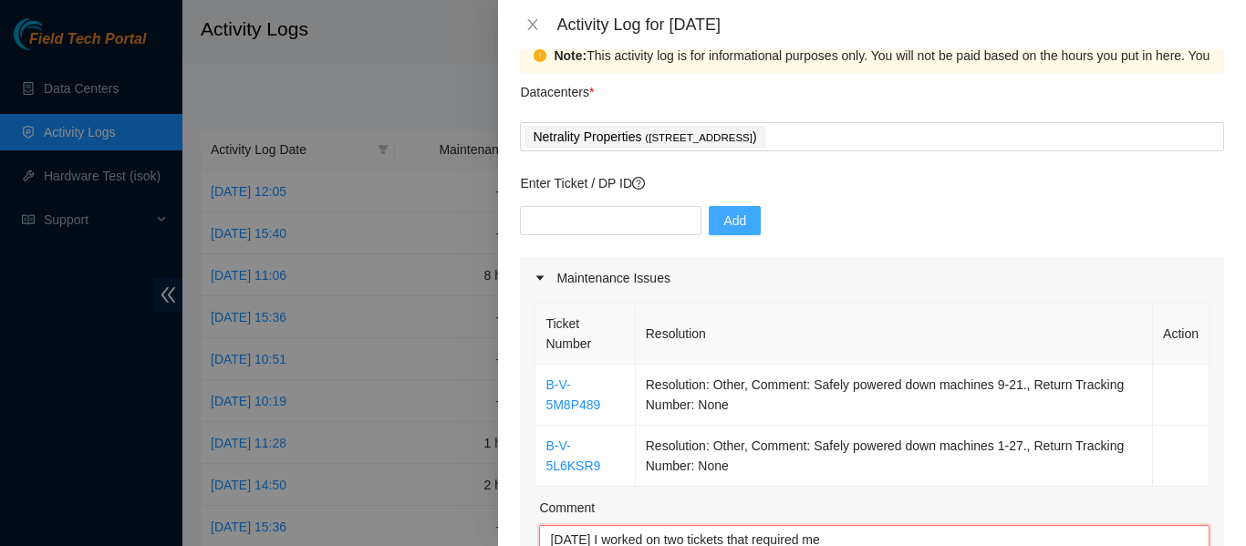
scroll to position [16, 0]
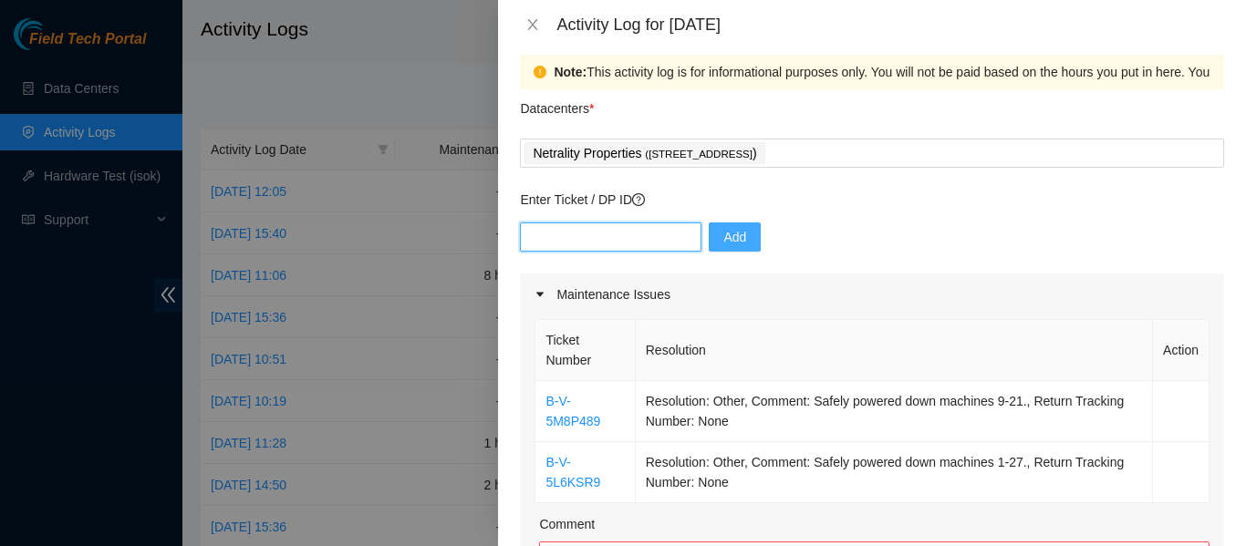
click at [603, 241] on input "text" at bounding box center [610, 236] width 181 height 29
paste input "B-V-5M8P489"
type input "B"
paste input "DP81319"
drag, startPoint x: 562, startPoint y: 235, endPoint x: 449, endPoint y: 242, distance: 113.2
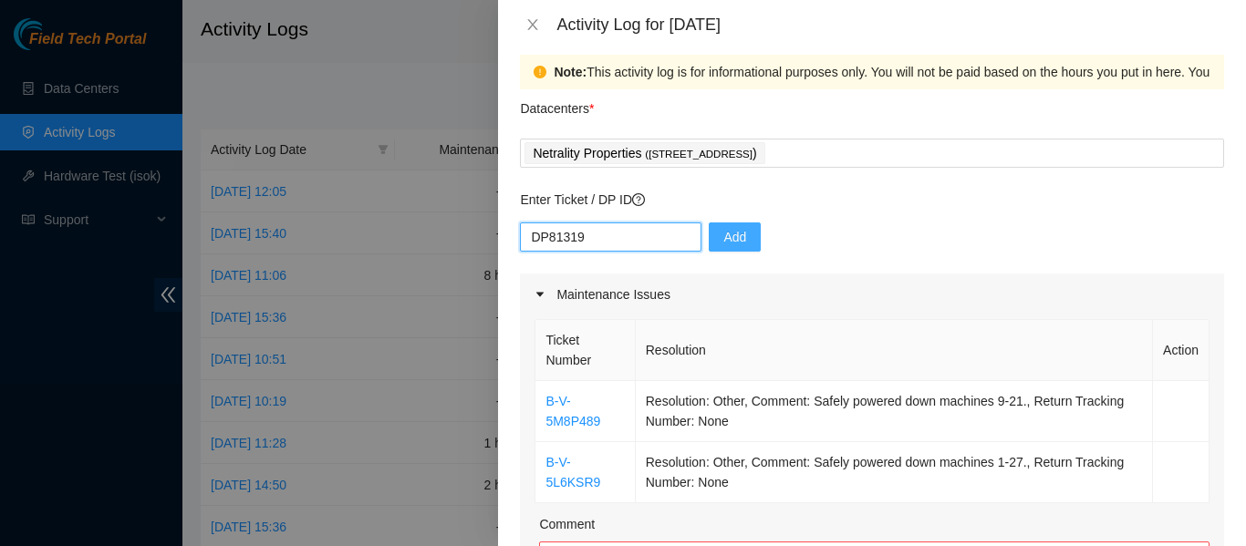
click at [449, 242] on div "Activity Log for 02-09-2025 Note: This activity log is for informational purpos…" at bounding box center [623, 273] width 1246 height 546
type input "DP81319"
click at [723, 246] on span "Add" at bounding box center [734, 237] width 23 height 20
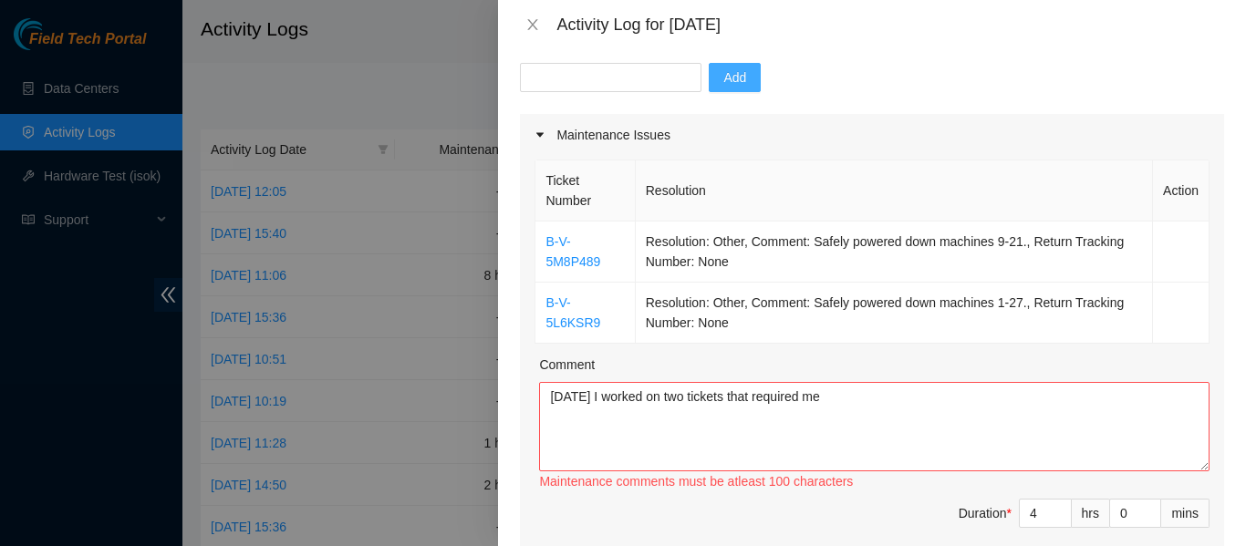
scroll to position [179, 0]
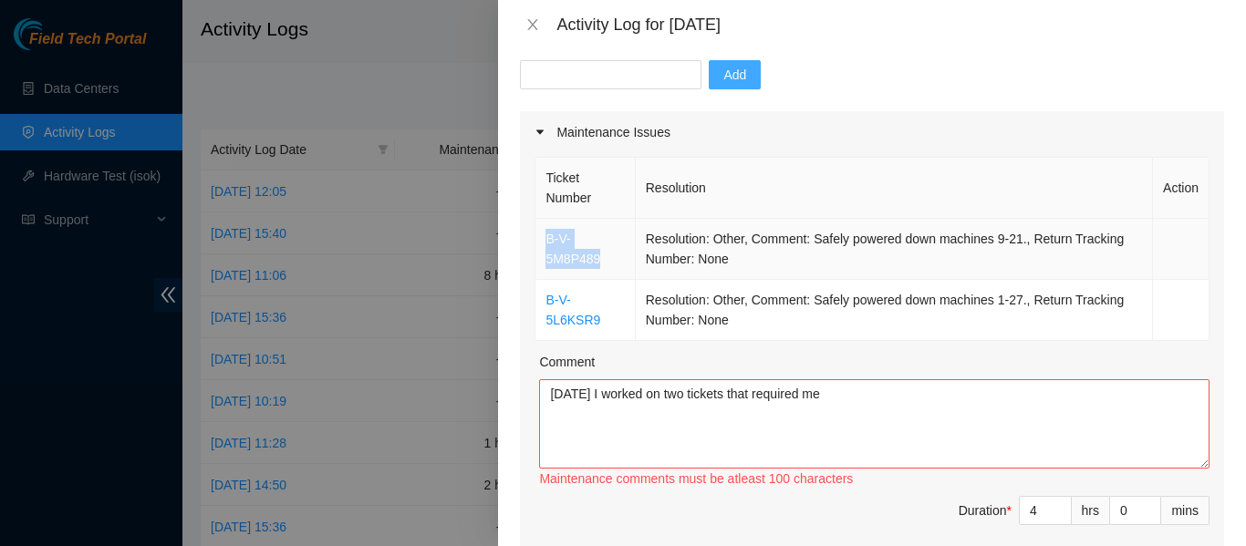
drag, startPoint x: 627, startPoint y: 247, endPoint x: 541, endPoint y: 260, distance: 87.6
click at [541, 260] on td "B-V-5M8P489" at bounding box center [584, 249] width 99 height 61
copy link "B-V-5M8P489"
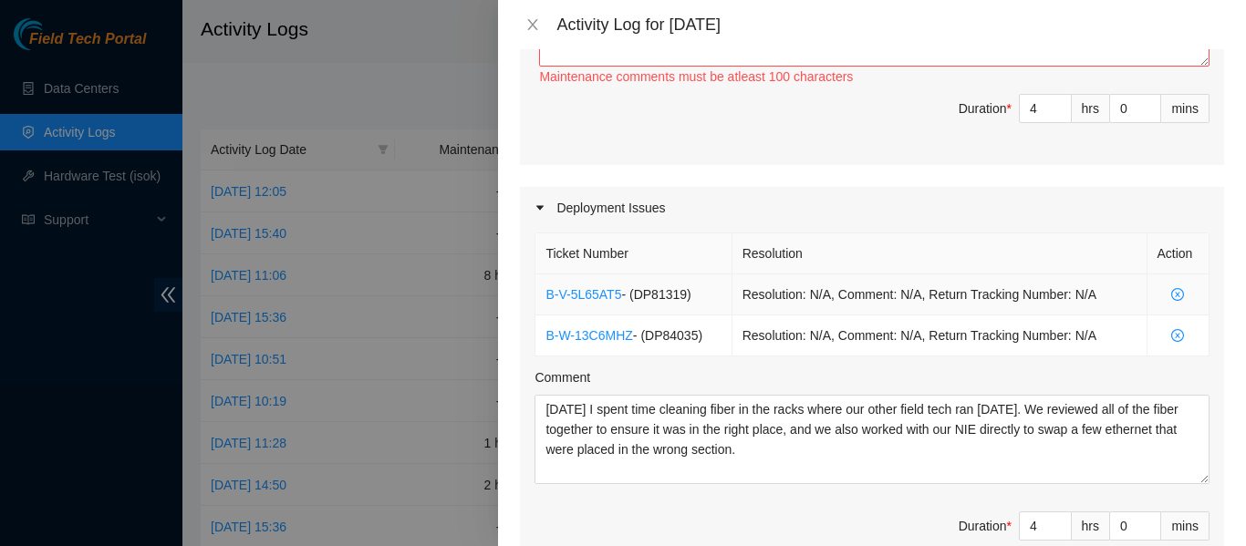
scroll to position [580, 0]
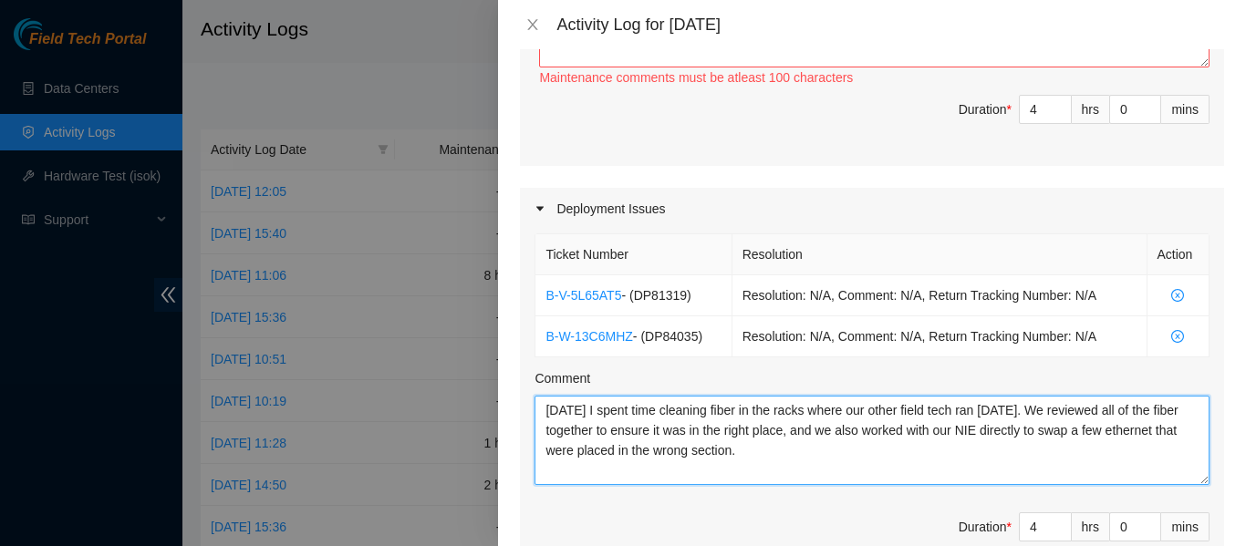
click at [755, 459] on textarea "Today I spent time cleaning fiber in the racks where our other field tech ran o…" at bounding box center [871, 440] width 675 height 89
click at [788, 470] on textarea "Today I spent time cleaning fiber in the racks where our other field tech ran o…" at bounding box center [871, 440] width 675 height 89
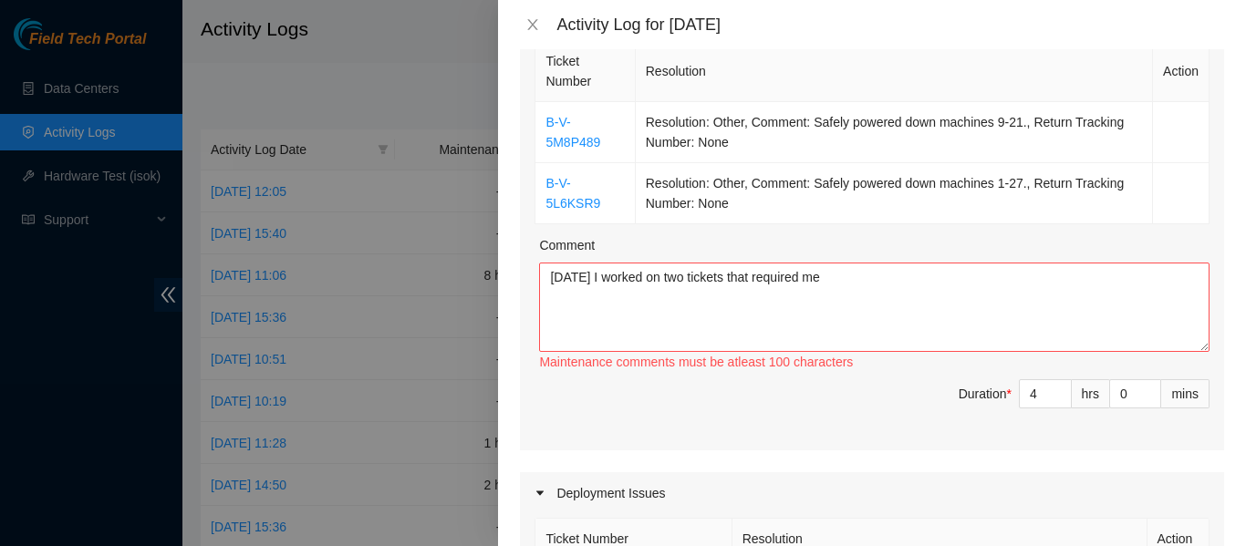
scroll to position [289, 0]
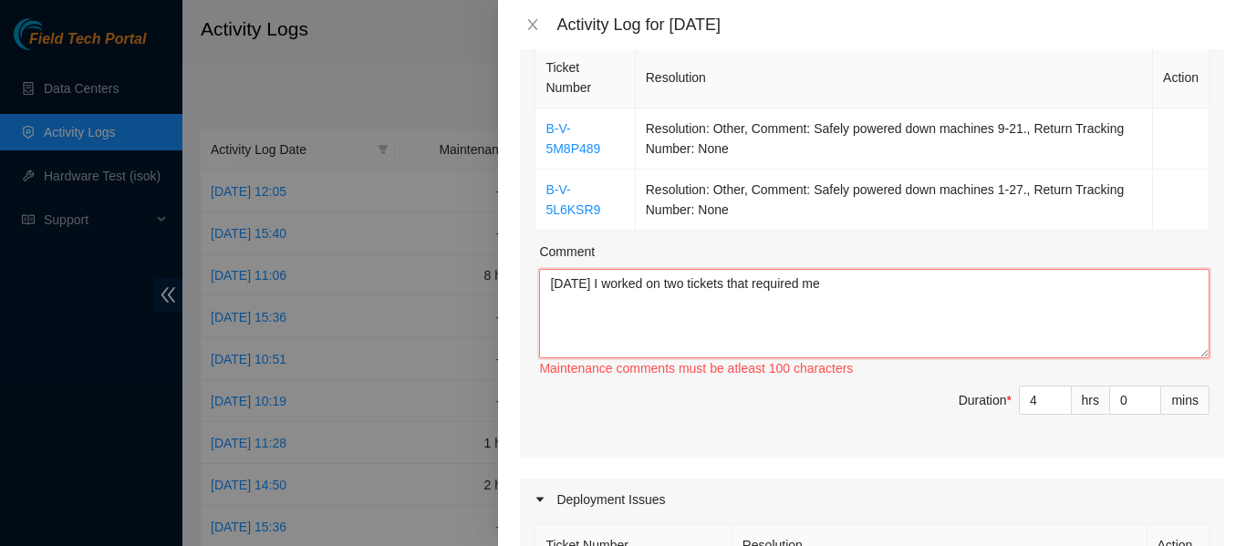
click at [863, 310] on textarea "Today I worked on two tickets that required me" at bounding box center [874, 313] width 670 height 89
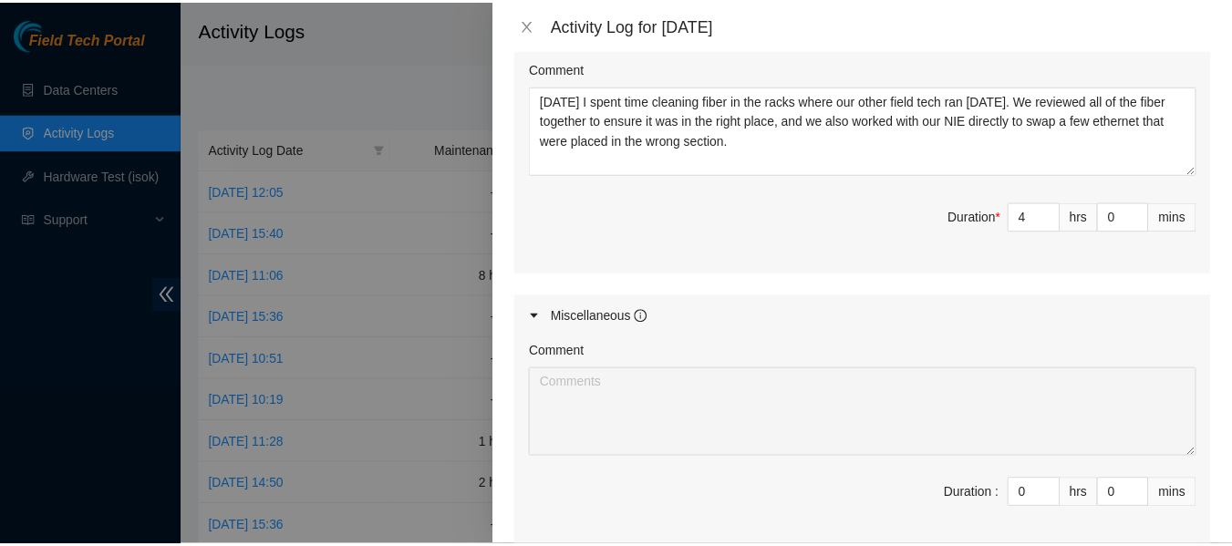
scroll to position [1094, 0]
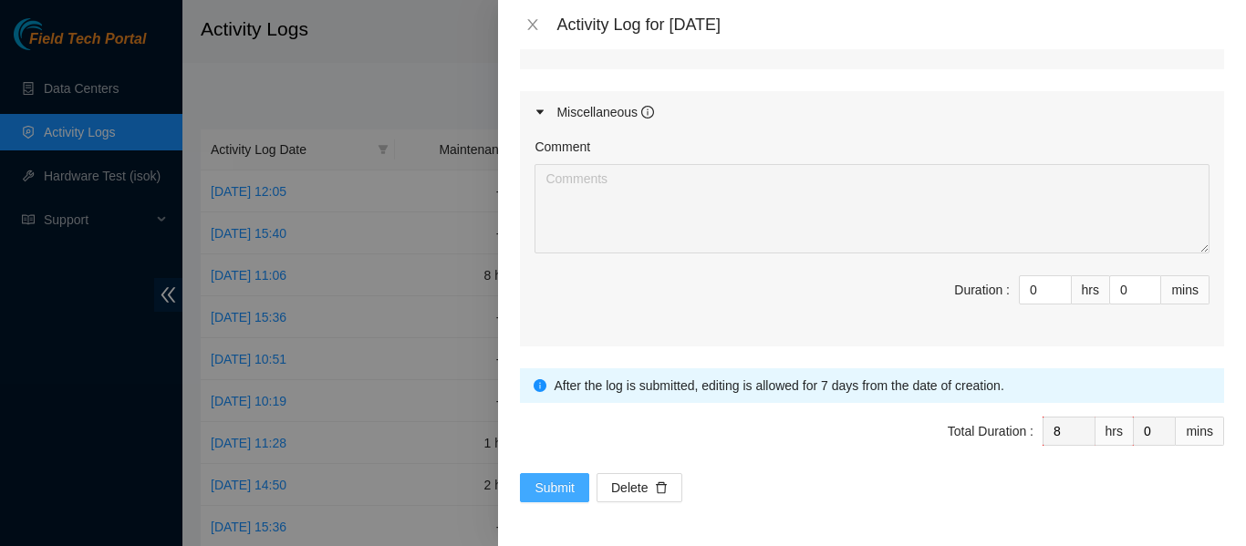
type textarea "Today I worked on two tickets that required me deconstruct two sets of racks do…"
click at [546, 485] on span "Submit" at bounding box center [554, 488] width 40 height 20
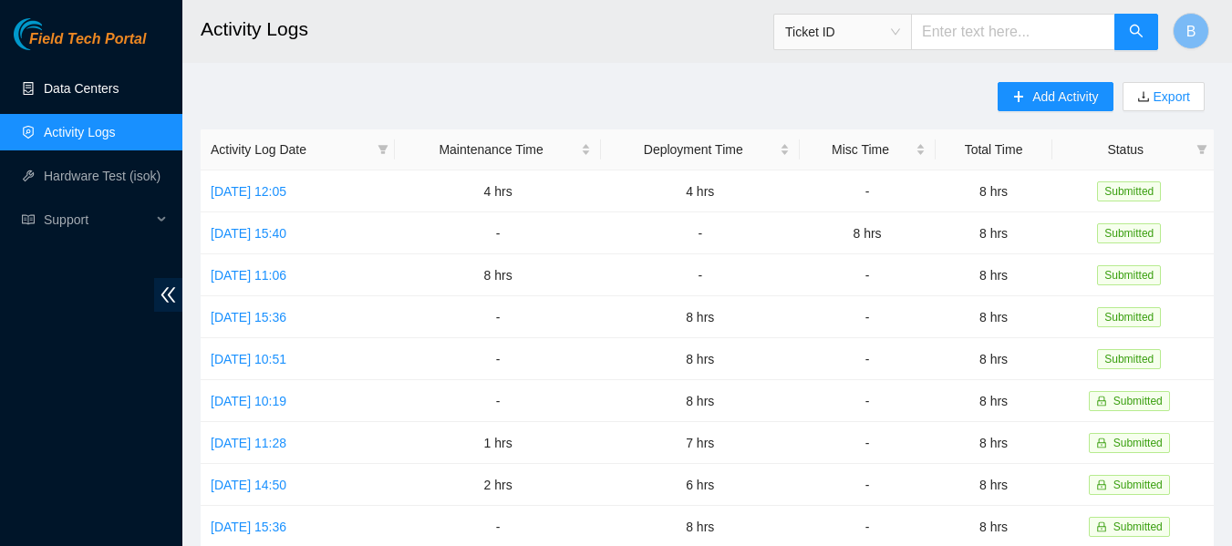
click at [82, 83] on link "Data Centers" at bounding box center [81, 88] width 75 height 15
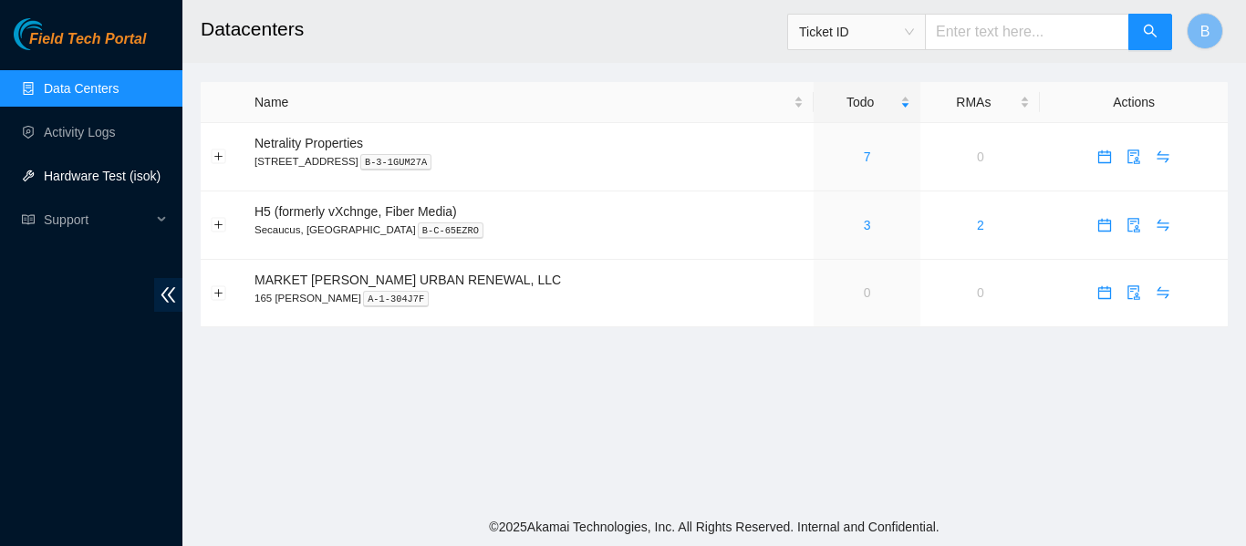
click at [105, 183] on link "Hardware Test (isok)" at bounding box center [102, 176] width 117 height 15
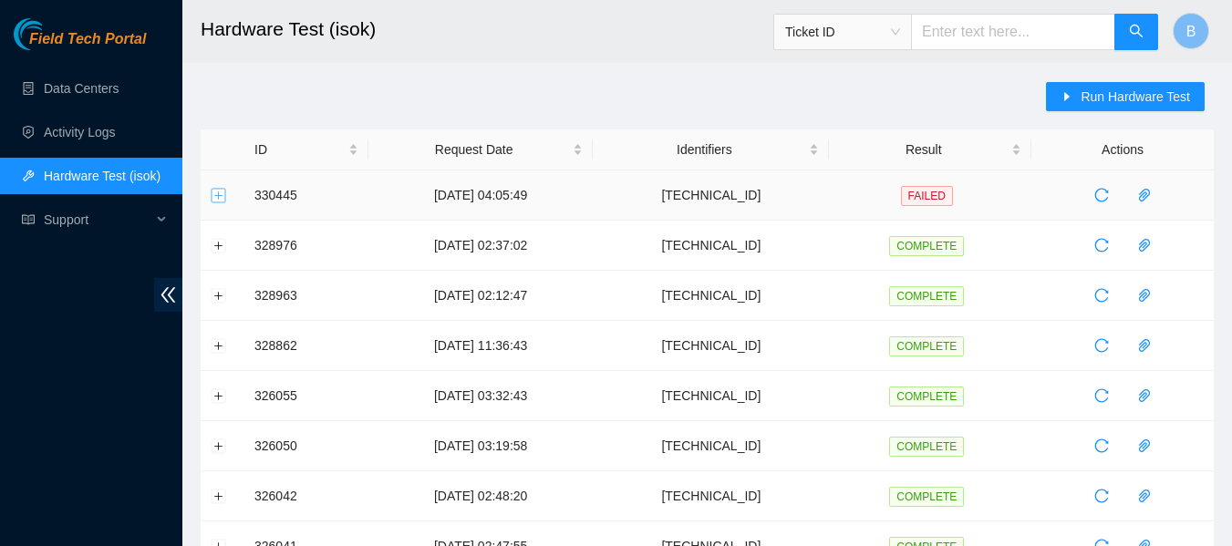
click at [218, 193] on button "Expand row" at bounding box center [219, 195] width 15 height 15
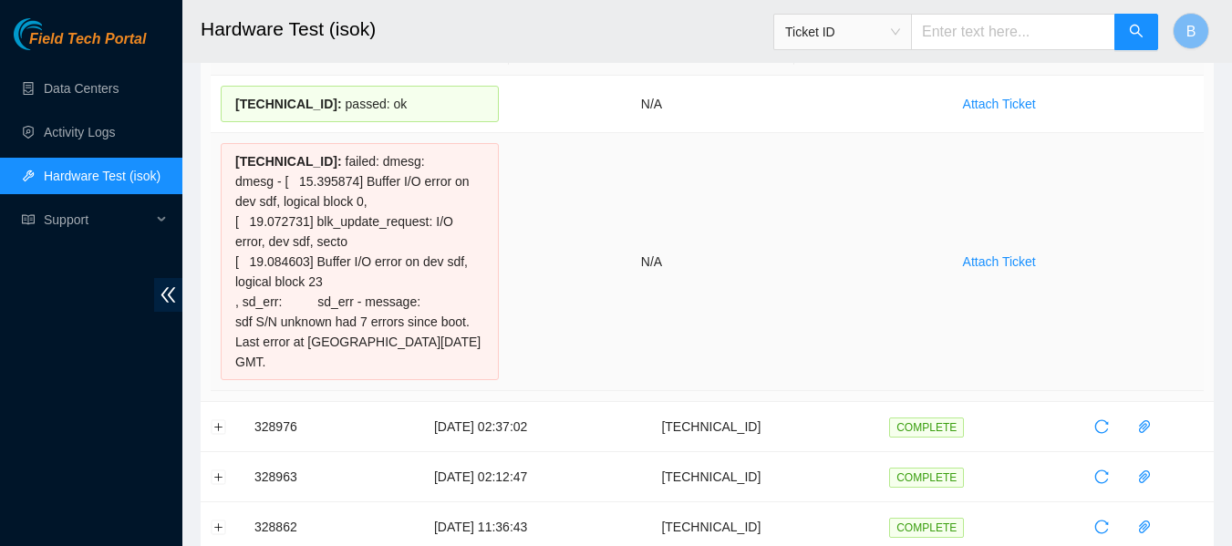
scroll to position [200, 0]
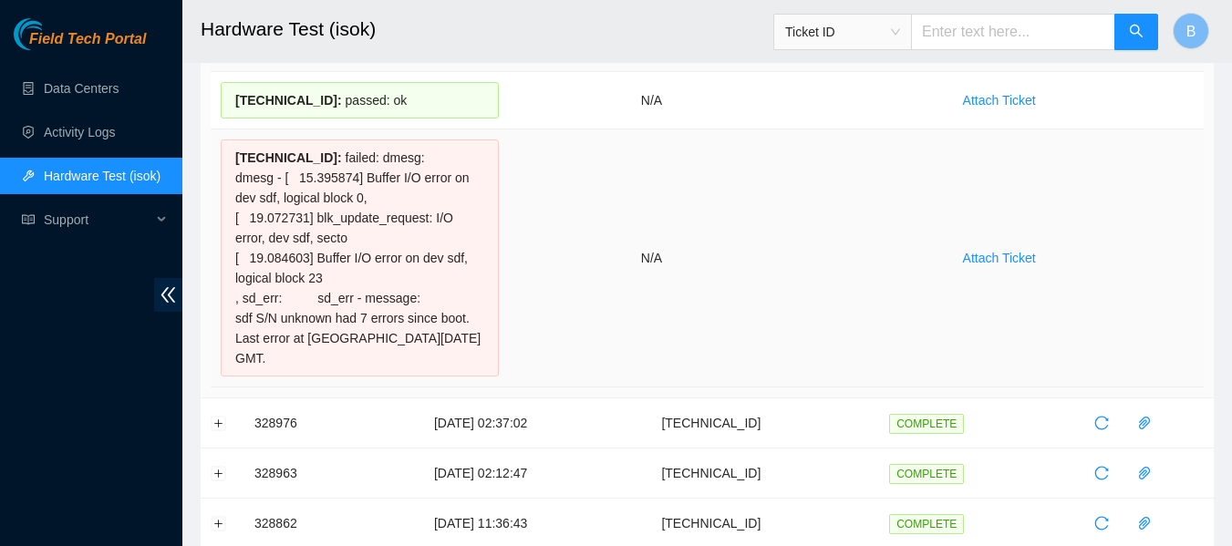
drag, startPoint x: 488, startPoint y: 336, endPoint x: 233, endPoint y: 155, distance: 312.5
click at [233, 155] on div "23.38.167.61 : failed: dmesg: dmesg - [ 15.395874] Buffer I/O error on dev sdf,…" at bounding box center [360, 258] width 278 height 237
copy div "23.38.167.61 : failed: dmesg: dmesg - [ 15.395874] Buffer I/O error on dev sdf,…"
click at [103, 81] on link "Data Centers" at bounding box center [81, 88] width 75 height 15
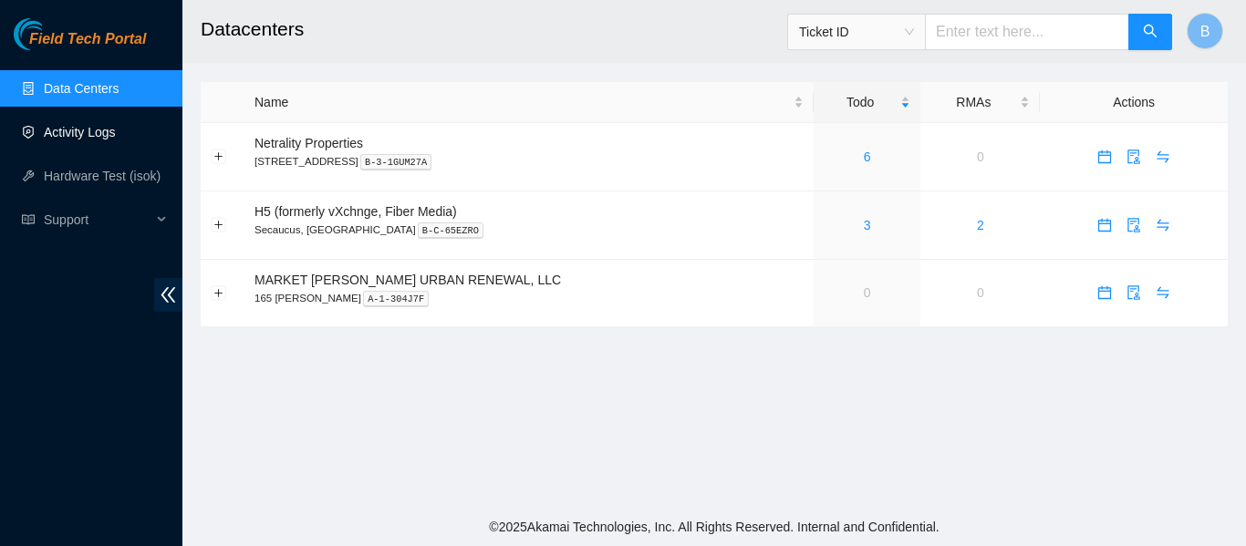
click at [93, 125] on link "Activity Logs" at bounding box center [80, 132] width 72 height 15
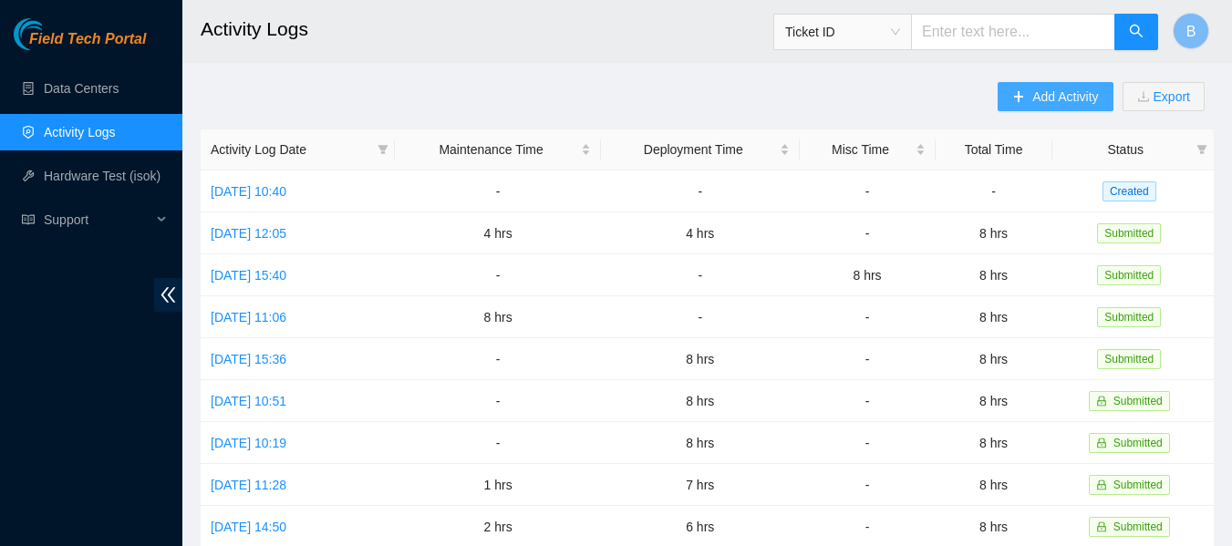
click at [1036, 98] on span "Add Activity" at bounding box center [1065, 97] width 66 height 20
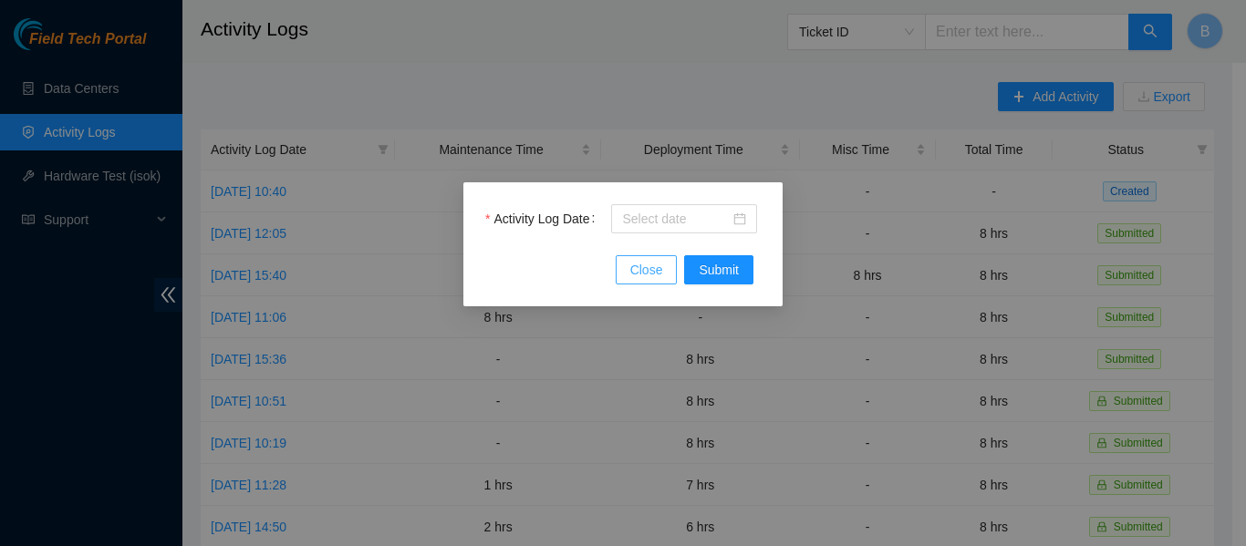
click at [636, 282] on button "Close" at bounding box center [646, 269] width 62 height 29
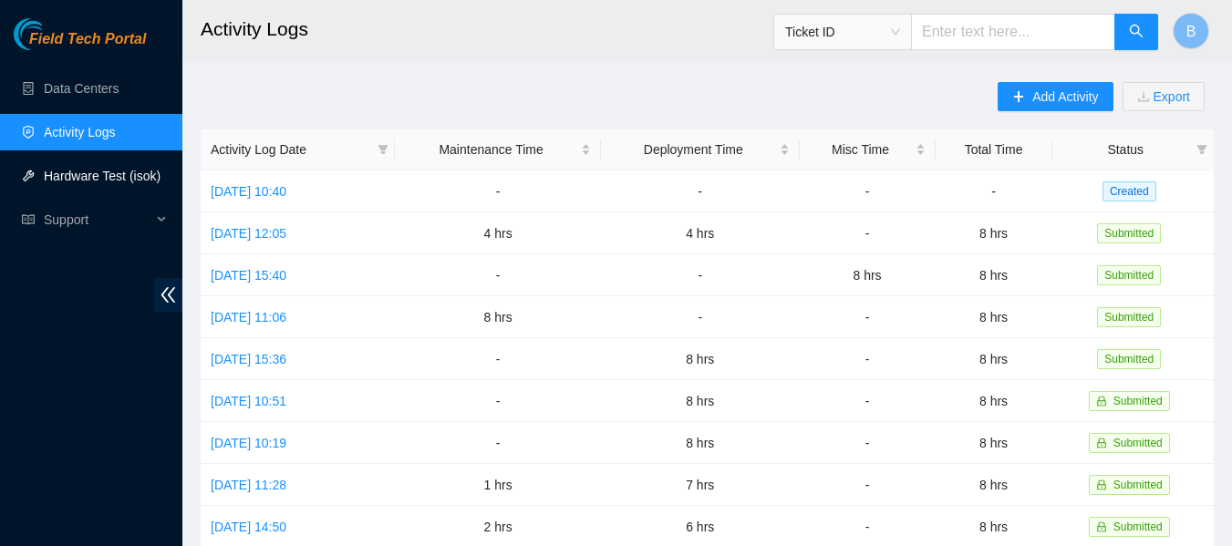
click at [118, 178] on link "Hardware Test (isok)" at bounding box center [102, 176] width 117 height 15
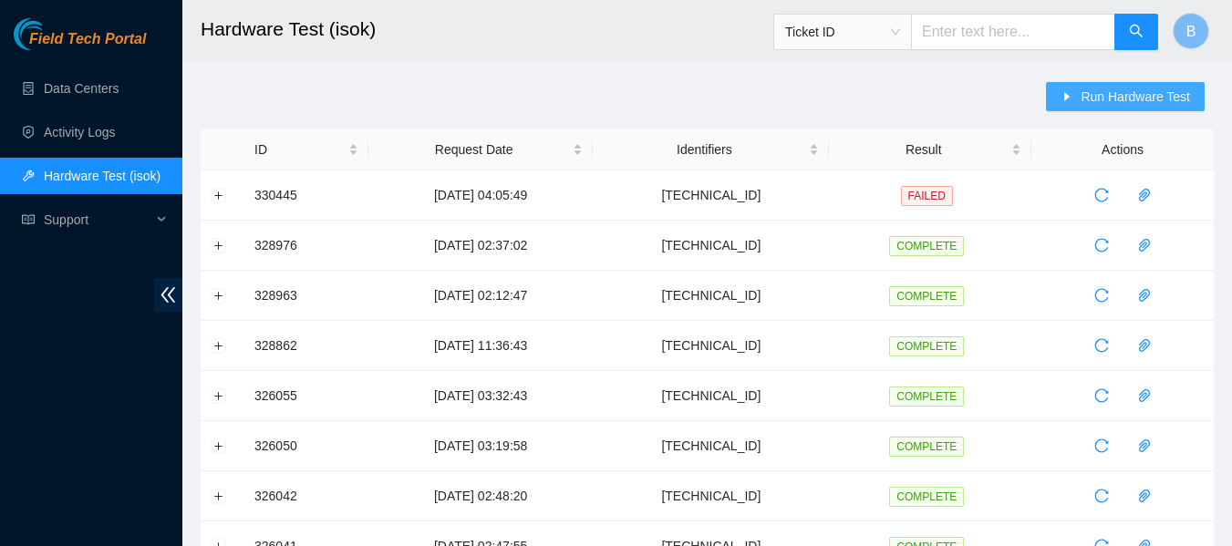
click at [1097, 99] on span "Run Hardware Test" at bounding box center [1134, 97] width 109 height 20
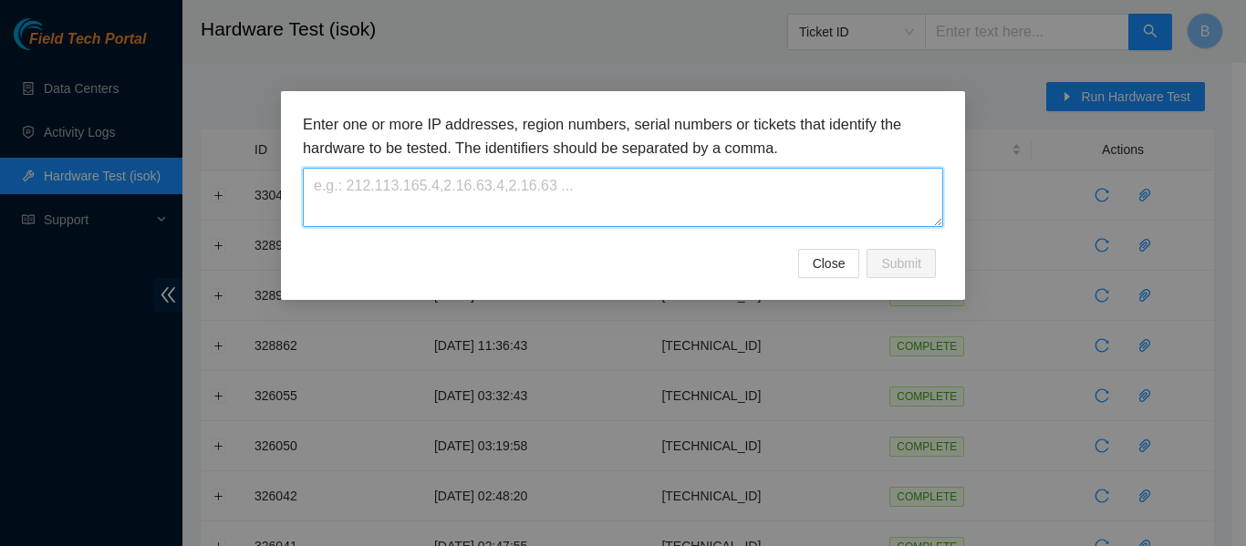
click at [565, 197] on textarea at bounding box center [623, 197] width 640 height 59
paste textarea "[TECHNICAL_ID]"
type textarea "[TECHNICAL_ID]"
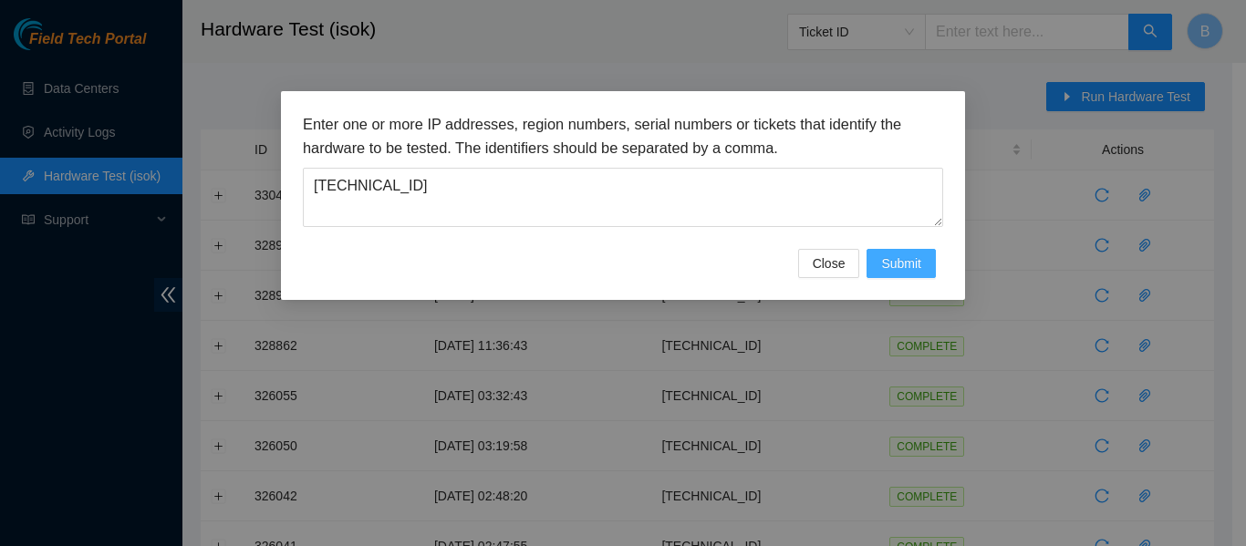
click at [933, 274] on button "Submit" at bounding box center [900, 263] width 69 height 29
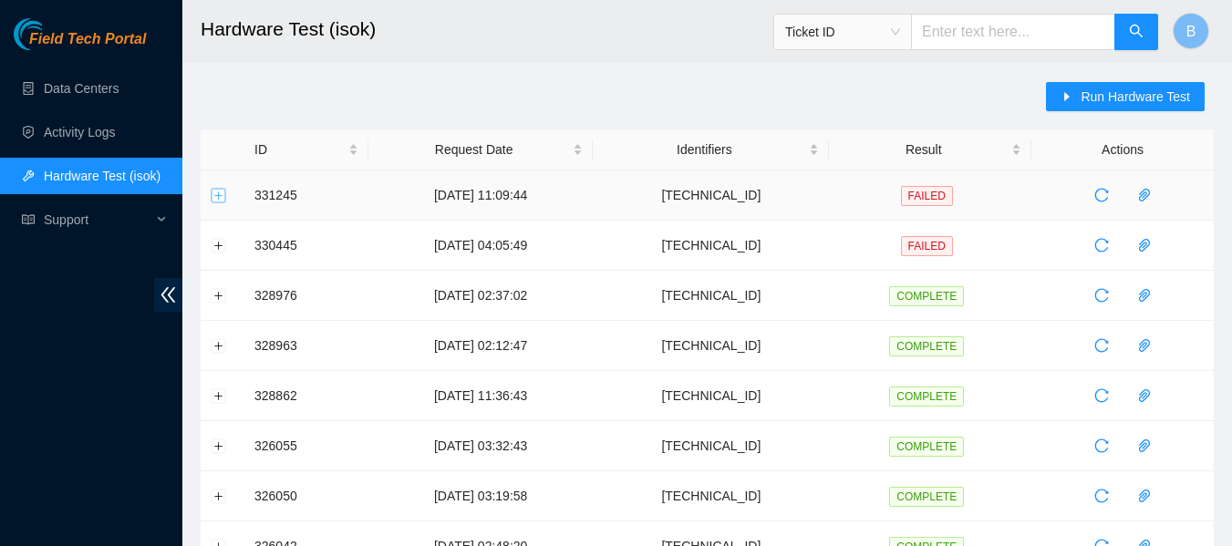
click at [216, 191] on button "Expand row" at bounding box center [219, 195] width 15 height 15
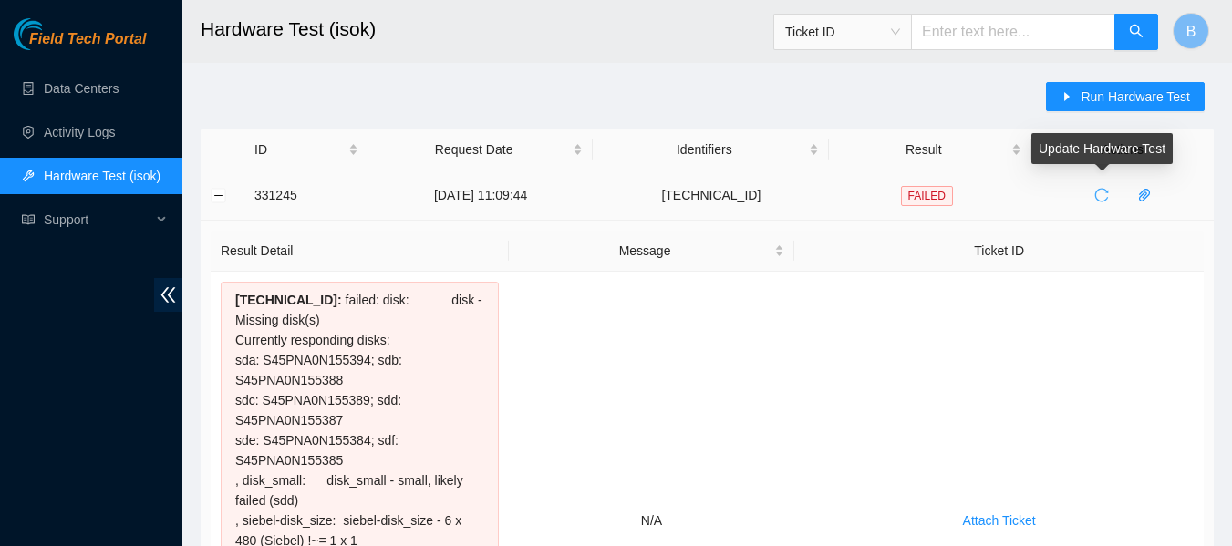
click at [1102, 202] on icon "reload" at bounding box center [1101, 196] width 14 height 14
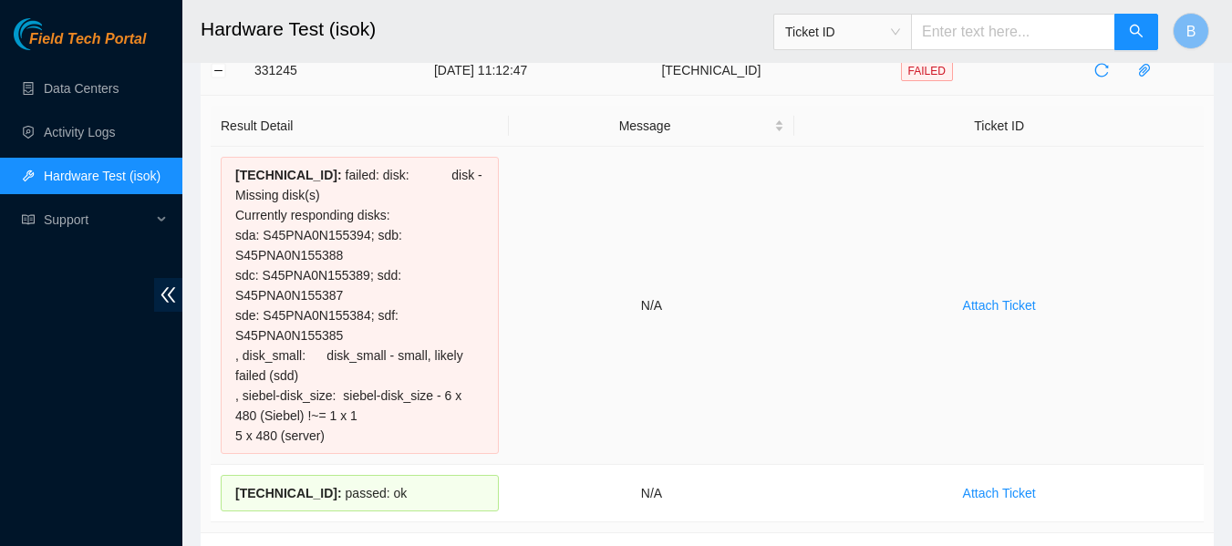
scroll to position [160, 0]
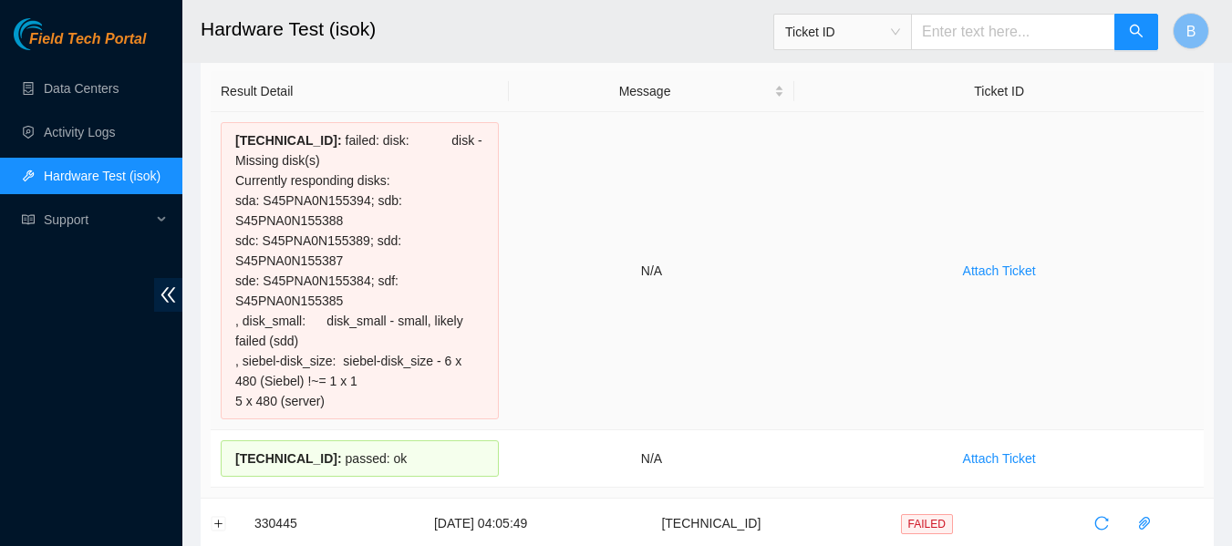
drag, startPoint x: 237, startPoint y: 136, endPoint x: 418, endPoint y: 396, distance: 316.4
click at [418, 396] on div "23.221.225.20 : failed: disk: disk - Missing disk(s) Currently responding disks…" at bounding box center [360, 270] width 278 height 297
copy div "23.221.225.20 : failed: disk: disk - Missing disk(s) Currently responding disks…"
click at [93, 125] on link "Activity Logs" at bounding box center [80, 132] width 72 height 15
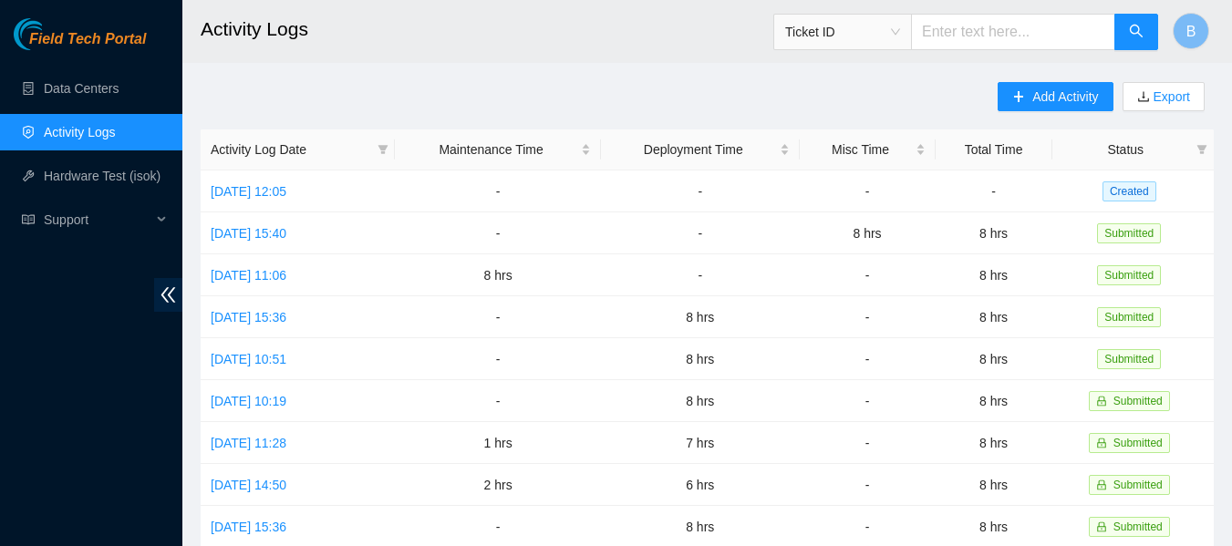
click at [998, 36] on input "text" at bounding box center [1013, 32] width 204 height 36
paste input "B-V-5M8P489"
type input "B-V-5M8P489"
click at [1140, 26] on icon "search" at bounding box center [1136, 31] width 15 height 15
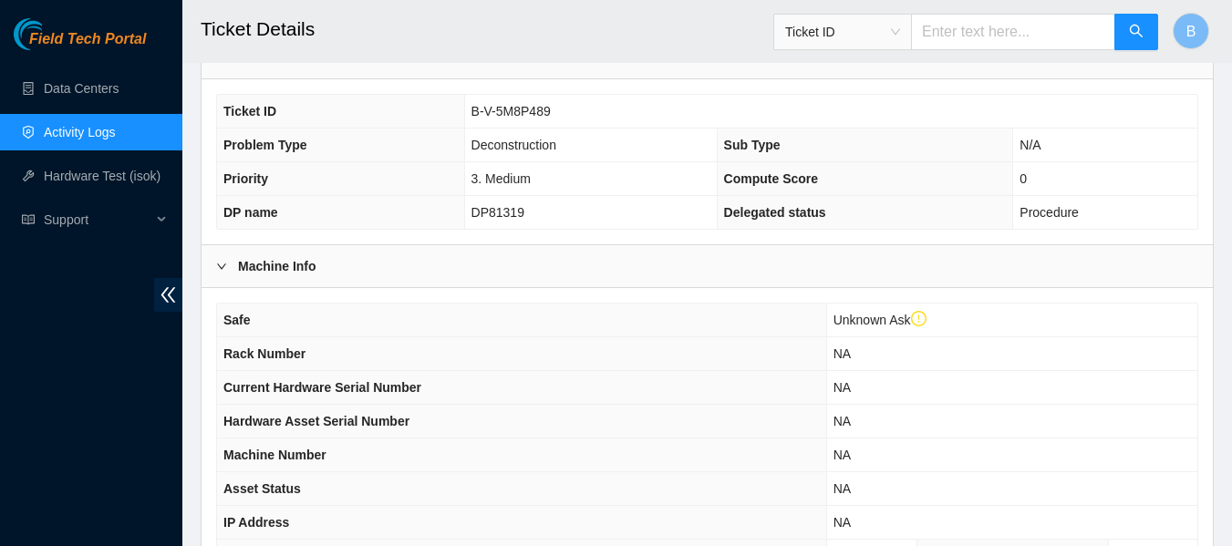
scroll to position [746, 0]
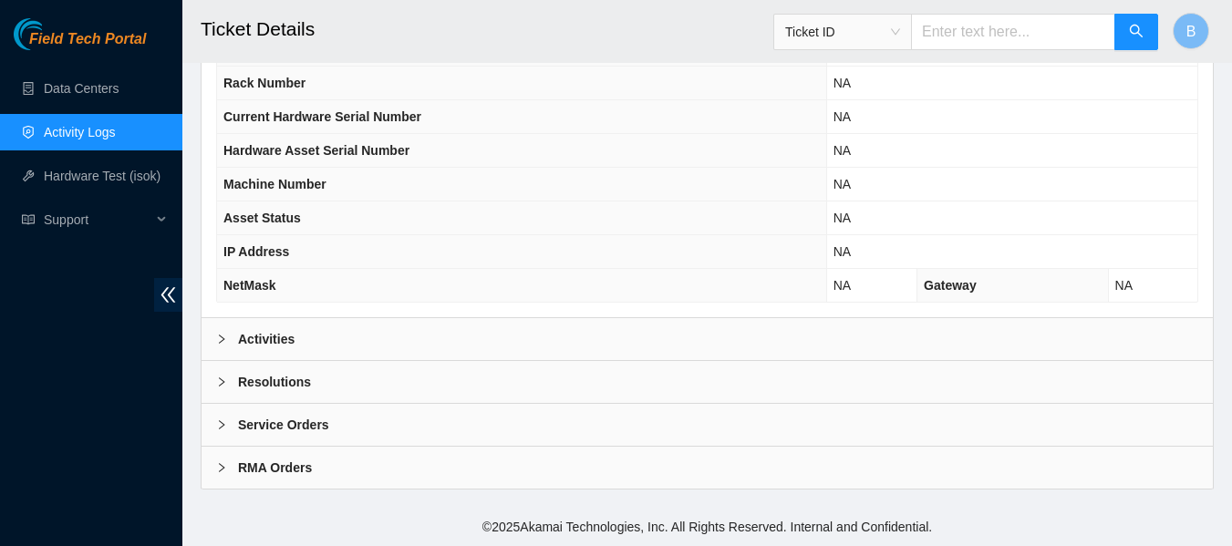
click at [532, 344] on div "Activities" at bounding box center [707, 339] width 1011 height 42
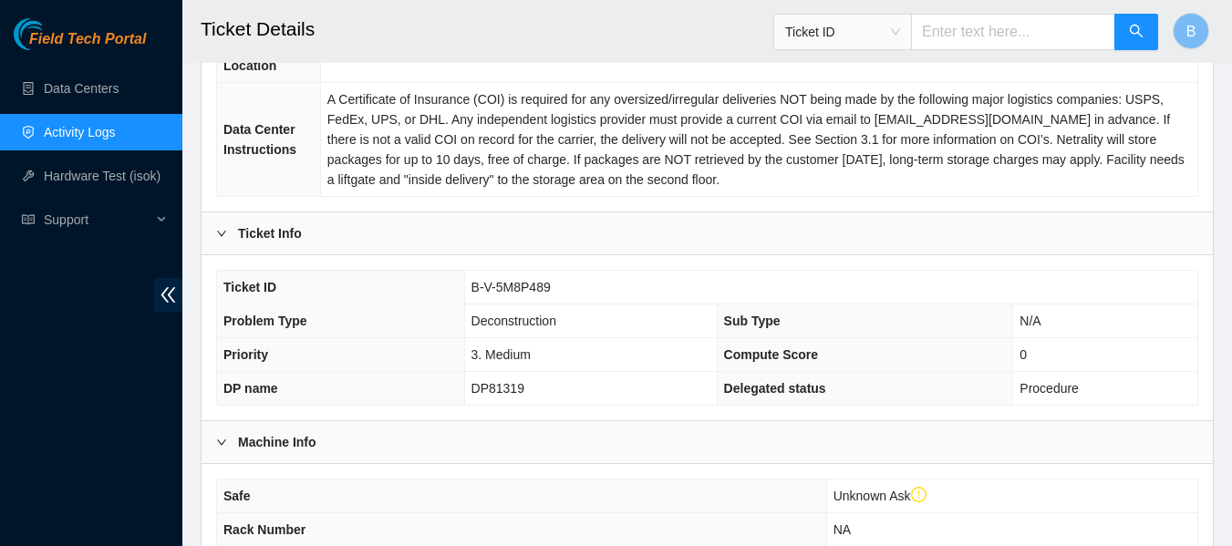
scroll to position [297, 0]
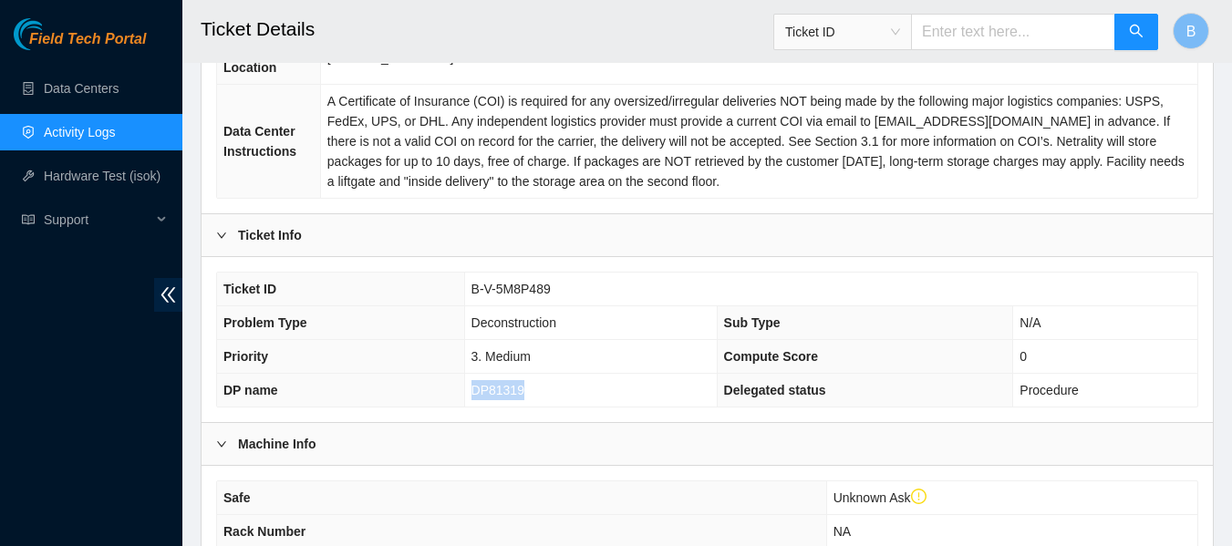
drag, startPoint x: 527, startPoint y: 388, endPoint x: 461, endPoint y: 389, distance: 65.7
click at [461, 389] on tr "DP name DP81319 Delegated status Procedure" at bounding box center [707, 391] width 980 height 34
copy tr "DP81319"
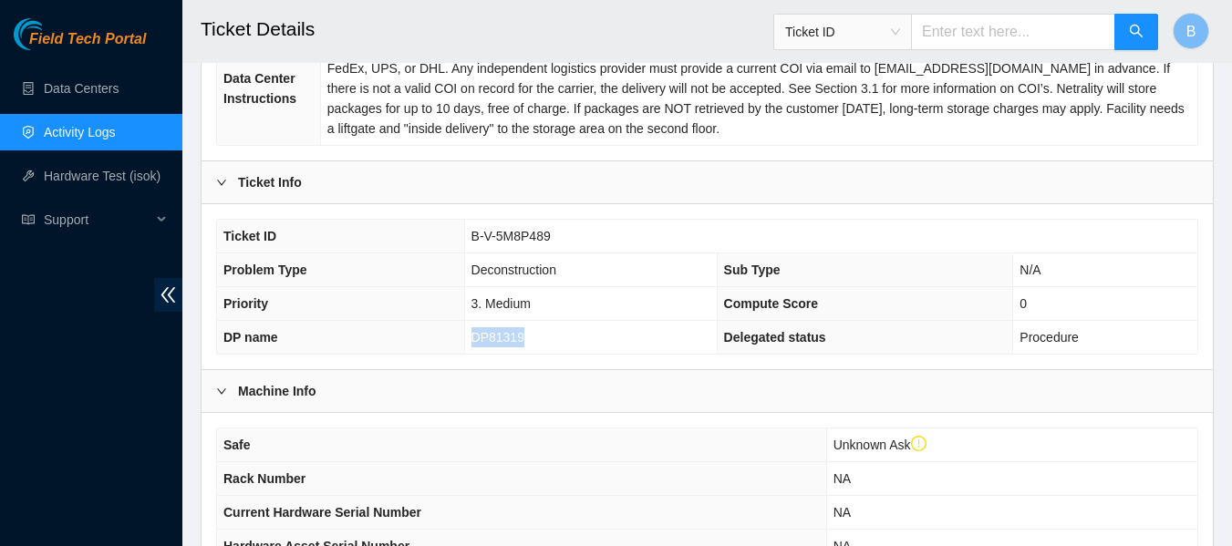
scroll to position [351, 0]
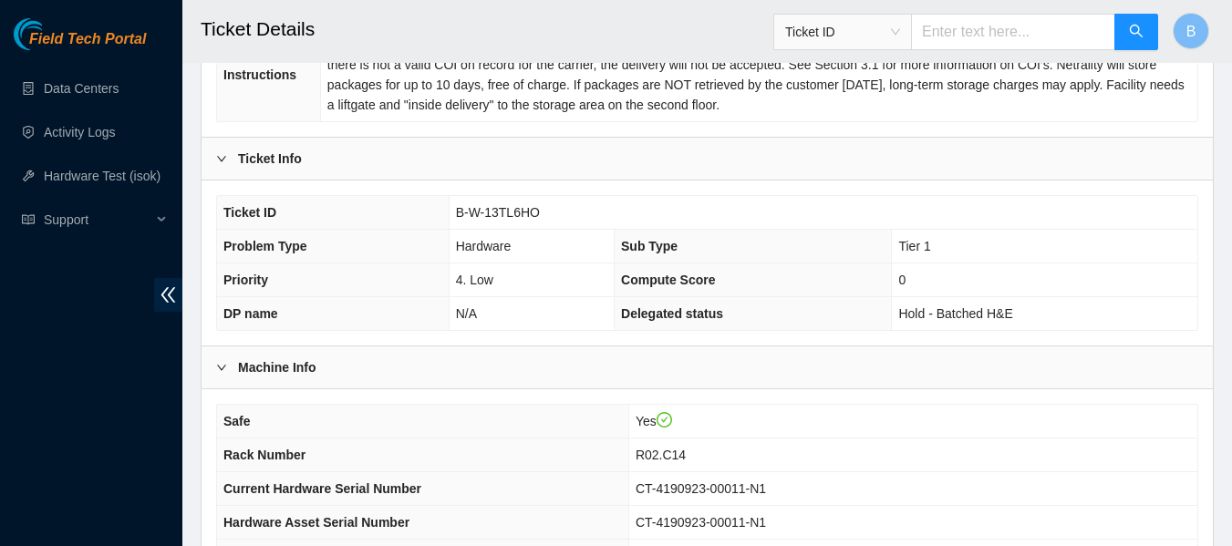
scroll to position [711, 0]
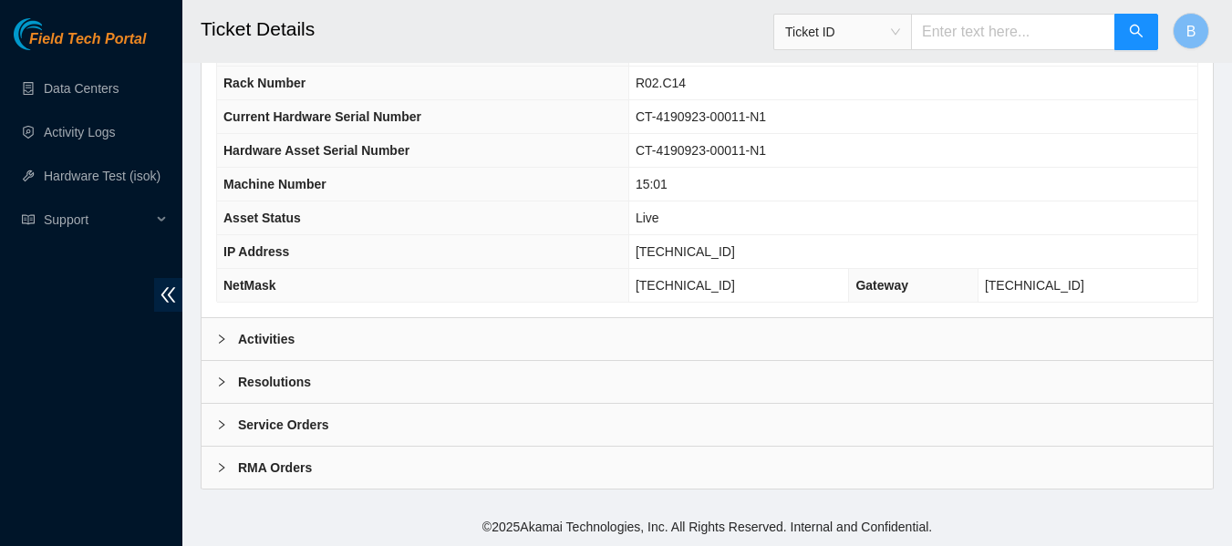
click at [352, 350] on div "Activities" at bounding box center [707, 339] width 1011 height 42
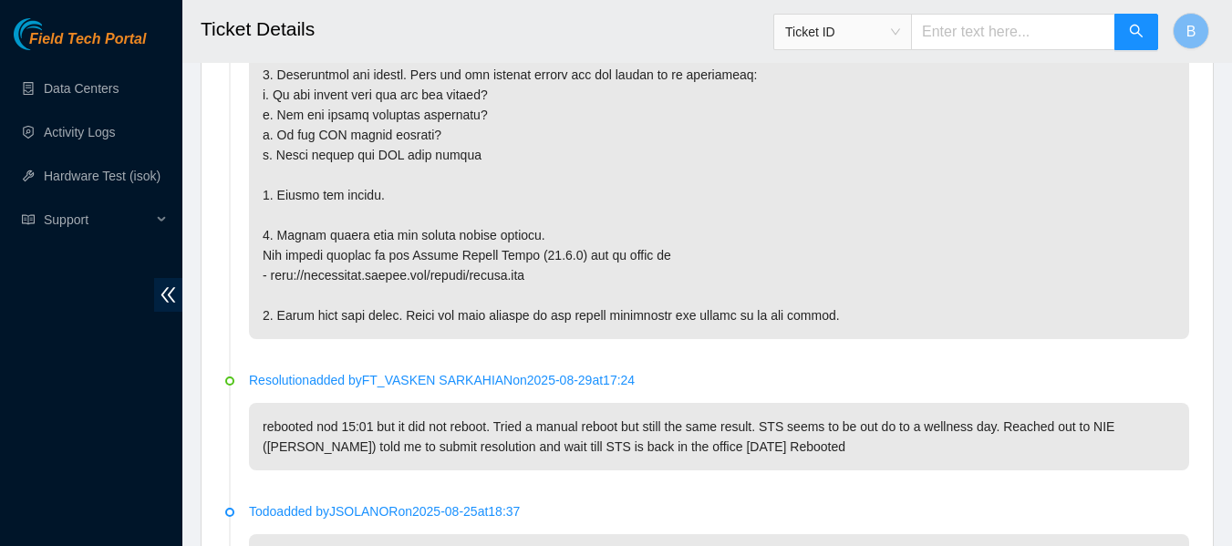
scroll to position [2047, 0]
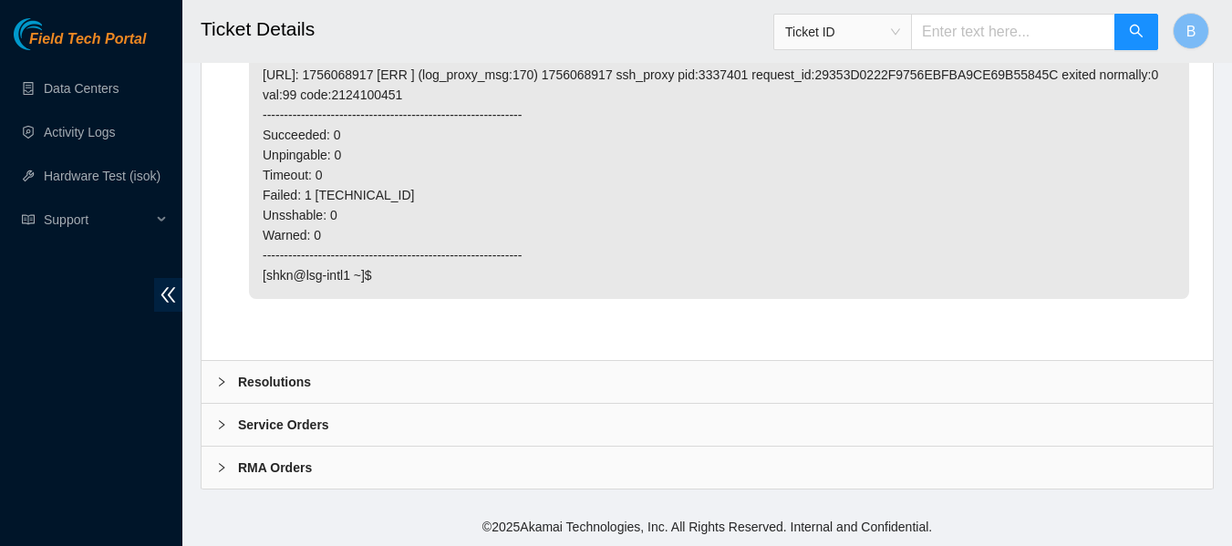
click at [288, 370] on div "Resolutions" at bounding box center [707, 382] width 1011 height 42
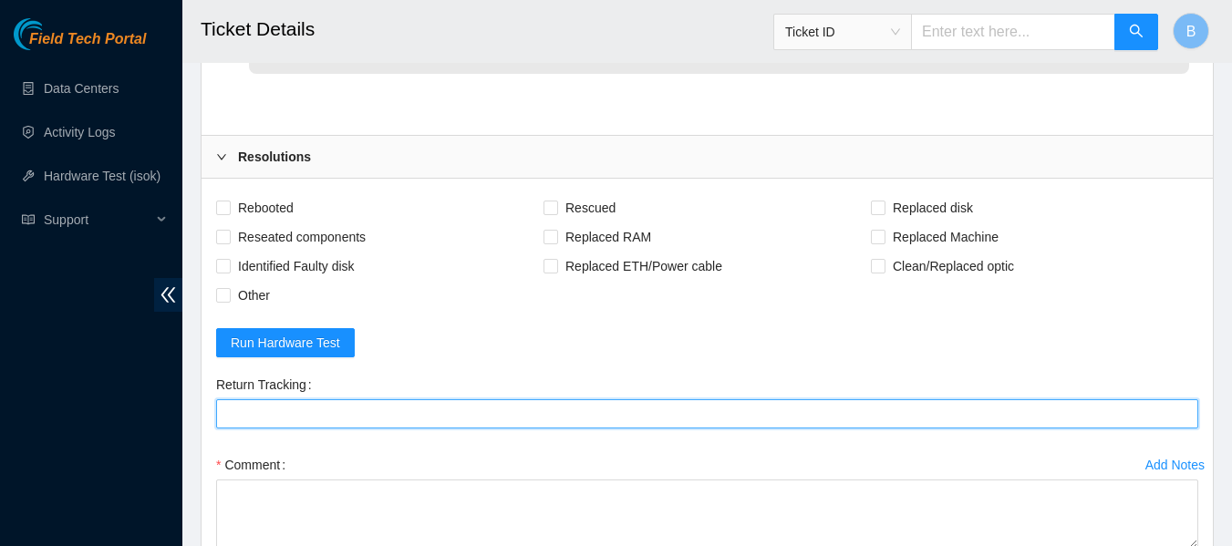
click at [361, 421] on Tracking "Return Tracking" at bounding box center [707, 413] width 982 height 29
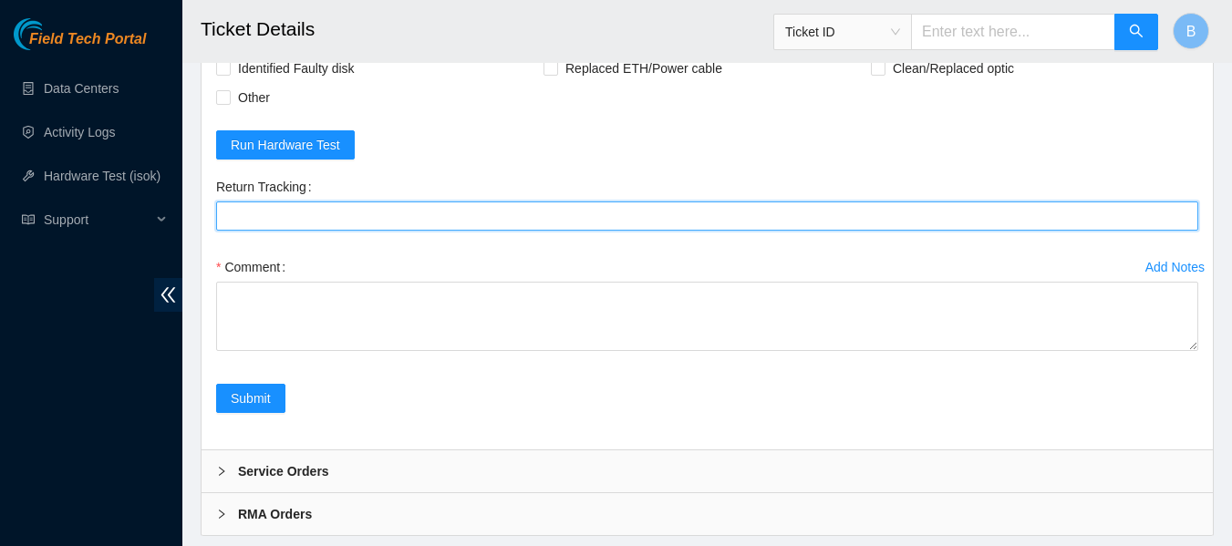
scroll to position [2471, 0]
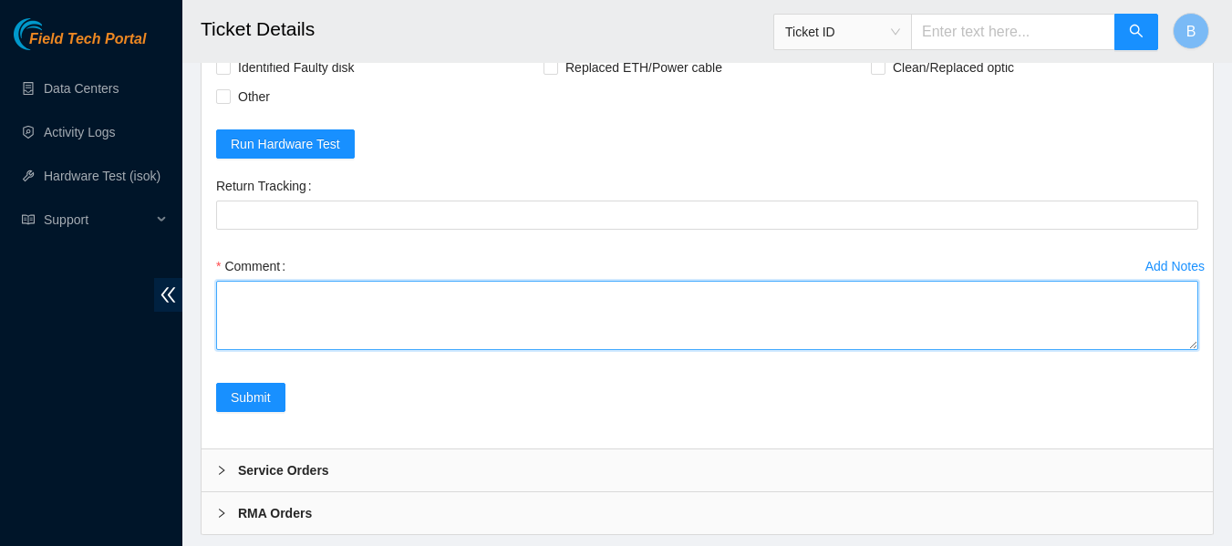
click at [369, 323] on textarea "Comment" at bounding box center [707, 315] width 982 height 69
type textarea "I"
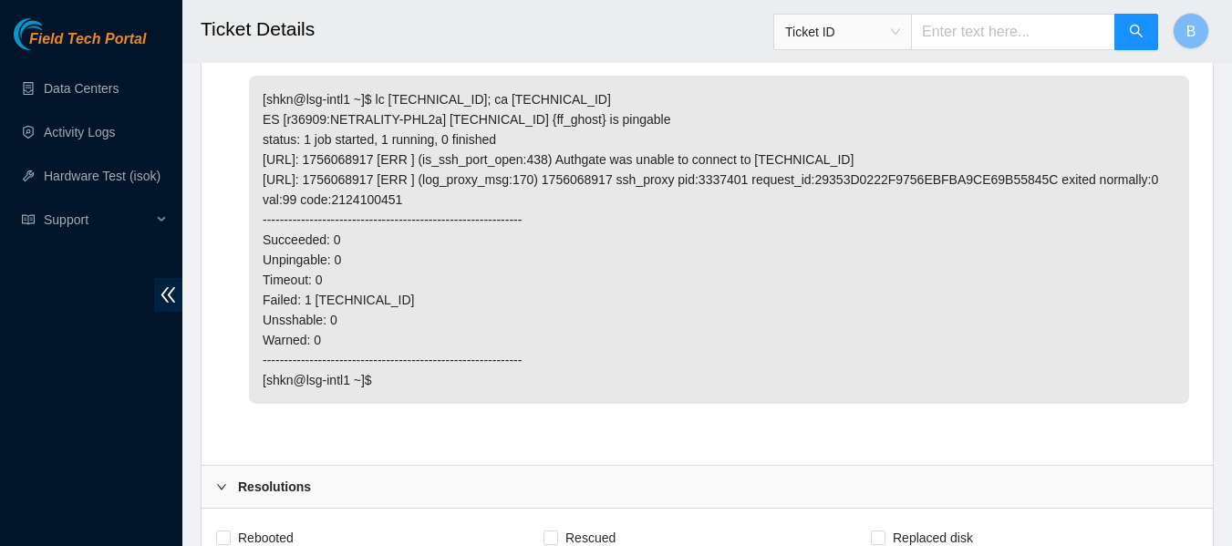
scroll to position [2517, 0]
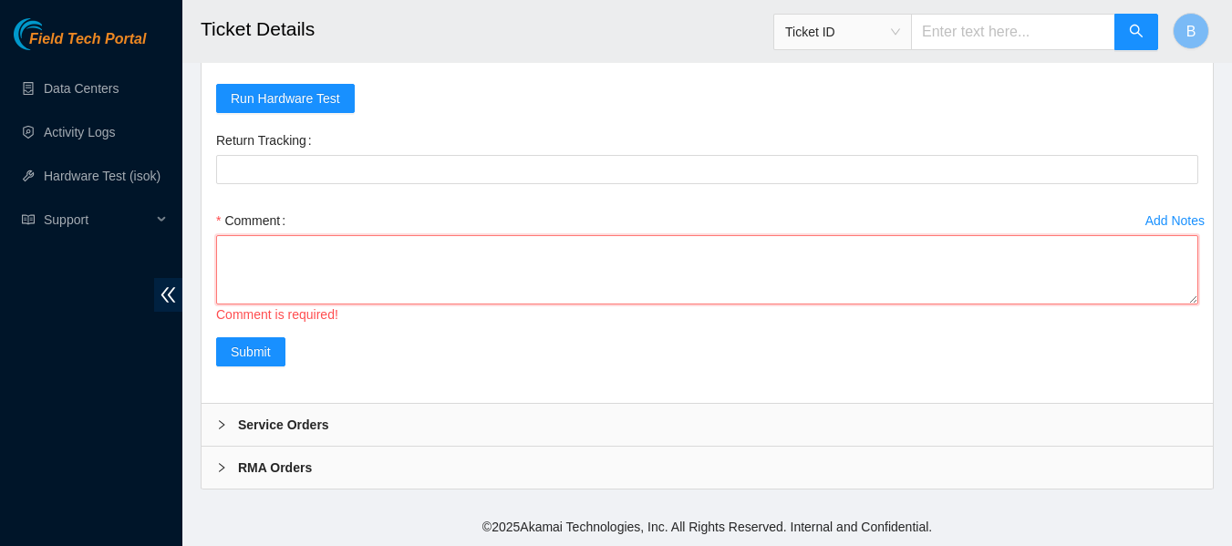
click at [632, 253] on textarea "Comment" at bounding box center [707, 269] width 982 height 69
click at [528, 251] on textarea "Comment" at bounding box center [707, 269] width 982 height 69
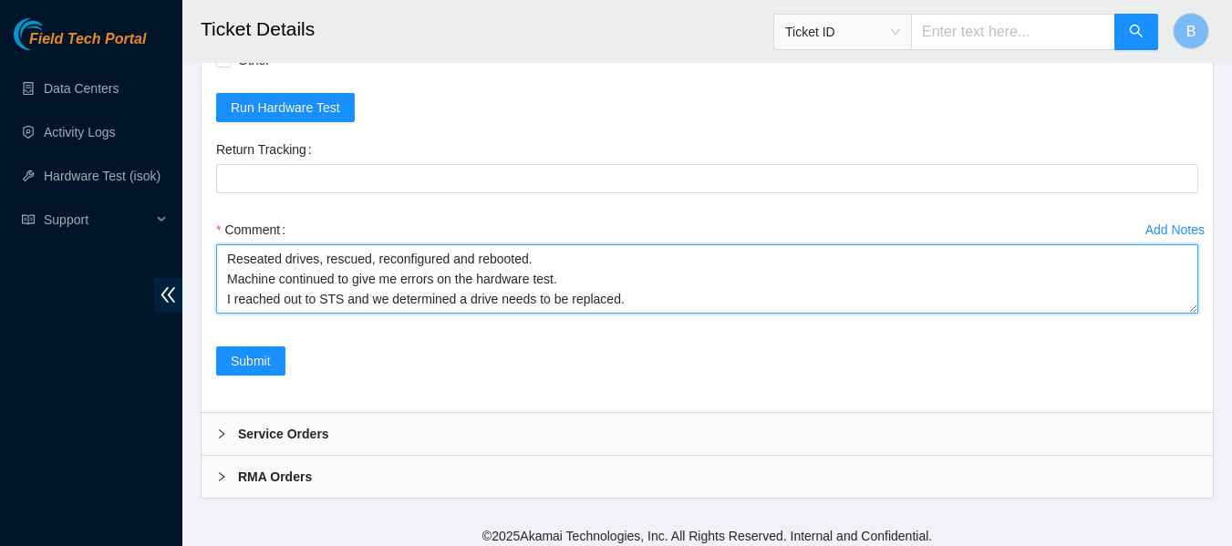
scroll to position [35, 0]
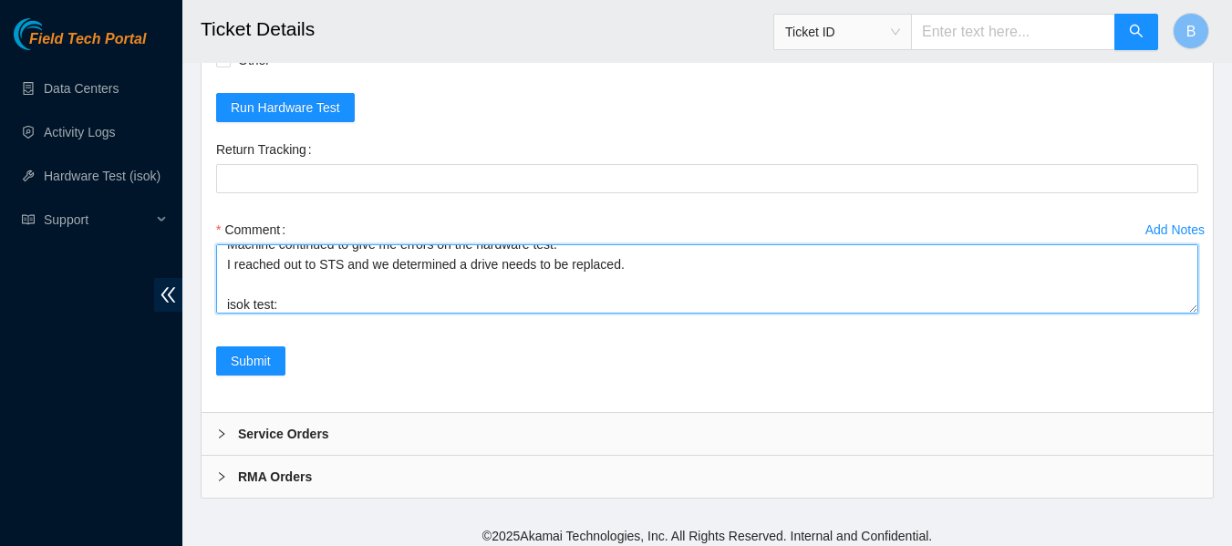
paste textarea "23.38.167.61 : failed: dmesg: dmesg - [ 15.395874] Buffer I/O error on dev sdf,…"
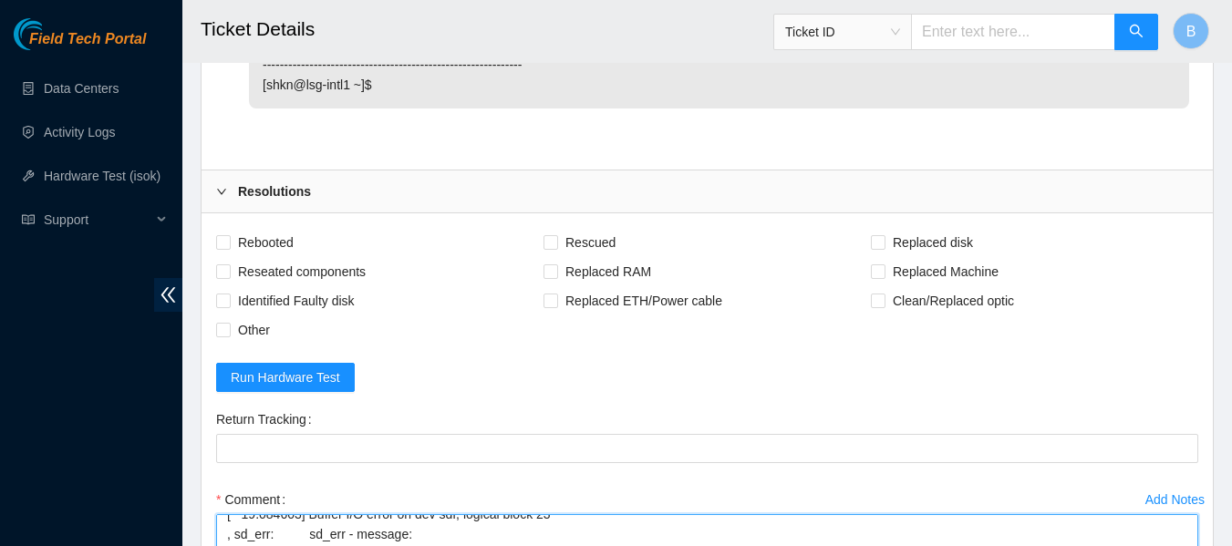
scroll to position [2237, 0]
type textarea "Reseated drives, rescued, reconfigured and rebooted. Machine continued to give …"
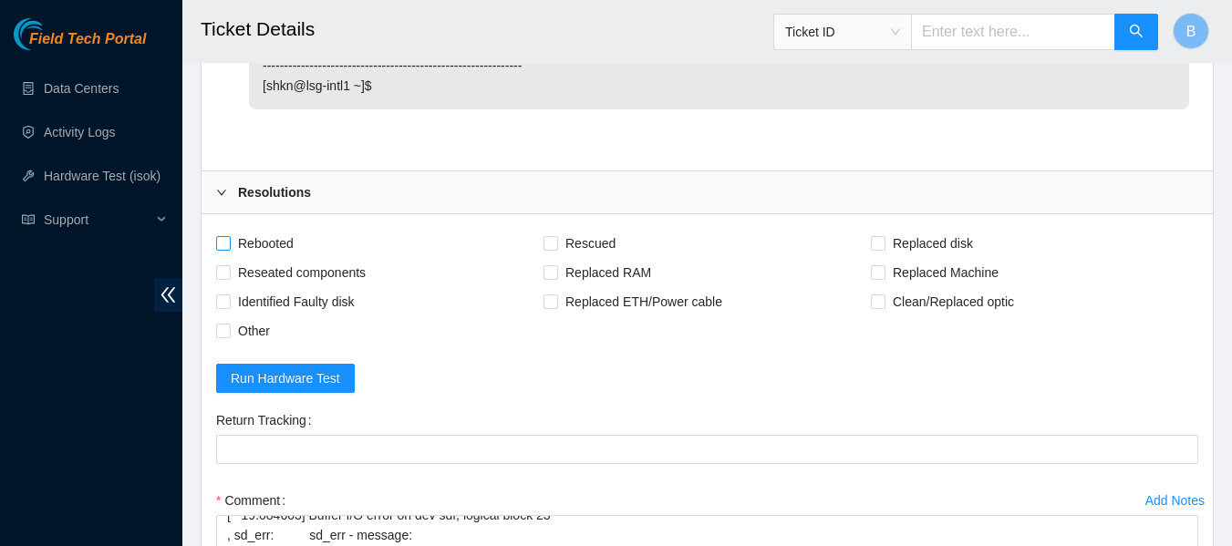
click at [274, 236] on span "Rebooted" at bounding box center [266, 243] width 70 height 29
click at [229, 236] on input "Rebooted" at bounding box center [222, 242] width 13 height 13
checkbox input "true"
click at [339, 275] on span "Reseated components" at bounding box center [302, 272] width 142 height 29
click at [229, 275] on input "Reseated components" at bounding box center [222, 271] width 13 height 13
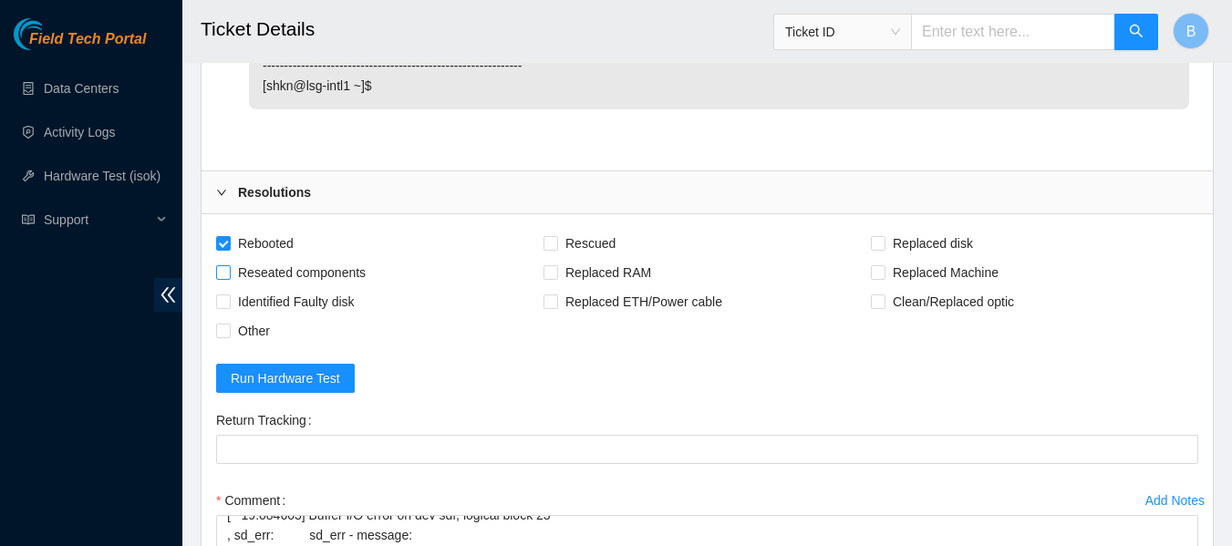
checkbox input "true"
click at [585, 246] on span "Rescued" at bounding box center [590, 243] width 65 height 29
click at [556, 246] on input "Rescued" at bounding box center [549, 242] width 13 height 13
checkbox input "true"
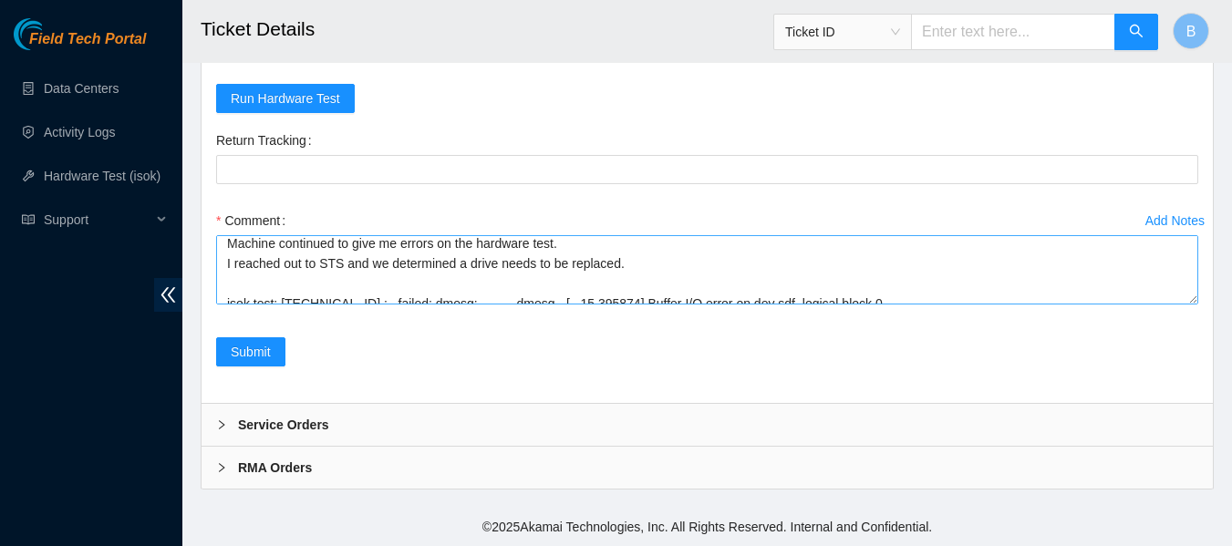
scroll to position [0, 0]
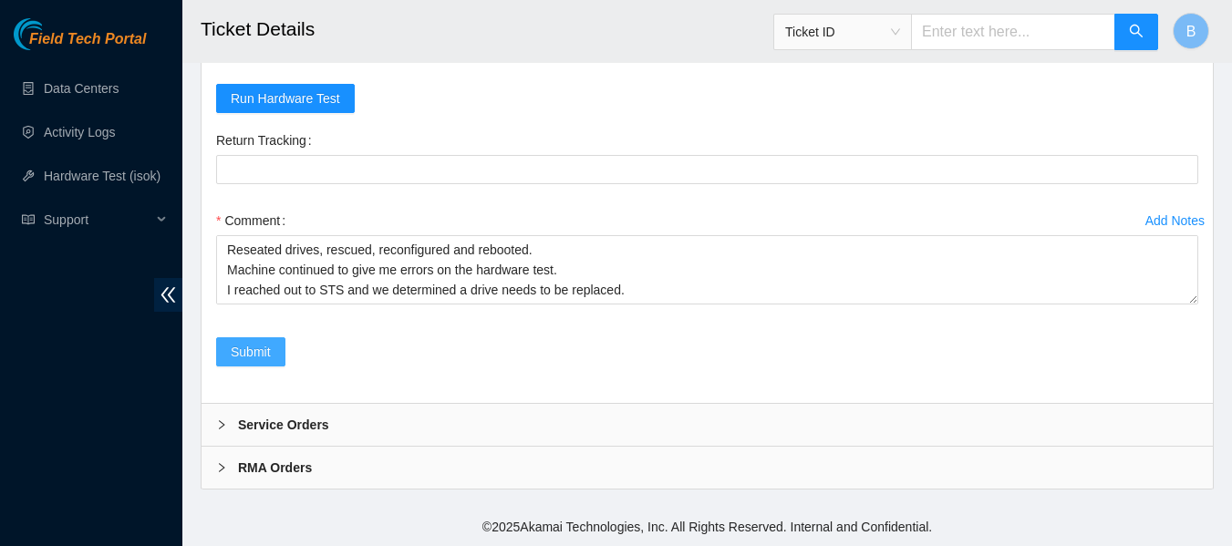
click at [235, 355] on span "Submit" at bounding box center [251, 352] width 40 height 20
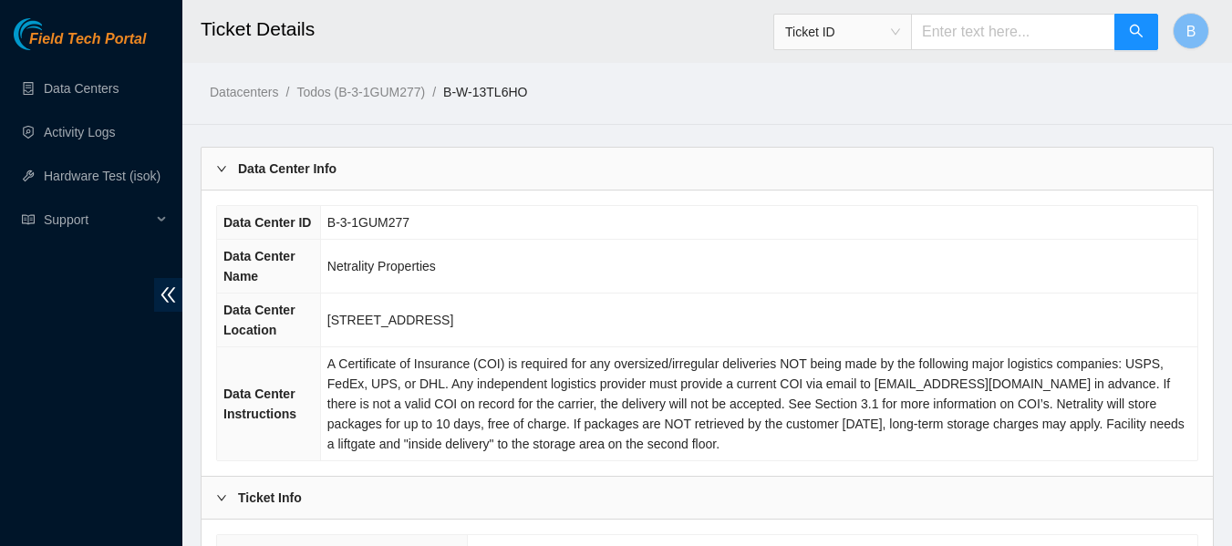
click at [539, 202] on div "Data Center ID B-3-1GUM277 Data Center Name Netrality Properties Data Center Lo…" at bounding box center [707, 333] width 1011 height 285
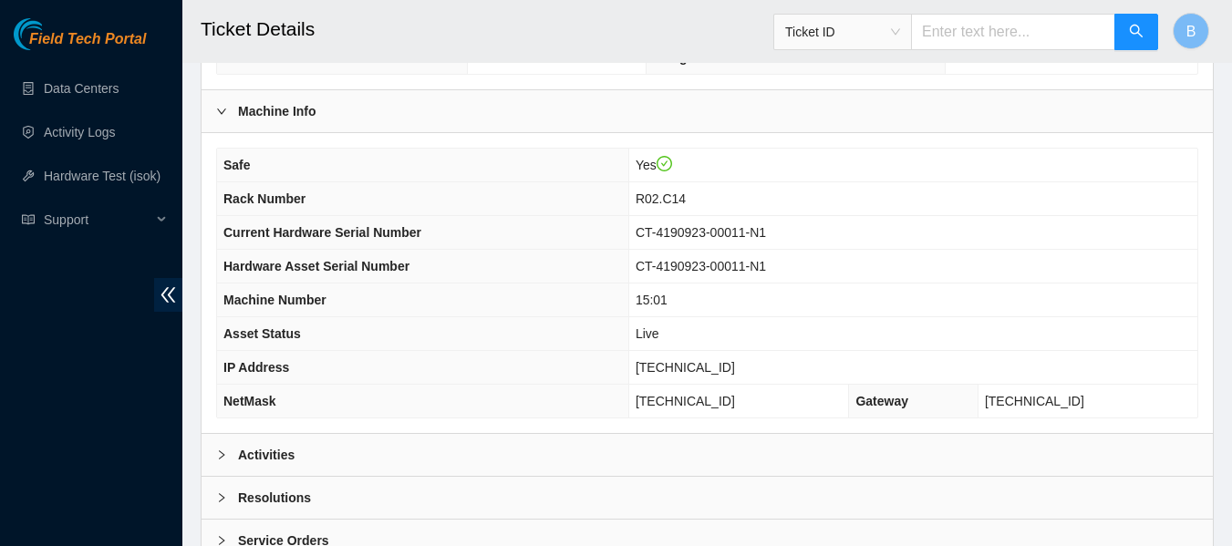
scroll to position [632, 0]
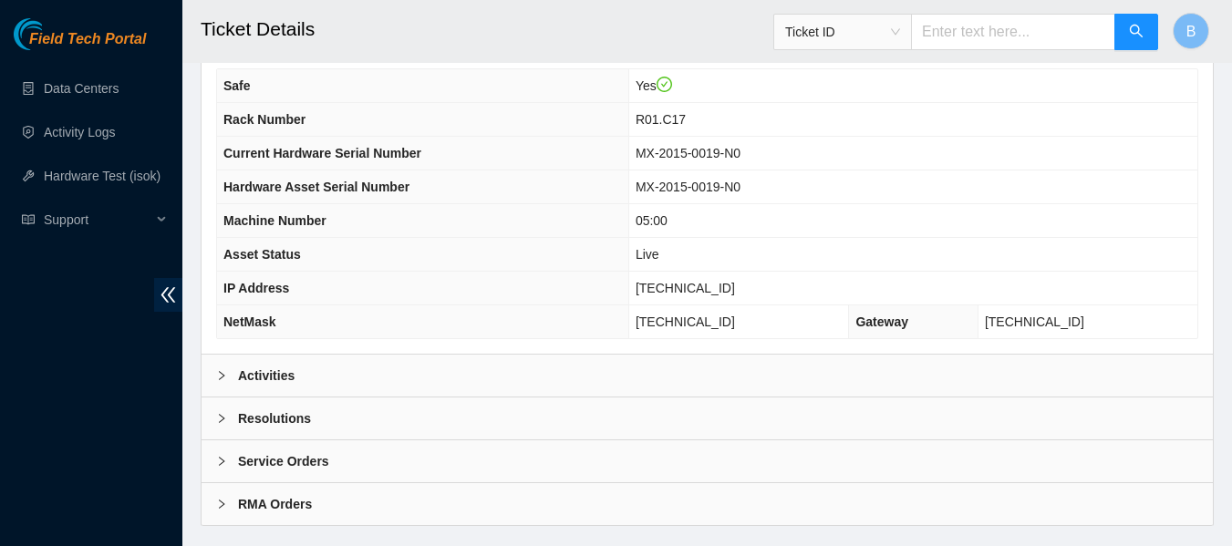
scroll to position [711, 0]
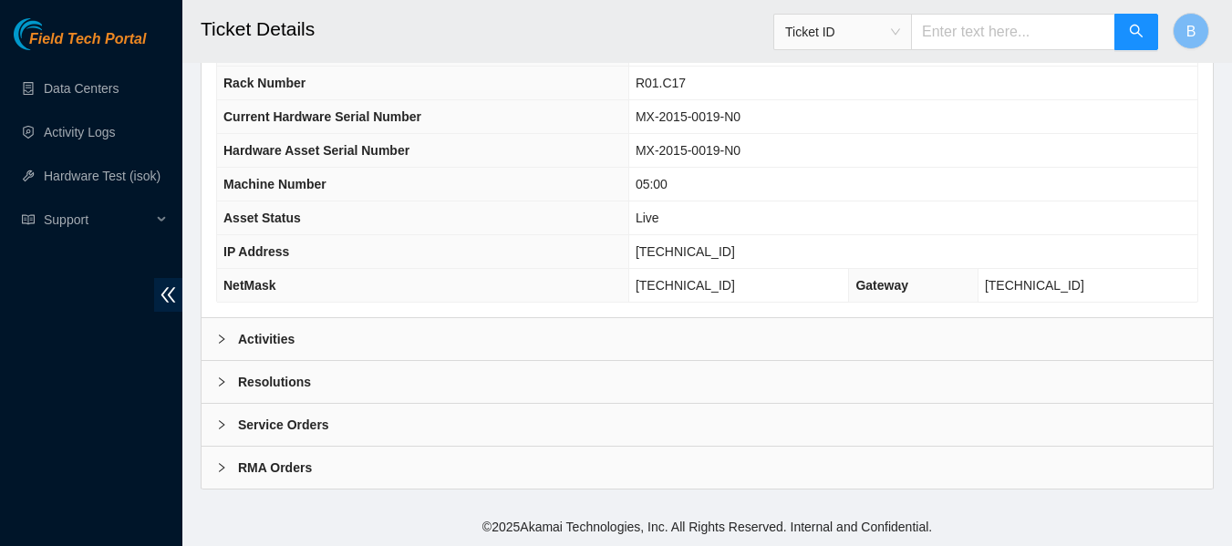
click at [468, 347] on div "Activities" at bounding box center [707, 339] width 1011 height 42
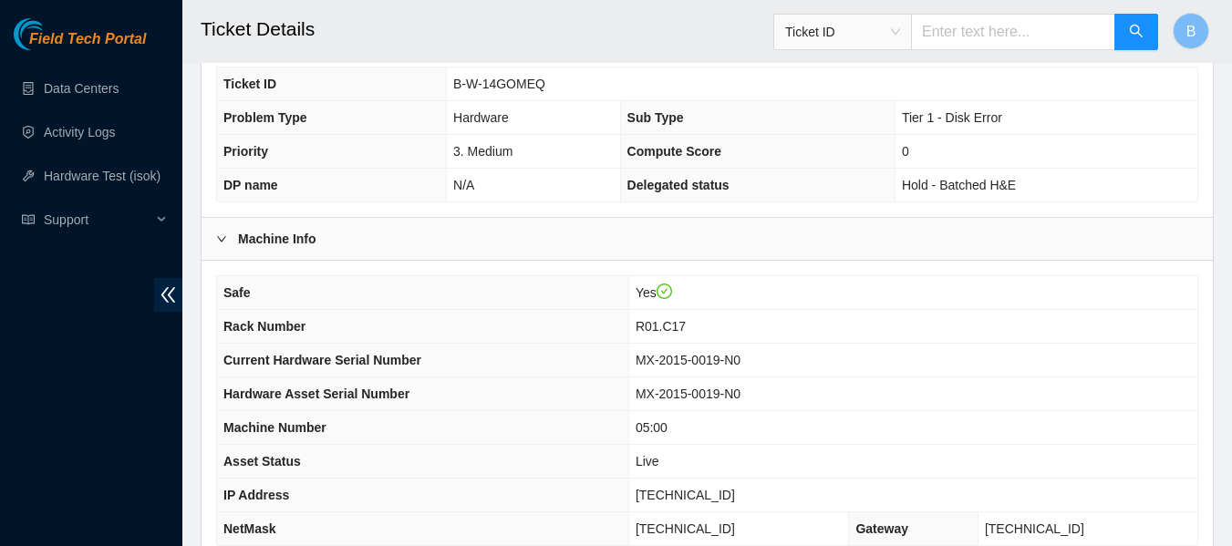
scroll to position [471, 0]
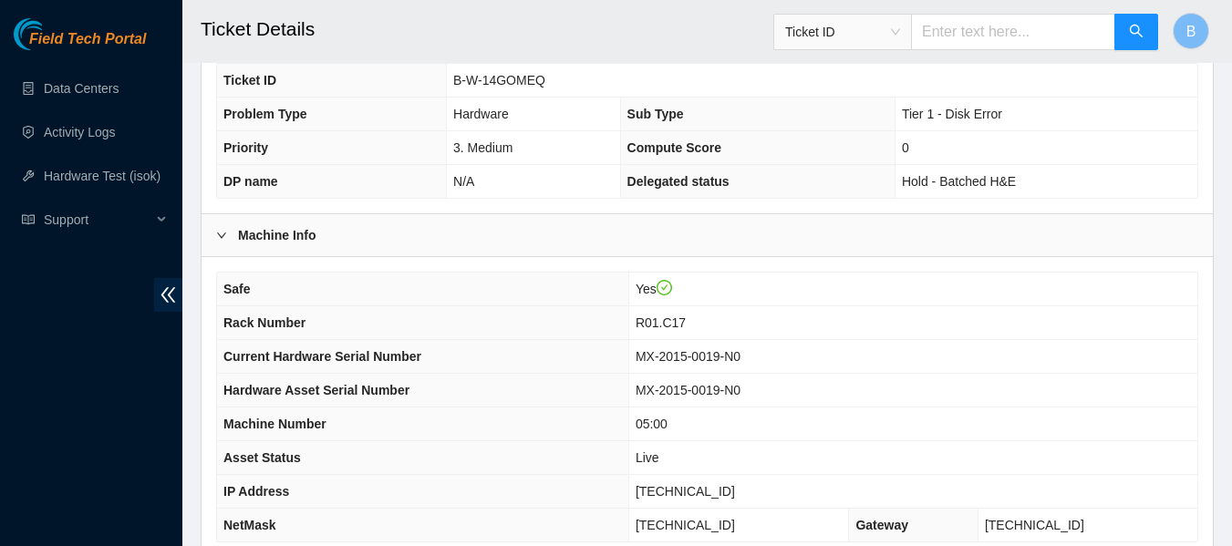
click at [1105, 144] on td "0" at bounding box center [1045, 148] width 303 height 34
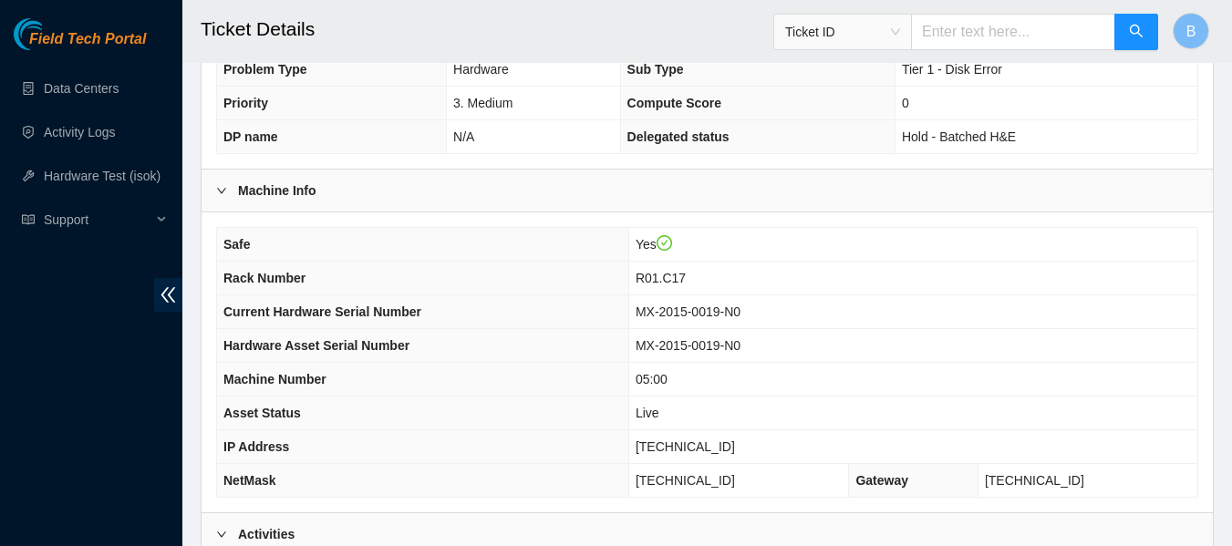
scroll to position [534, 0]
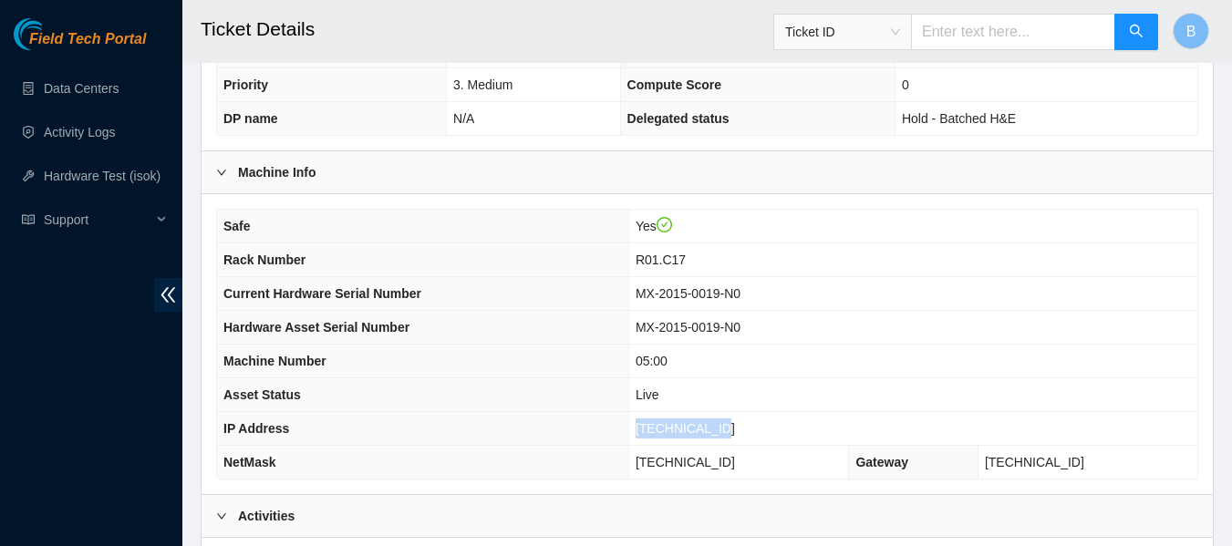
drag, startPoint x: 670, startPoint y: 429, endPoint x: 760, endPoint y: 432, distance: 90.3
click at [760, 432] on td "23.221.225.20" at bounding box center [912, 429] width 569 height 34
copy span "23.221.225.20"
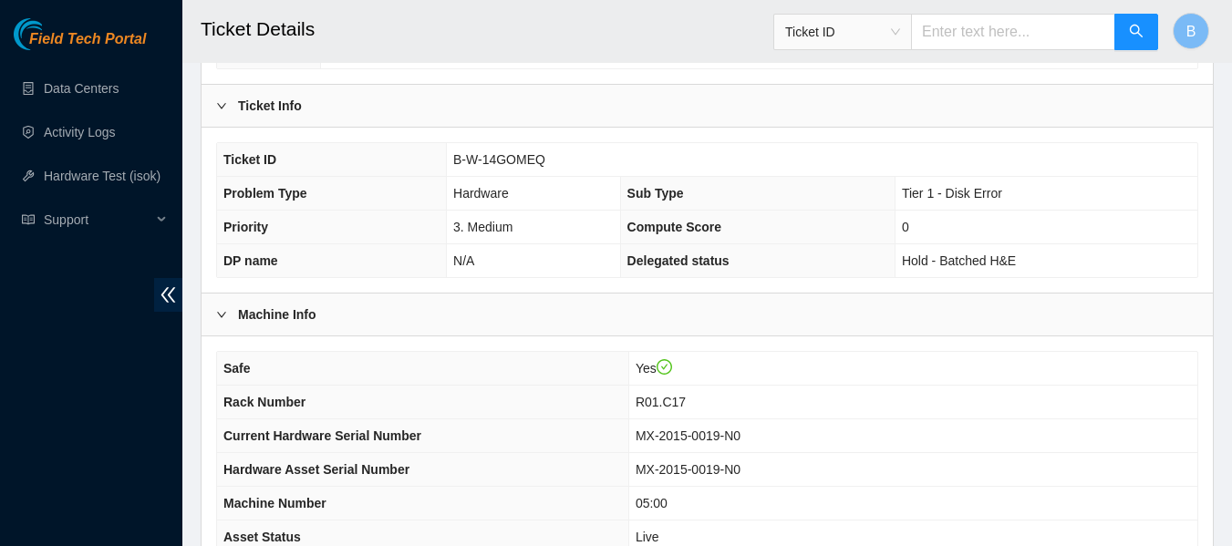
scroll to position [391, 0]
drag, startPoint x: 452, startPoint y: 160, endPoint x: 546, endPoint y: 157, distance: 94.0
click at [546, 157] on td "B-W-14GOMEQ" at bounding box center [822, 161] width 750 height 34
copy span "B-W-14GOMEQ"
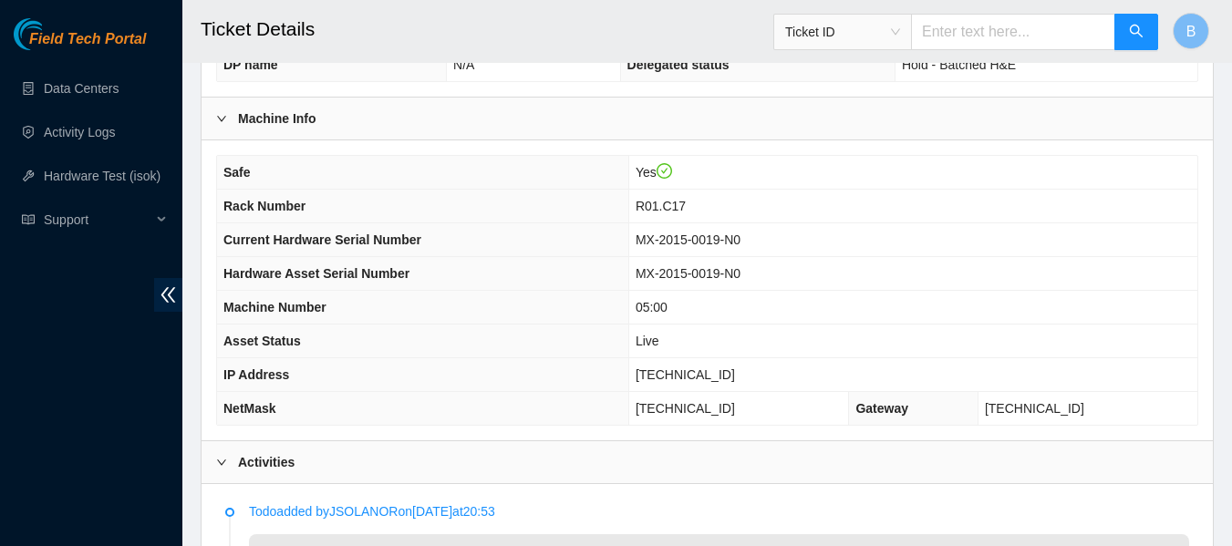
scroll to position [591, 0]
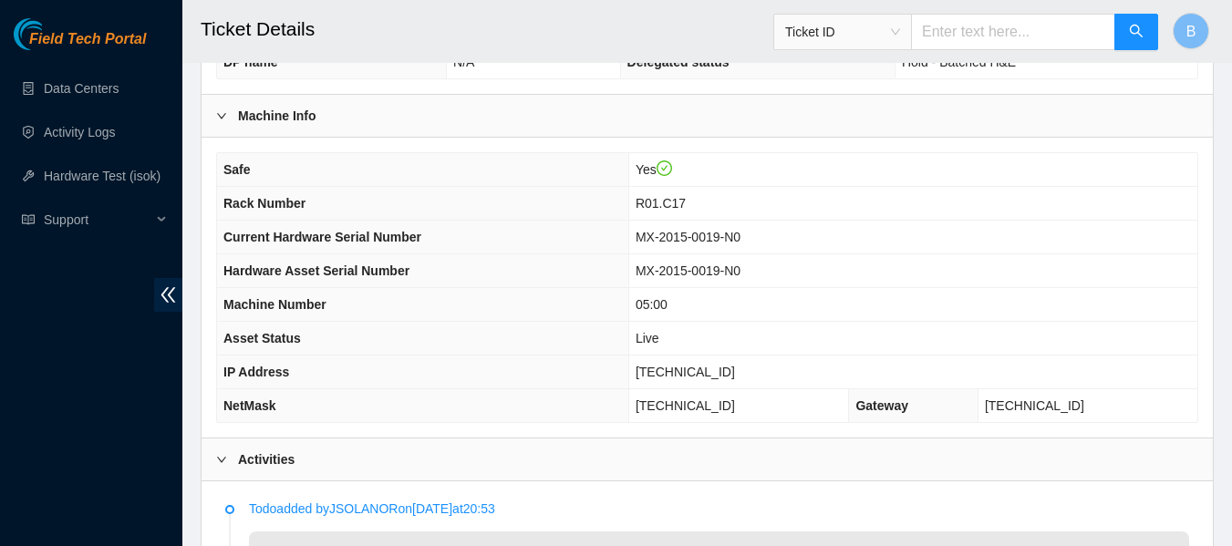
click at [785, 175] on td "Yes" at bounding box center [912, 170] width 569 height 34
click at [716, 373] on span "23.221.225.20" at bounding box center [685, 372] width 99 height 15
copy span "23.221.225.20"
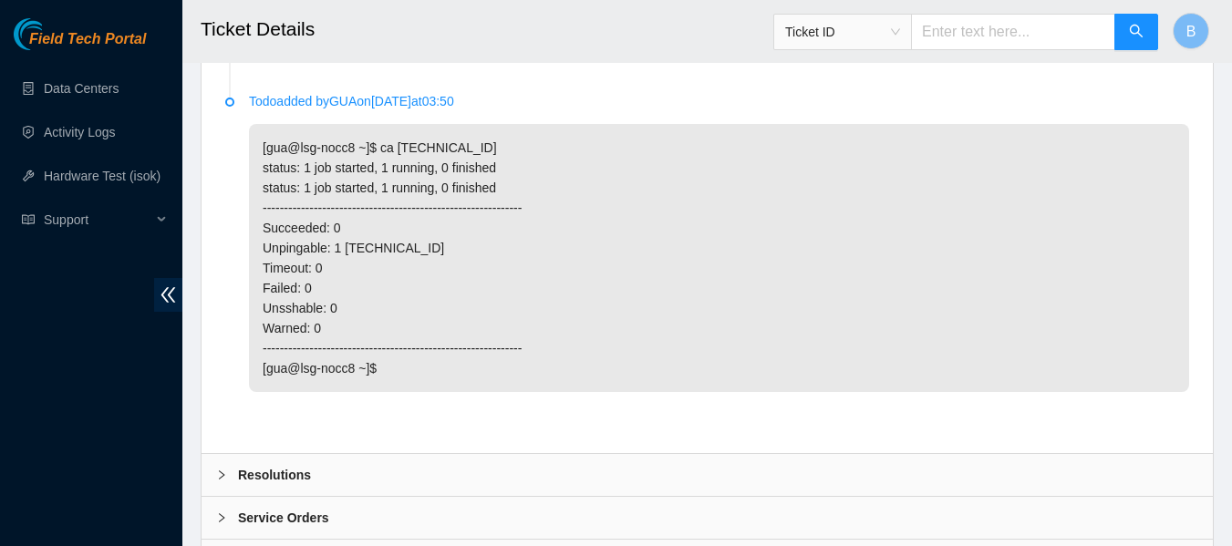
scroll to position [1423, 0]
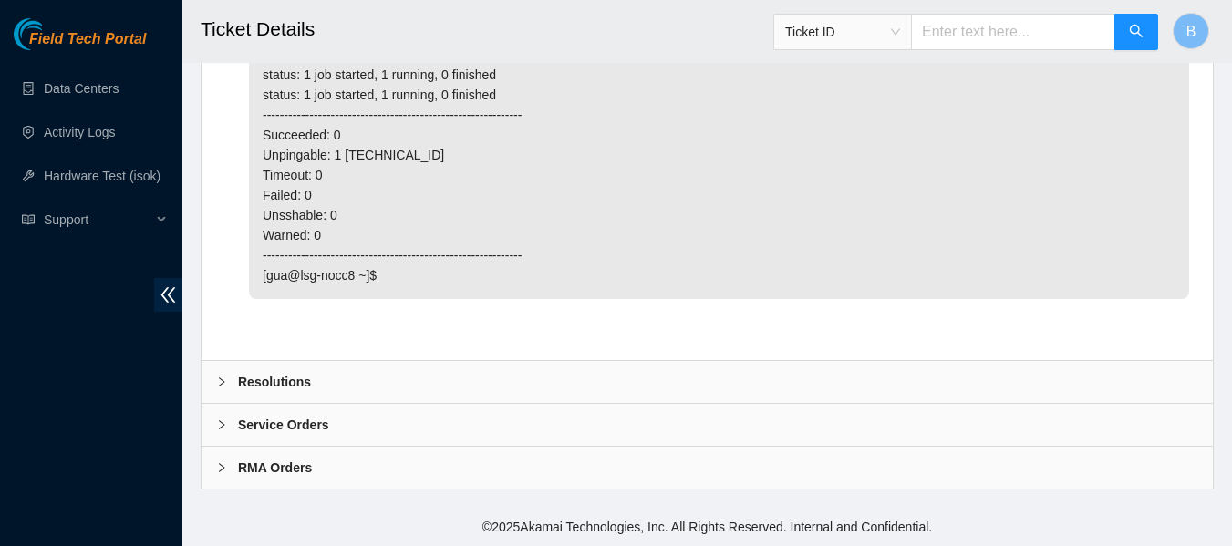
click at [305, 386] on b "Resolutions" at bounding box center [274, 382] width 73 height 20
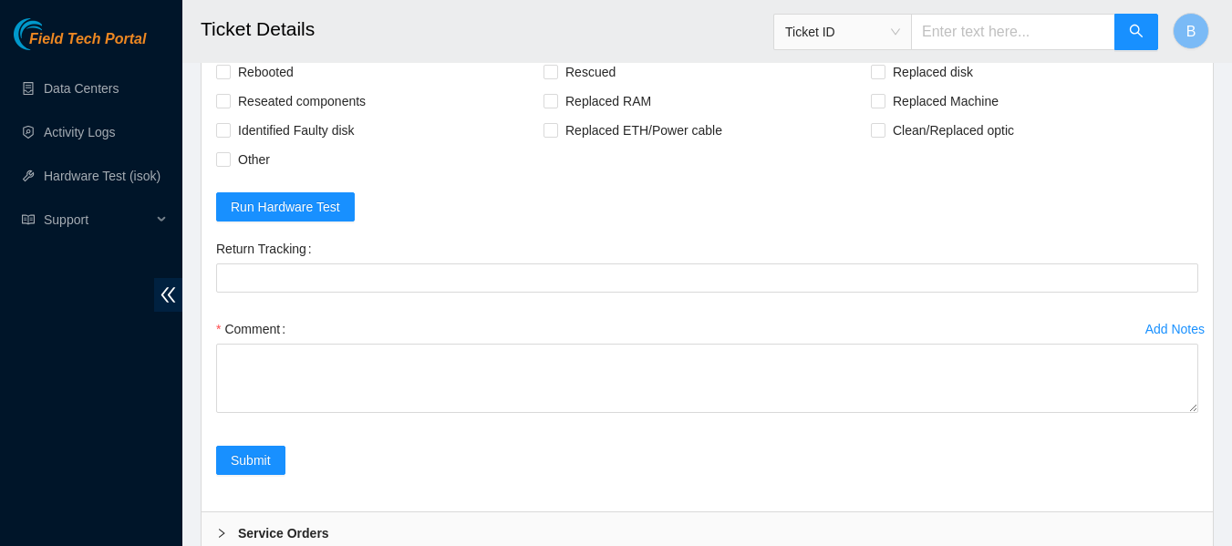
scroll to position [1786, 0]
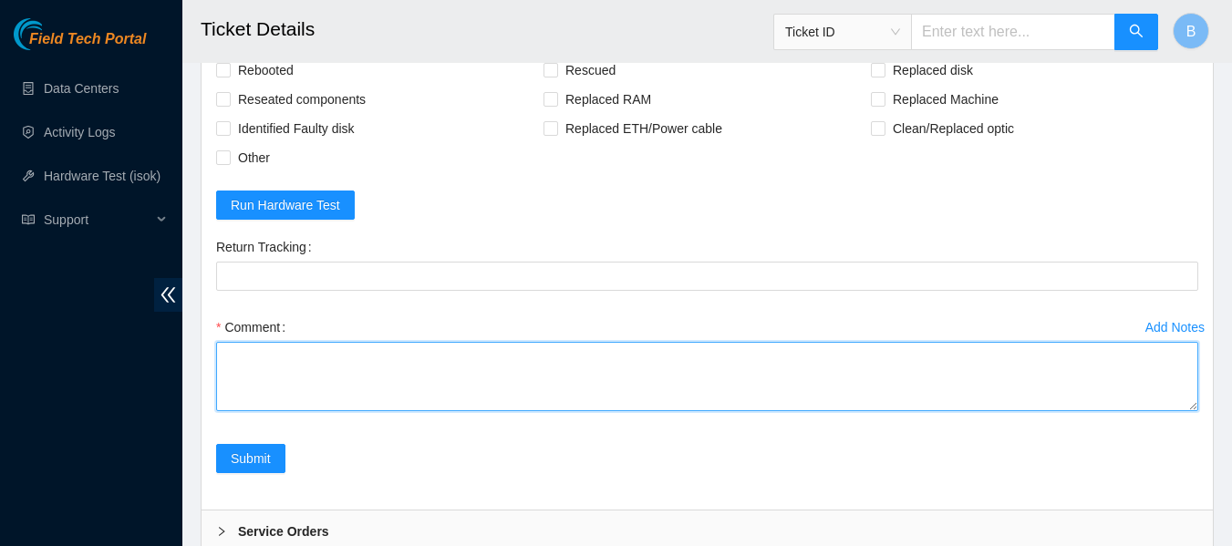
click at [341, 365] on textarea "Comment" at bounding box center [707, 376] width 982 height 69
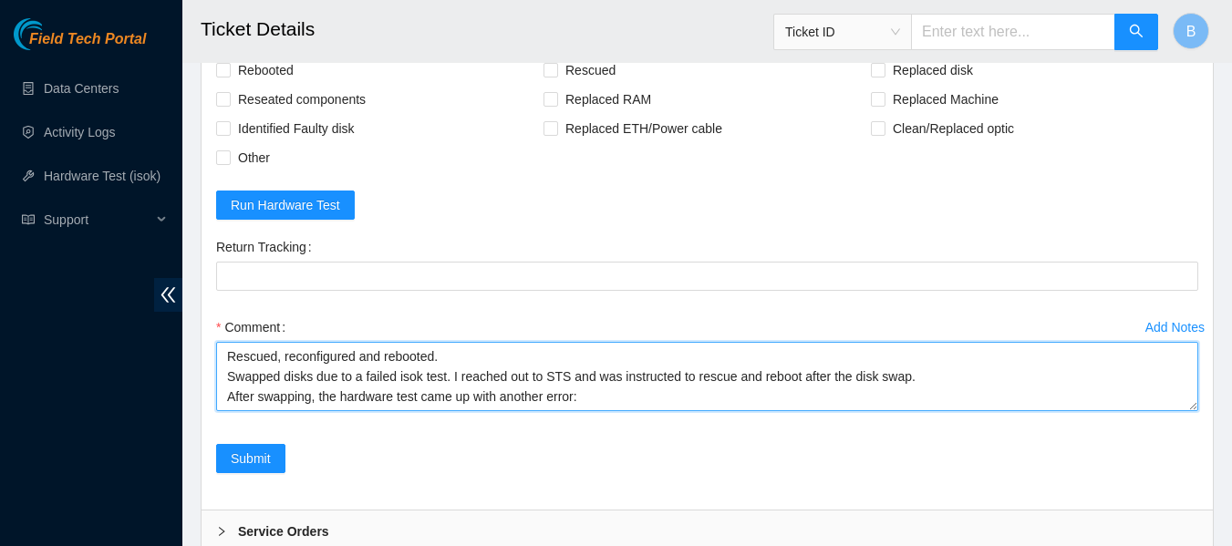
paste textarea "23.221.225.20 : failed: disk: disk - Missing disk(s) Currently responding disks…"
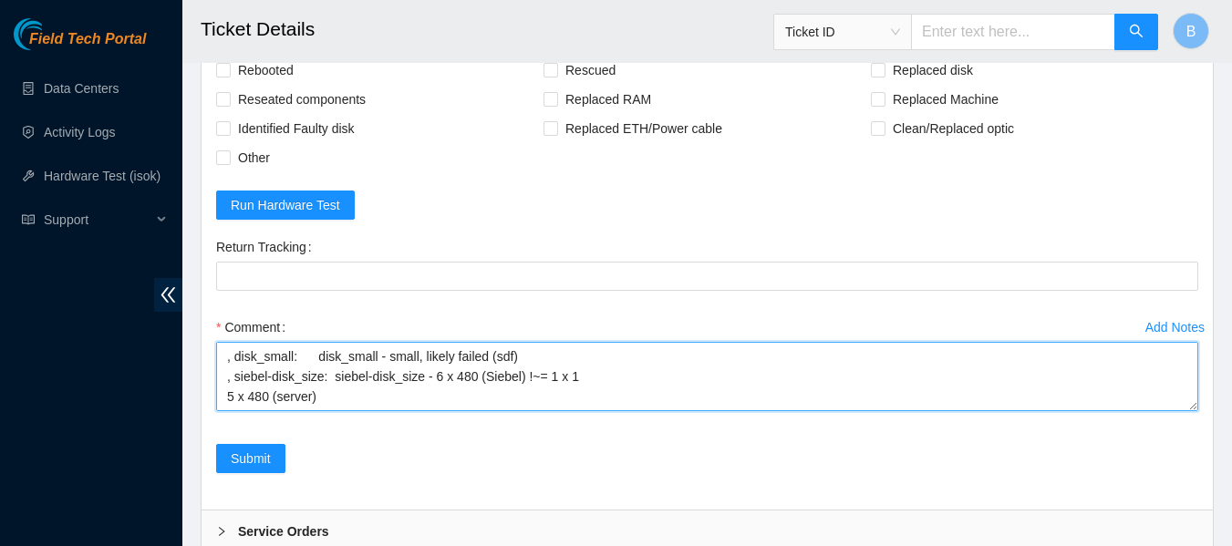
scroll to position [175, 0]
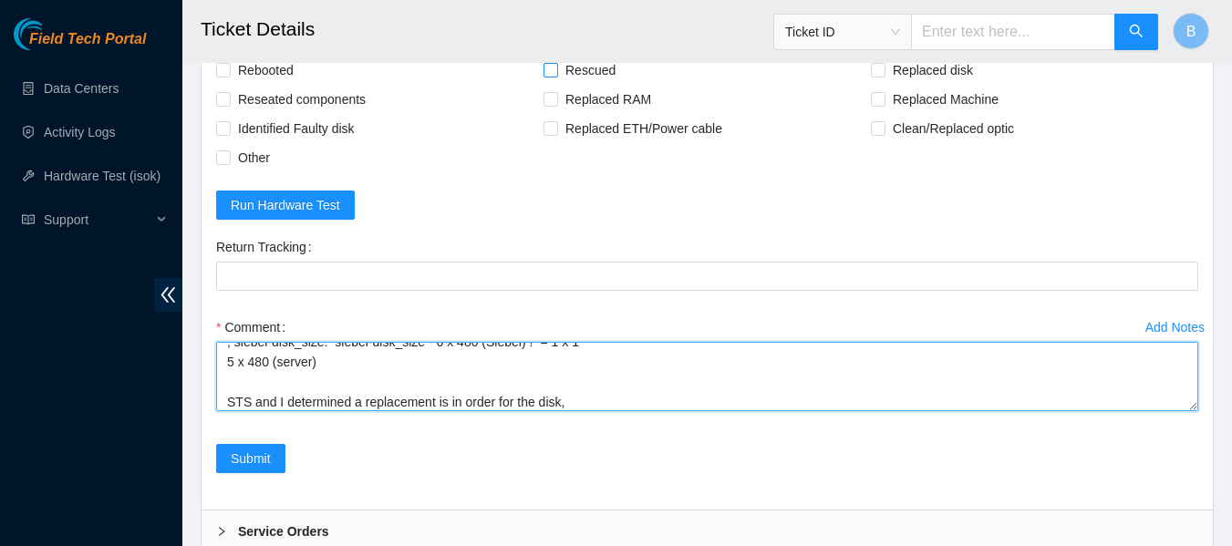
type textarea "Rescued, reconfigured and rebooted. Swapped disks due to a failed isok test. I …"
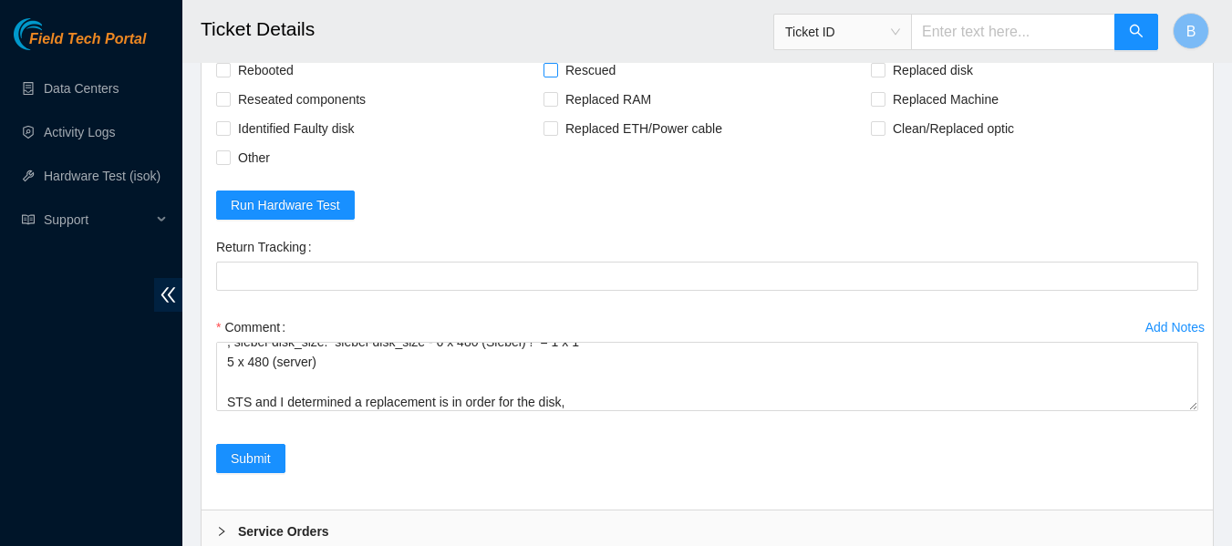
click at [556, 74] on span at bounding box center [550, 70] width 15 height 15
click at [556, 74] on input "Rescued" at bounding box center [549, 69] width 13 height 13
checkbox input "true"
click at [283, 70] on span "Rebooted" at bounding box center [266, 70] width 70 height 29
click at [229, 70] on input "Rebooted" at bounding box center [222, 69] width 13 height 13
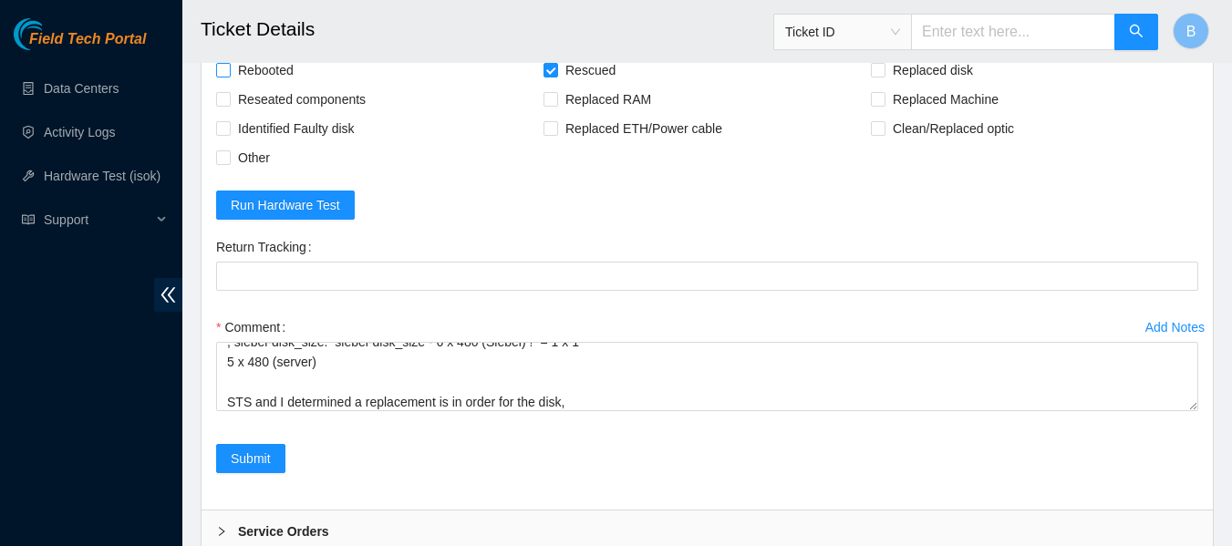
checkbox input "true"
click at [324, 97] on span "Reseated components" at bounding box center [302, 99] width 142 height 29
click at [229, 97] on input "Reseated components" at bounding box center [222, 98] width 13 height 13
checkbox input "true"
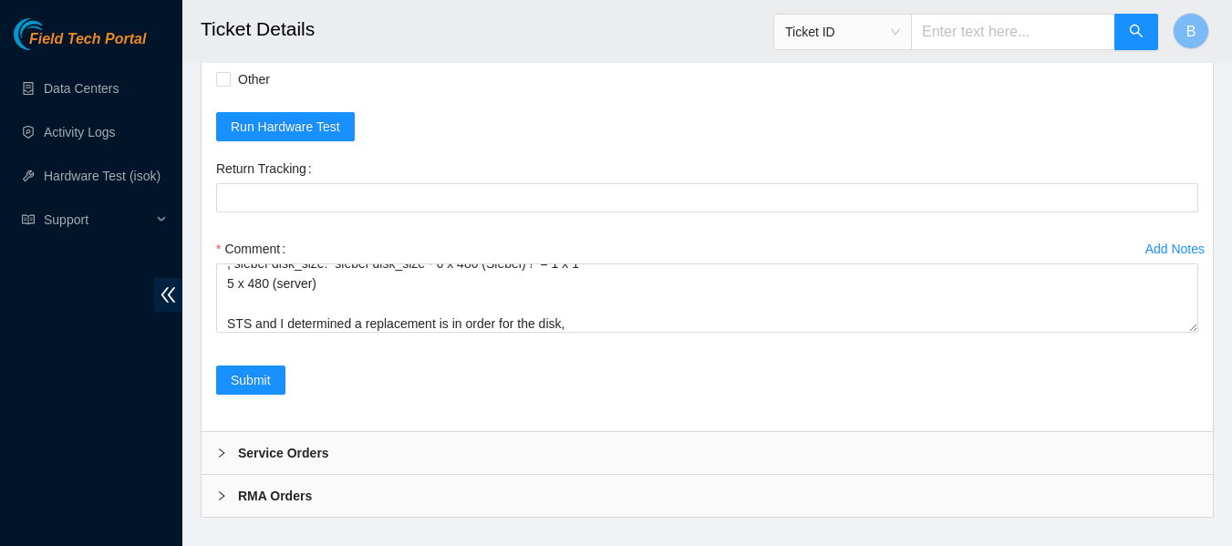
scroll to position [1893, 0]
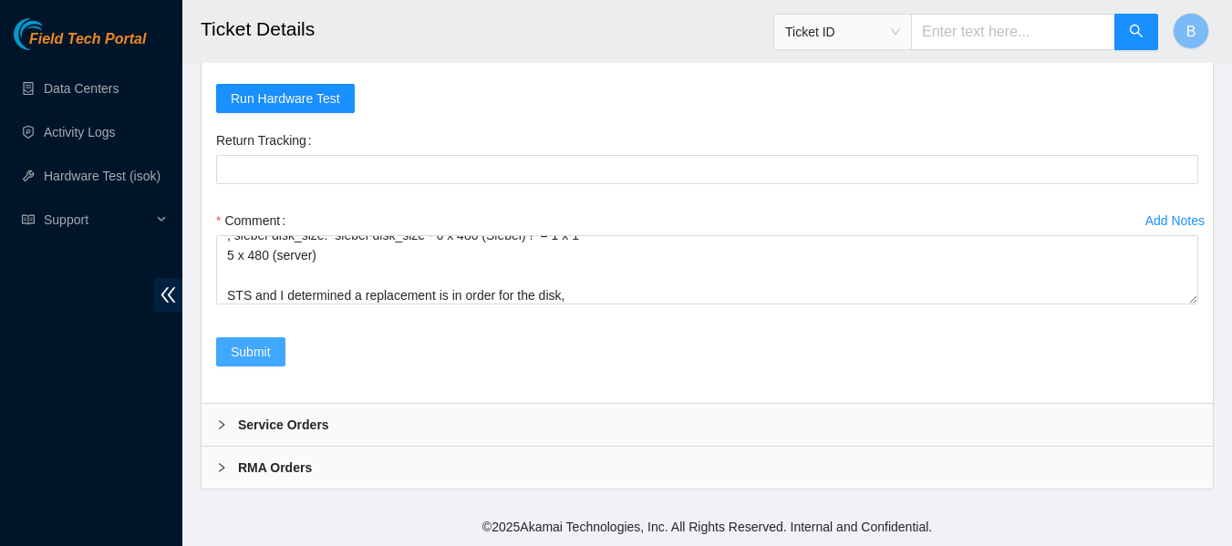
click at [268, 351] on span "Submit" at bounding box center [251, 352] width 40 height 20
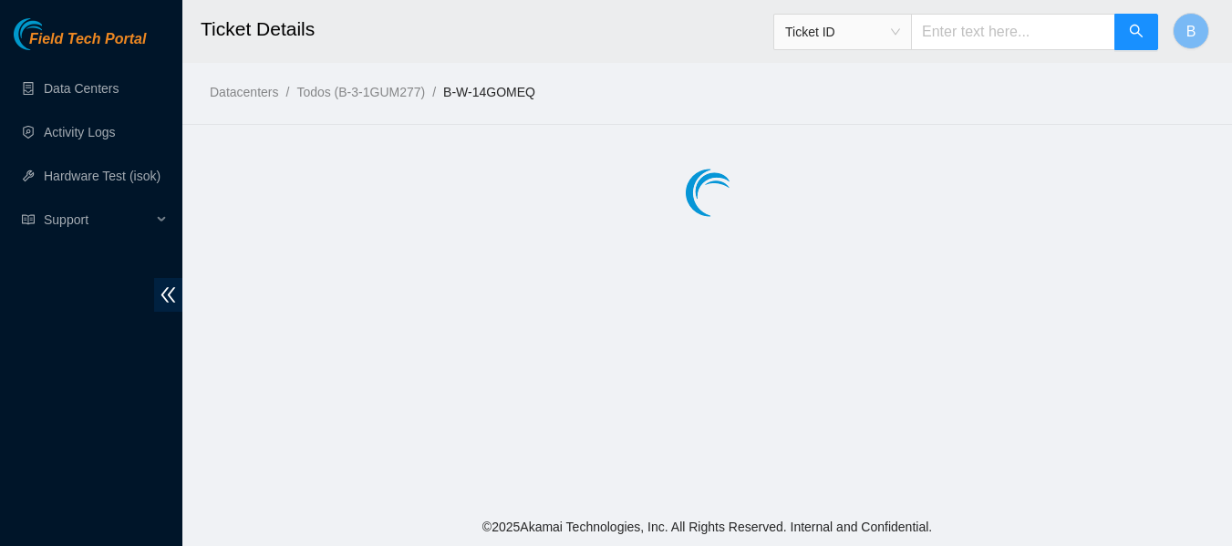
scroll to position [0, 0]
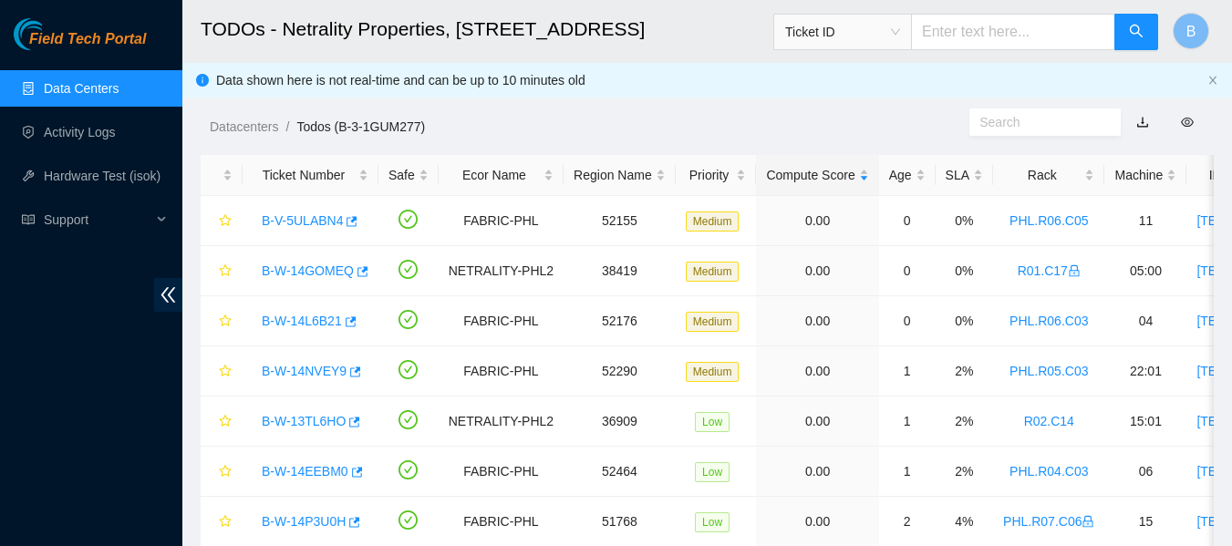
scroll to position [71, 0]
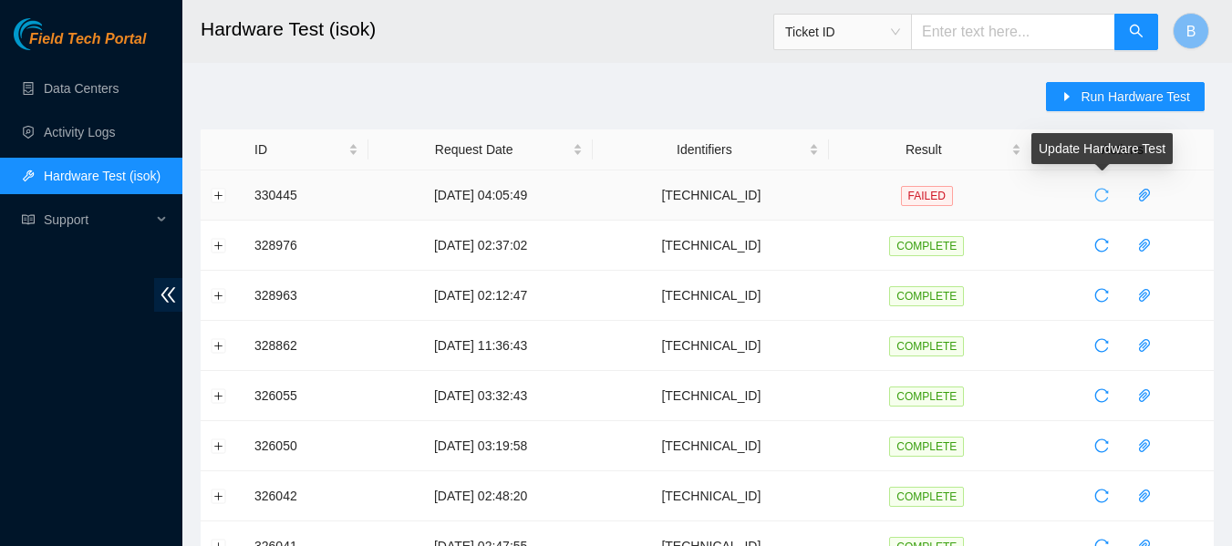
click at [1098, 197] on icon "reload" at bounding box center [1101, 195] width 15 height 15
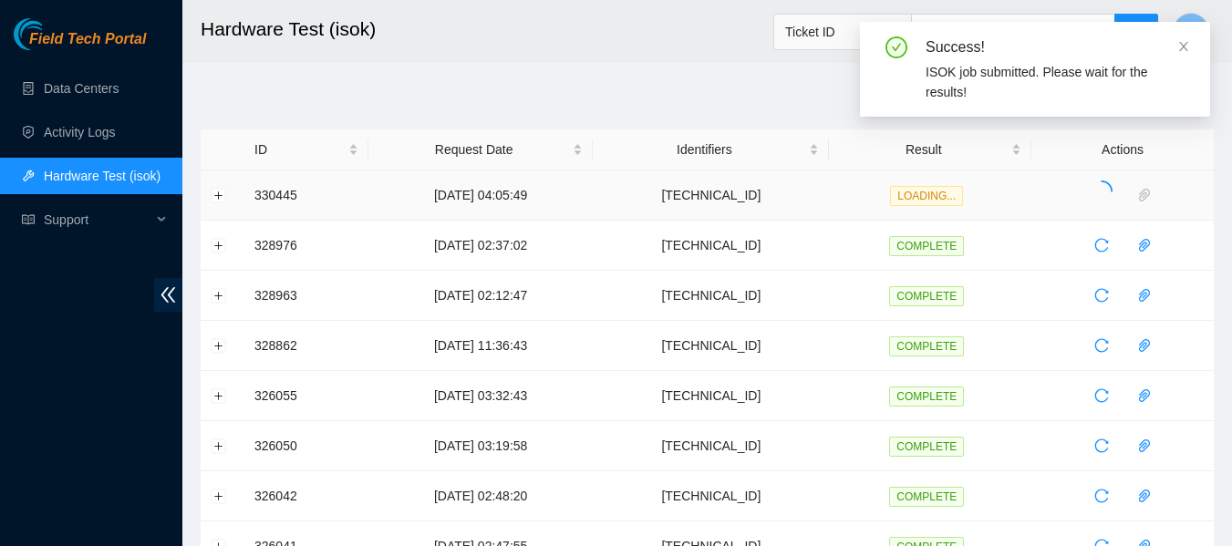
click at [1101, 102] on div "Success! ISOK job submitted. Please wait for the results!" at bounding box center [1035, 76] width 350 height 109
click at [1185, 43] on icon "close" at bounding box center [1183, 46] width 13 height 13
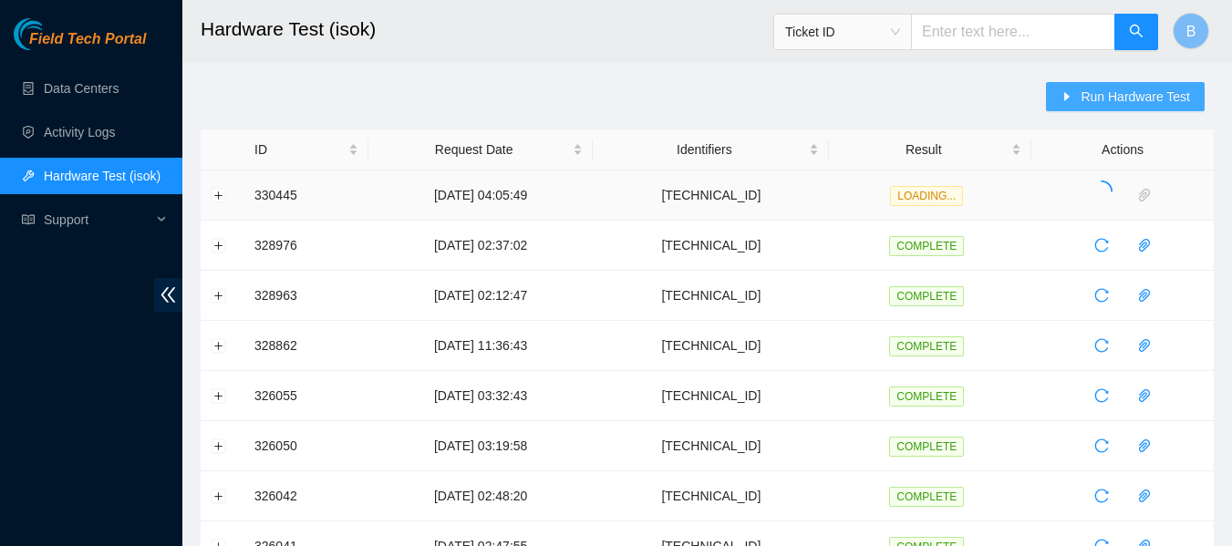
click at [1096, 92] on span "Run Hardware Test" at bounding box center [1134, 97] width 109 height 20
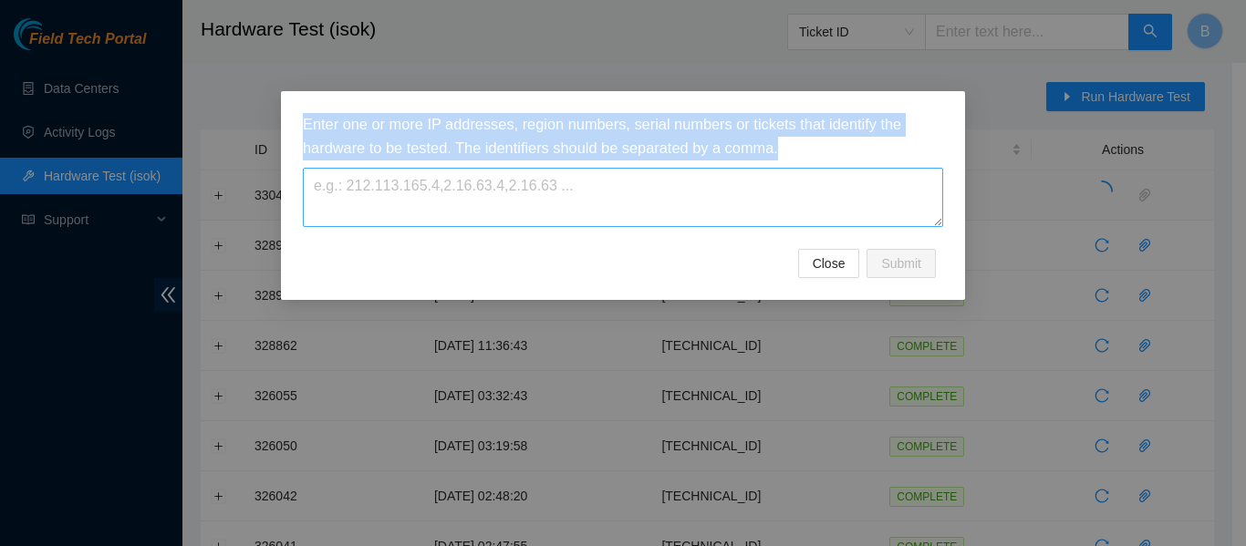
drag, startPoint x: 560, startPoint y: 233, endPoint x: 544, endPoint y: 190, distance: 46.4
click at [544, 190] on div "Enter one or more IP addresses, region numbers, serial numbers or tickets that …" at bounding box center [623, 181] width 640 height 136
click at [544, 190] on textarea at bounding box center [623, 197] width 640 height 59
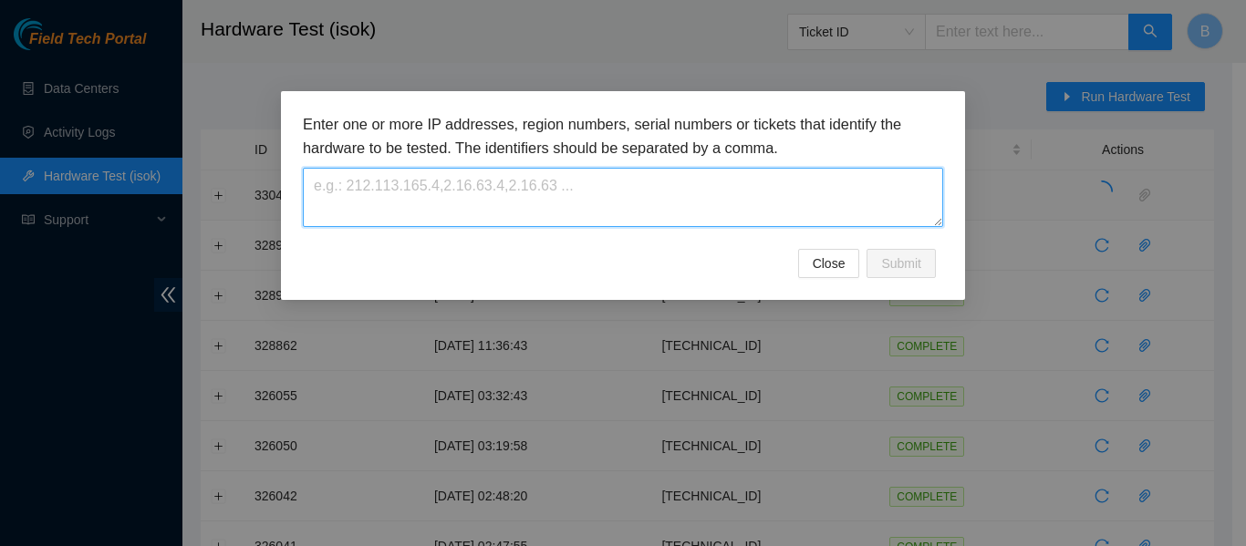
paste textarea "[TECHNICAL_ID]"
type textarea "[TECHNICAL_ID]"
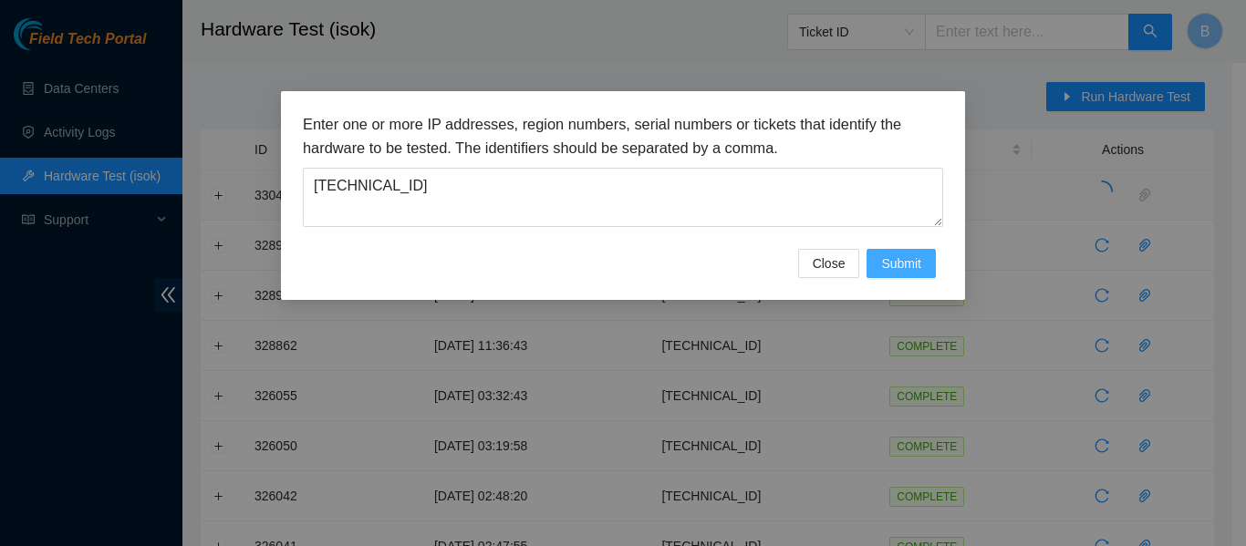
click at [891, 264] on span "Submit" at bounding box center [901, 263] width 40 height 20
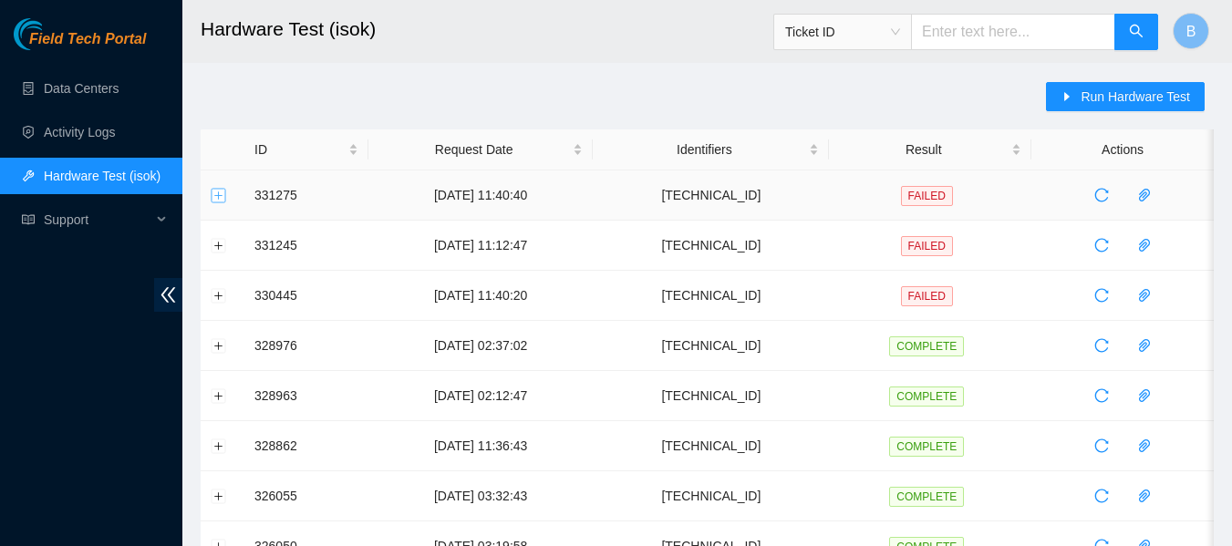
click at [216, 193] on button "Expand row" at bounding box center [219, 195] width 15 height 15
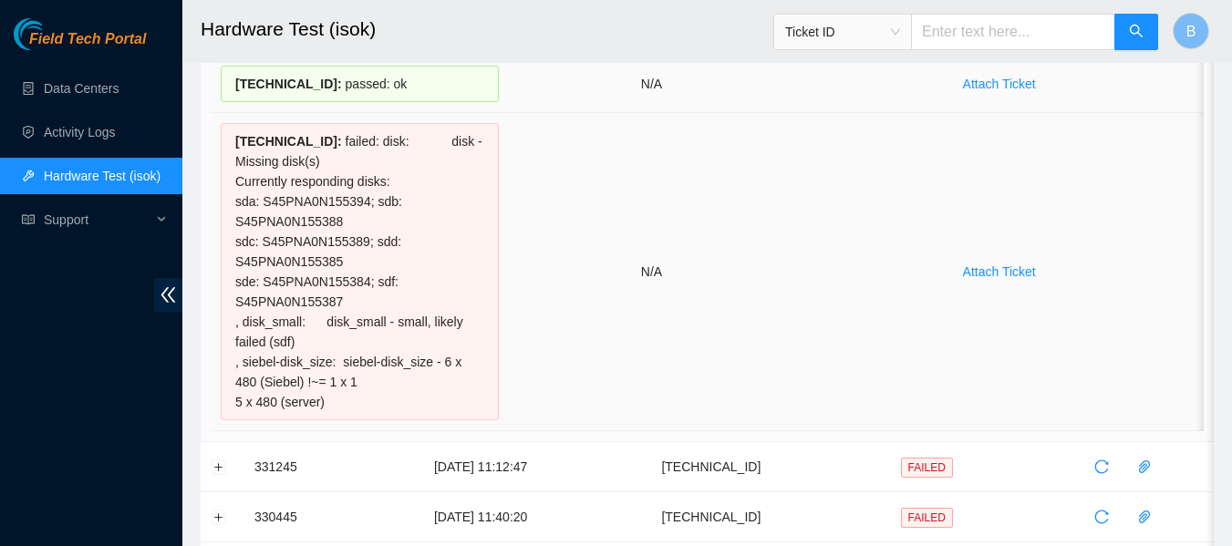
scroll to position [217, 0]
drag, startPoint x: 342, startPoint y: 406, endPoint x: 223, endPoint y: 147, distance: 284.8
click at [223, 147] on div "[TECHNICAL_ID] : failed: disk: disk - Missing disk(s) Currently responding disk…" at bounding box center [360, 270] width 278 height 297
copy div "[TECHNICAL_ID] : failed: disk: disk - Missing disk(s) Currently responding disk…"
